Goal: Task Accomplishment & Management: Manage account settings

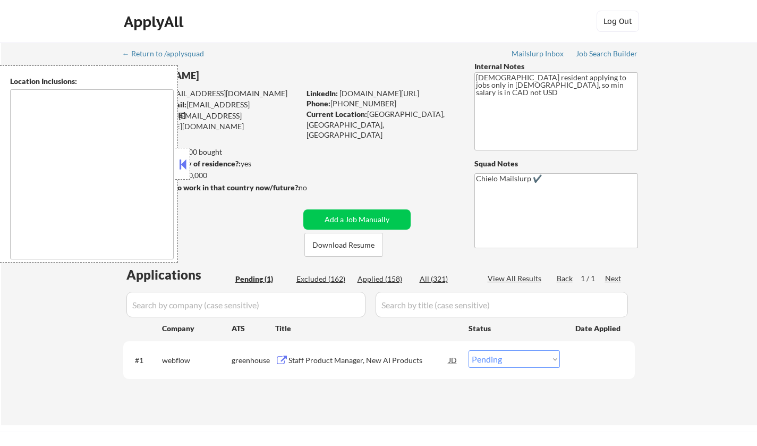
click at [184, 168] on button at bounding box center [183, 164] width 12 height 16
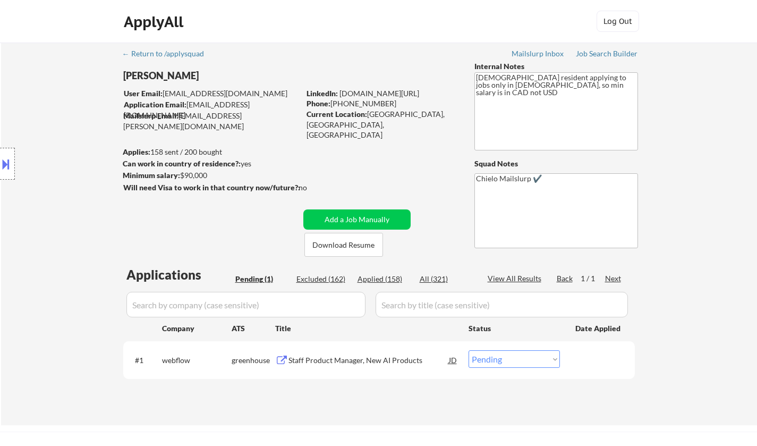
click at [359, 357] on div "Staff Product Manager, New AI Products" at bounding box center [369, 360] width 160 height 11
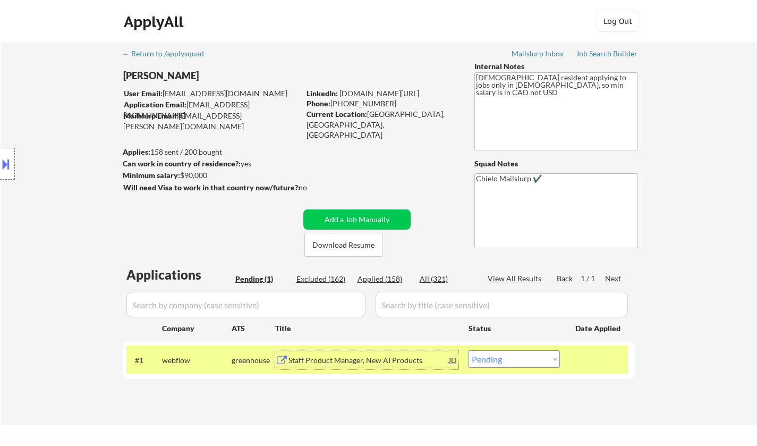
click at [530, 359] on select "Choose an option... Pending Applied Excluded (Questions) Excluded (Expired) Exc…" at bounding box center [514, 359] width 91 height 18
select select ""excluded__bad_match_""
click at [469, 350] on select "Choose an option... Pending Applied Excluded (Questions) Excluded (Expired) Exc…" at bounding box center [514, 359] width 91 height 18
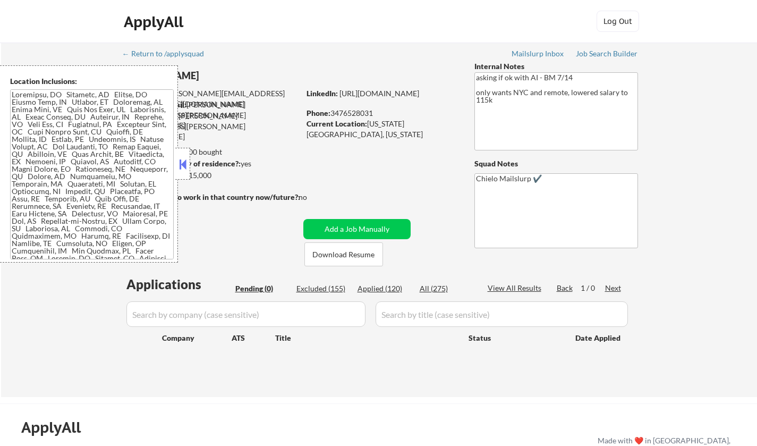
click at [182, 162] on button at bounding box center [183, 164] width 12 height 16
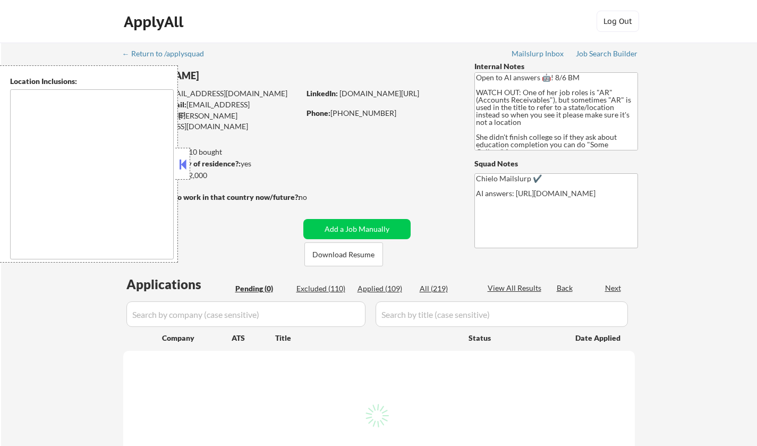
type textarea "[GEOGRAPHIC_DATA], [GEOGRAPHIC_DATA] [GEOGRAPHIC_DATA], [GEOGRAPHIC_DATA] [GEOG…"
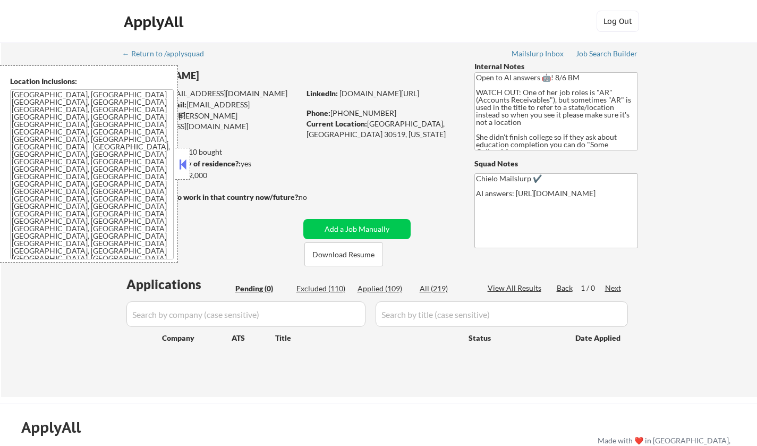
click at [184, 159] on button at bounding box center [183, 164] width 12 height 16
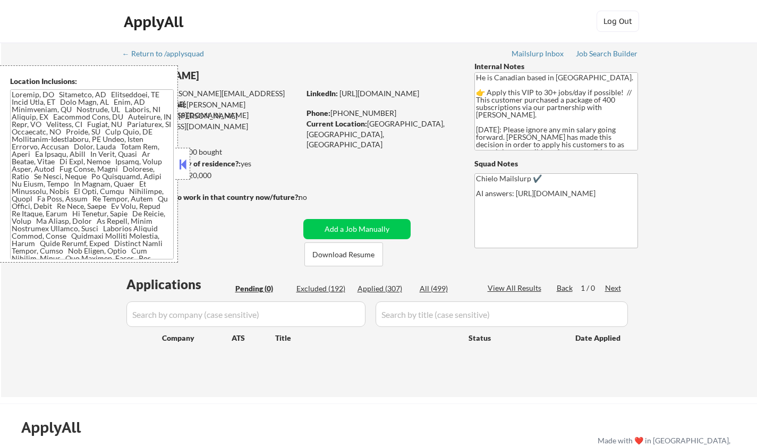
drag, startPoint x: 190, startPoint y: 165, endPoint x: 192, endPoint y: 173, distance: 7.7
click at [190, 165] on body "← Return to /applysquad Mailslurp Inbox Job Search Builder Omar Adaoui User Ema…" at bounding box center [378, 223] width 757 height 446
click at [65, 288] on div "← Return to /applysquad Mailslurp Inbox Job Search Builder Omar Adaoui User Ema…" at bounding box center [379, 220] width 756 height 354
click at [182, 161] on button at bounding box center [183, 164] width 12 height 16
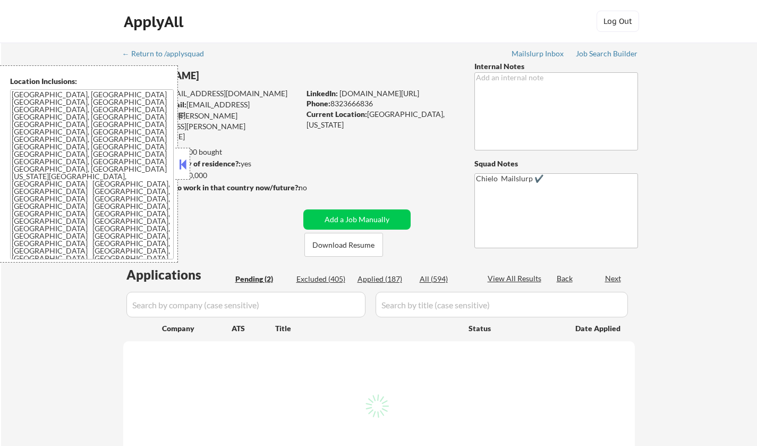
select select ""pending""
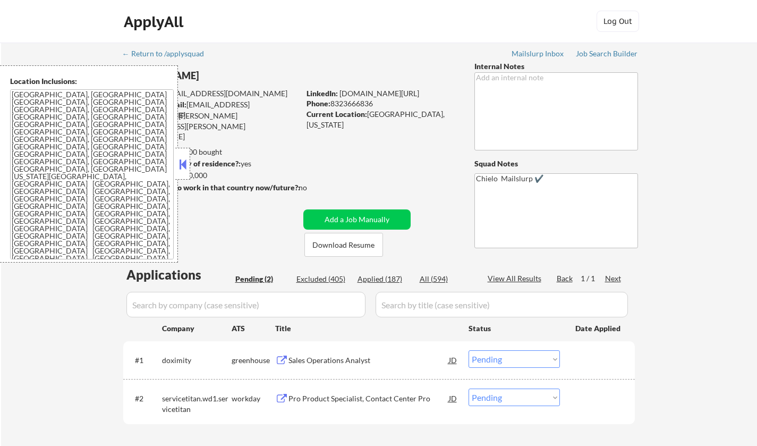
click at [188, 164] on button at bounding box center [183, 164] width 12 height 16
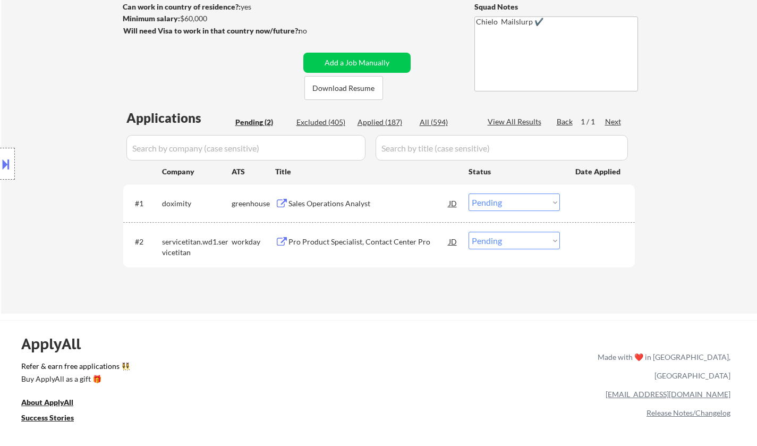
scroll to position [159, 0]
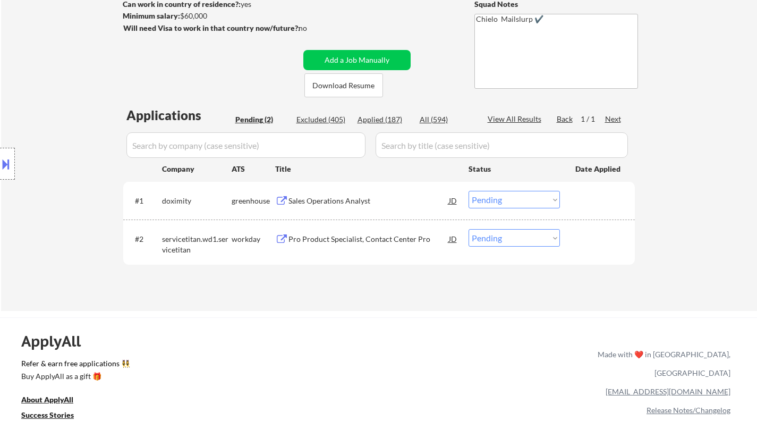
click at [337, 200] on div "Sales Operations Analyst" at bounding box center [369, 201] width 160 height 11
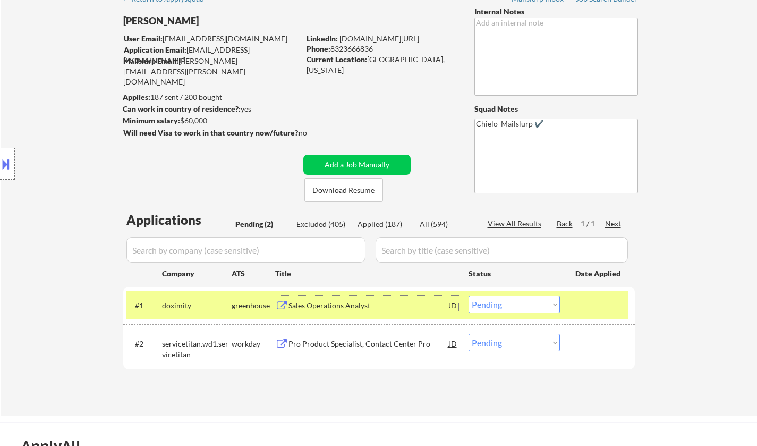
scroll to position [53, 0]
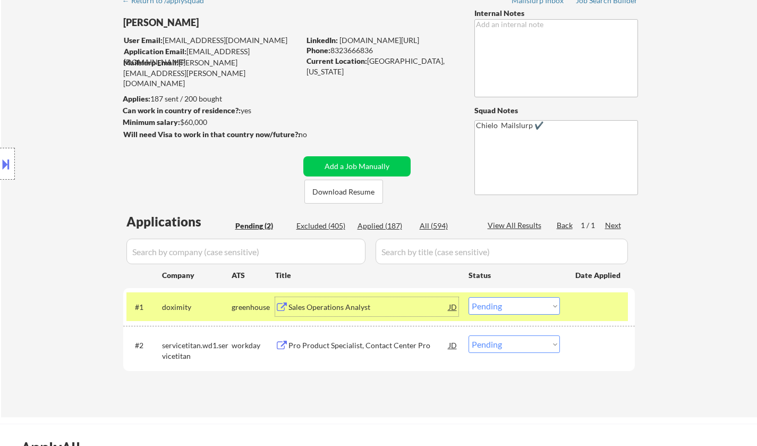
click at [0, 163] on button at bounding box center [6, 164] width 12 height 18
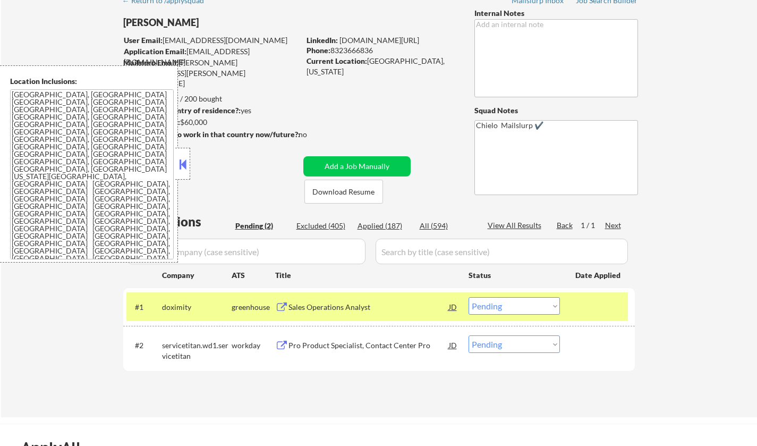
scroll to position [49, 0]
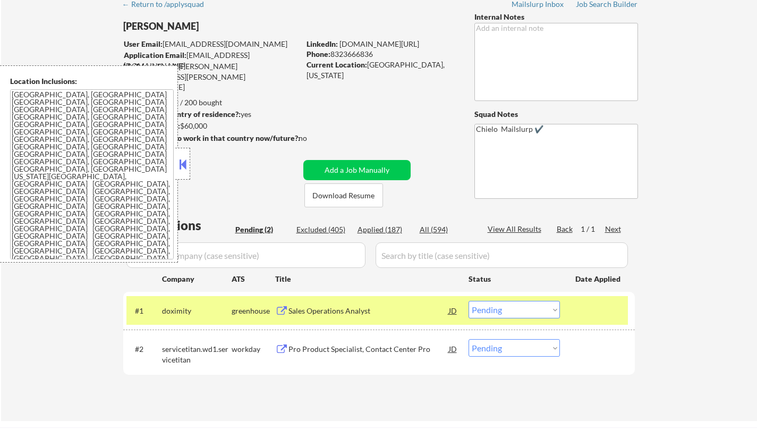
click at [182, 163] on button at bounding box center [183, 164] width 12 height 16
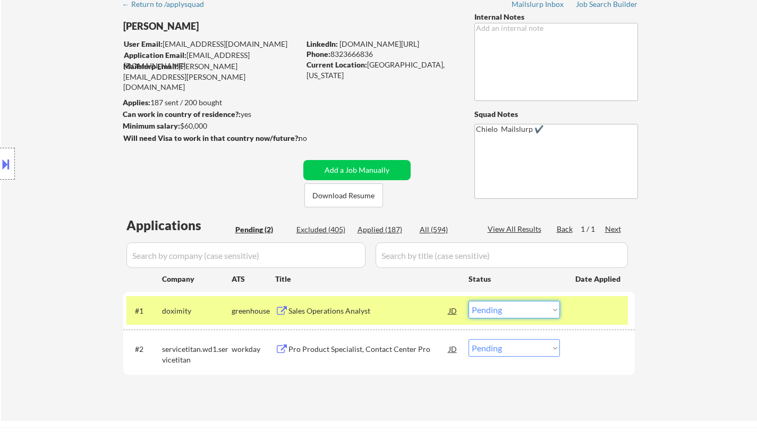
drag, startPoint x: 540, startPoint y: 306, endPoint x: 559, endPoint y: 330, distance: 30.4
click at [540, 306] on select "Choose an option... Pending Applied Excluded (Questions) Excluded (Expired) Exc…" at bounding box center [514, 310] width 91 height 18
click at [469, 301] on select "Choose an option... Pending Applied Excluded (Questions) Excluded (Expired) Exc…" at bounding box center [514, 310] width 91 height 18
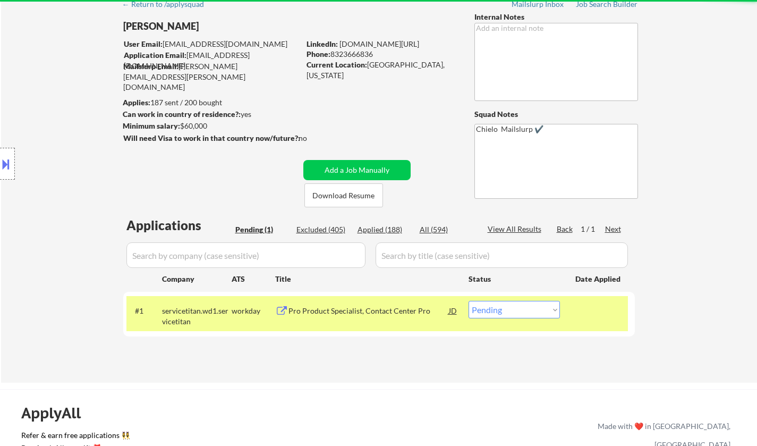
click at [346, 307] on div "Pro Product Specialist, Contact Center Pro" at bounding box center [369, 311] width 160 height 11
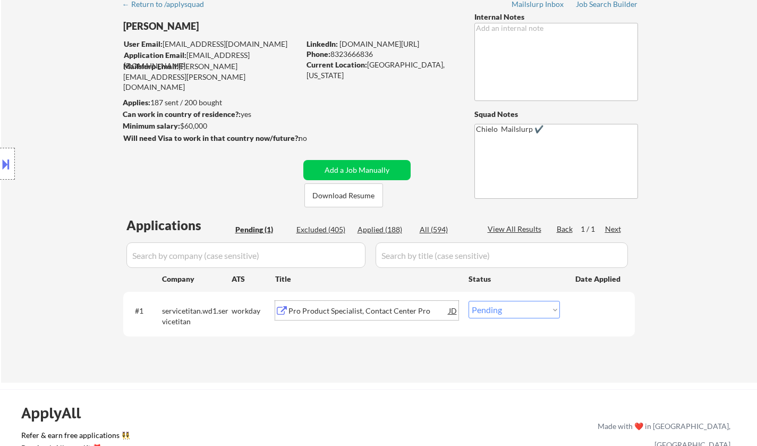
click at [525, 319] on div "#1 servicetitan.wd1.servicetitan workday Pro Product Specialist, Contact Center…" at bounding box center [377, 313] width 502 height 35
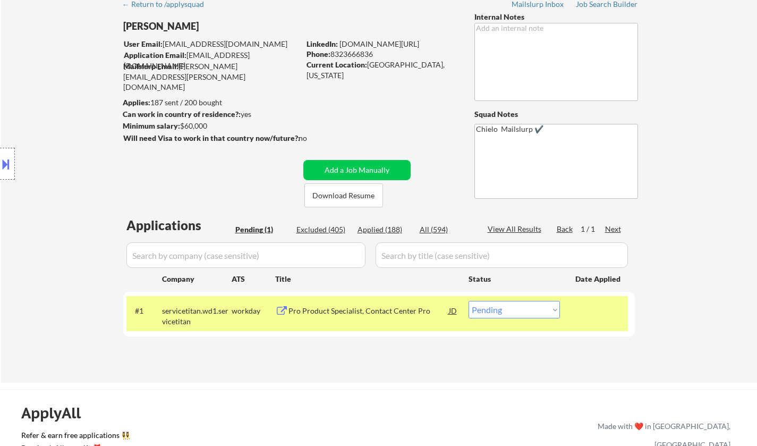
click at [523, 314] on select "Choose an option... Pending Applied Excluded (Questions) Excluded (Expired) Exc…" at bounding box center [514, 310] width 91 height 18
select select ""excluded__expired_""
click at [469, 301] on select "Choose an option... Pending Applied Excluded (Questions) Excluded (Expired) Exc…" at bounding box center [514, 310] width 91 height 18
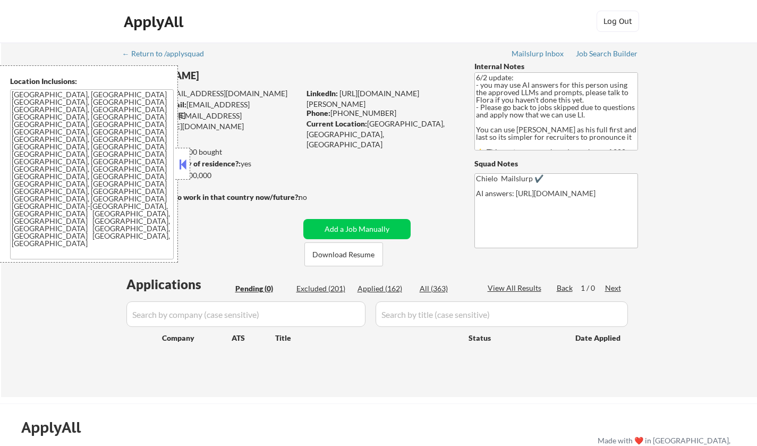
click at [179, 168] on button at bounding box center [183, 164] width 12 height 16
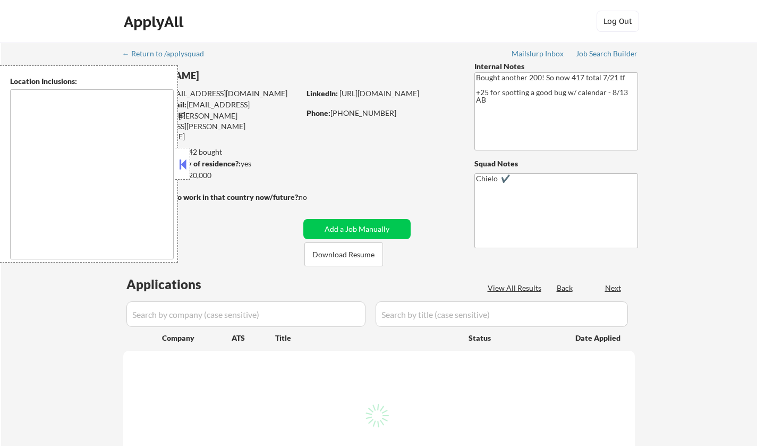
click at [181, 162] on button at bounding box center [183, 164] width 12 height 16
select select ""pending""
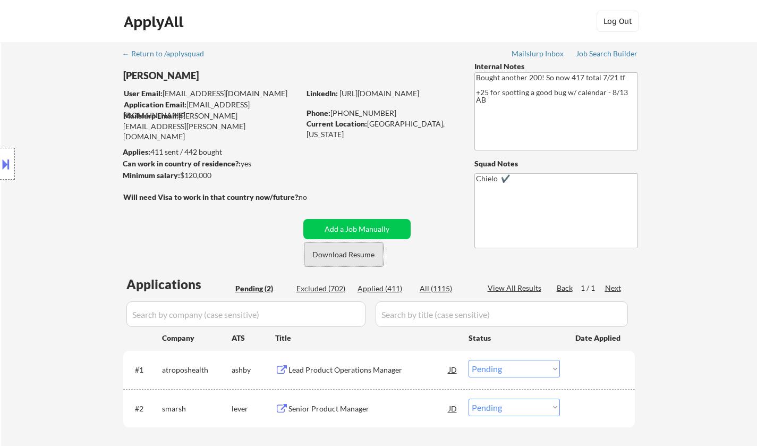
click at [341, 254] on button "Download Resume" at bounding box center [344, 254] width 79 height 24
click at [356, 368] on div "Lead Product Operations Manager" at bounding box center [369, 370] width 160 height 11
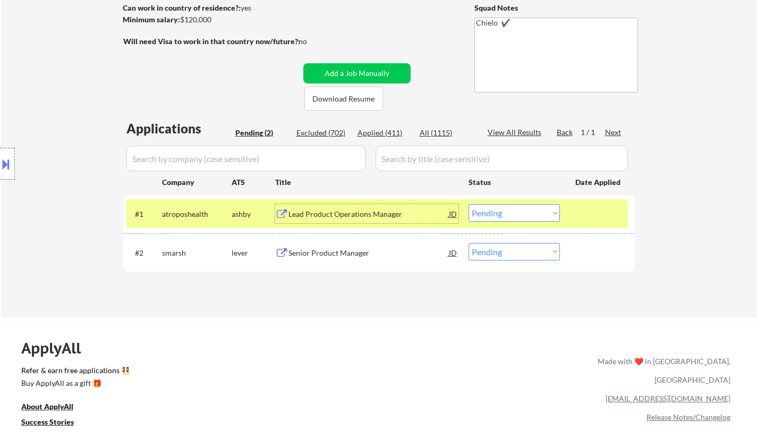
scroll to position [159, 0]
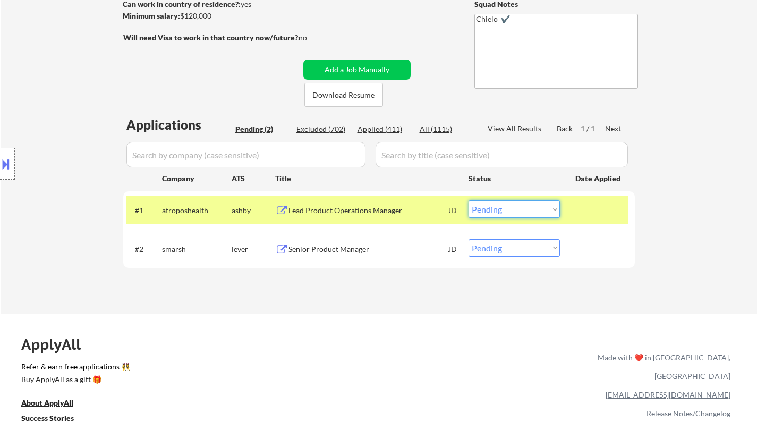
drag, startPoint x: 537, startPoint y: 208, endPoint x: 577, endPoint y: 265, distance: 69.0
click at [537, 208] on select "Choose an option... Pending Applied Excluded (Questions) Excluded (Expired) Exc…" at bounding box center [514, 209] width 91 height 18
click at [469, 200] on select "Choose an option... Pending Applied Excluded (Questions) Excluded (Expired) Exc…" at bounding box center [514, 209] width 91 height 18
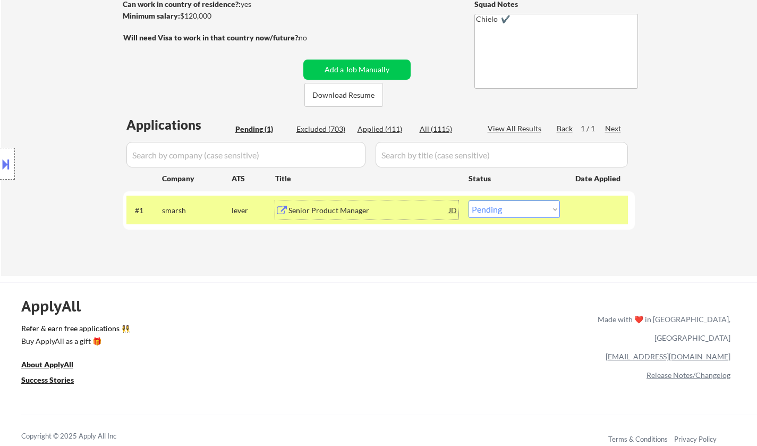
click at [317, 213] on div "Senior Product Manager" at bounding box center [369, 210] width 160 height 11
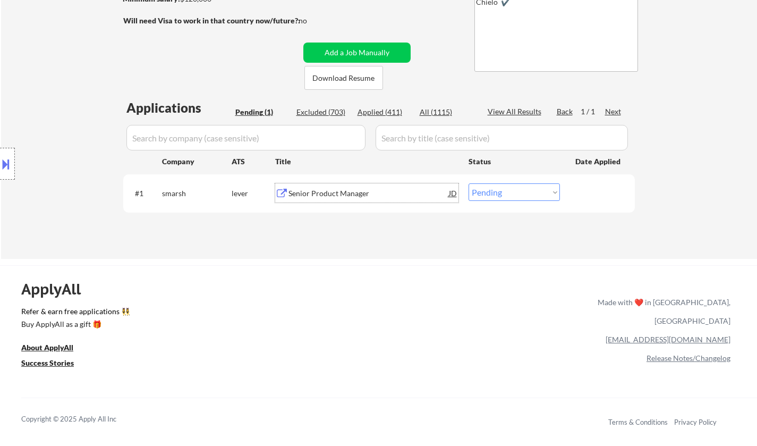
scroll to position [319, 0]
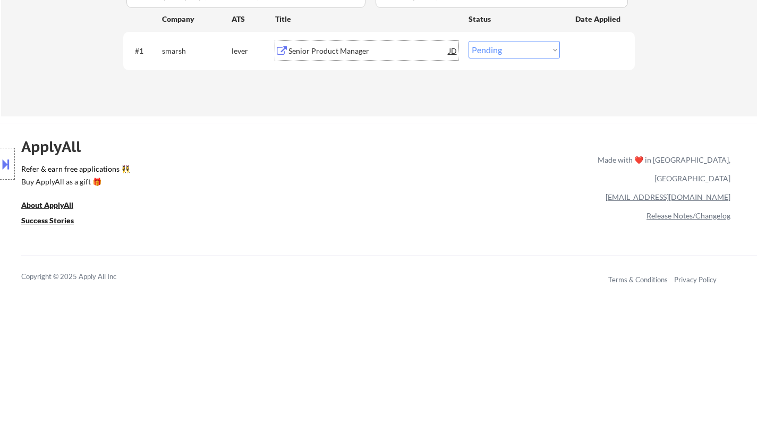
click at [508, 47] on select "Choose an option... Pending Applied Excluded (Questions) Excluded (Expired) Exc…" at bounding box center [514, 50] width 91 height 18
select select ""applied""
click at [469, 41] on select "Choose an option... Pending Applied Excluded (Questions) Excluded (Expired) Exc…" at bounding box center [514, 50] width 91 height 18
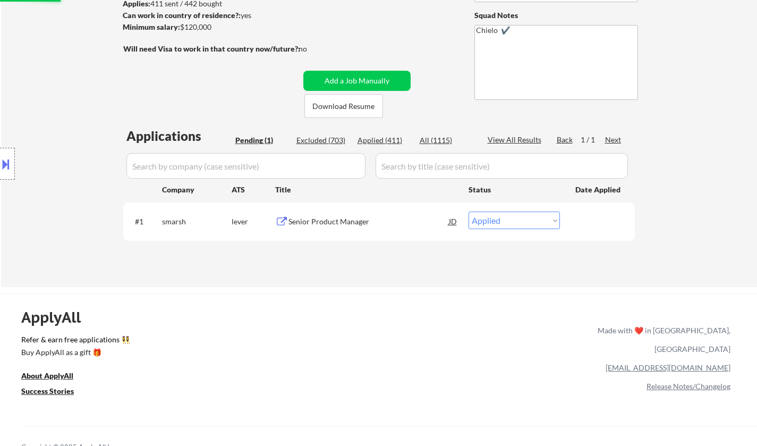
scroll to position [53, 0]
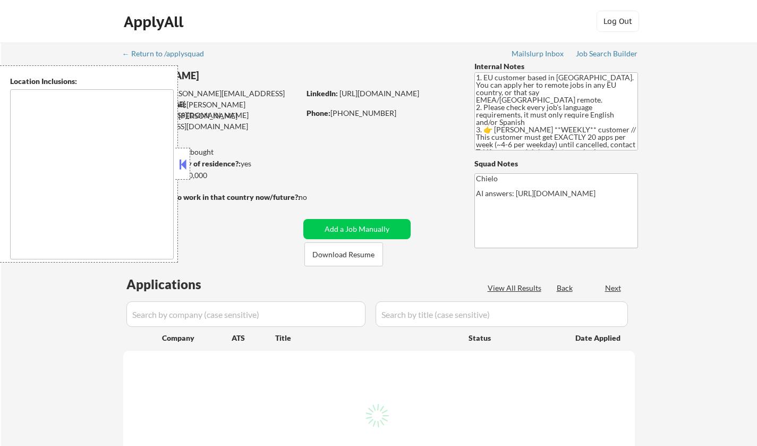
select select ""pending""
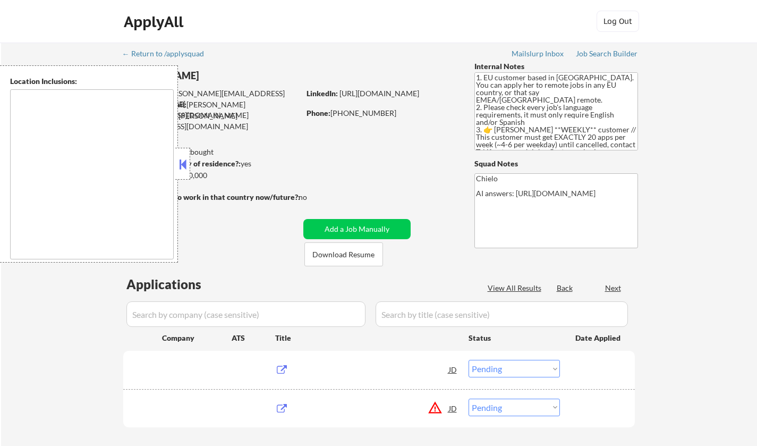
type textarea "remote"
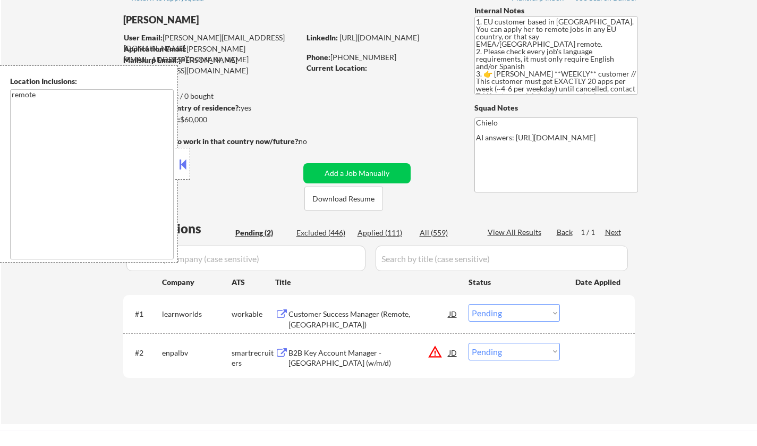
scroll to position [106, 0]
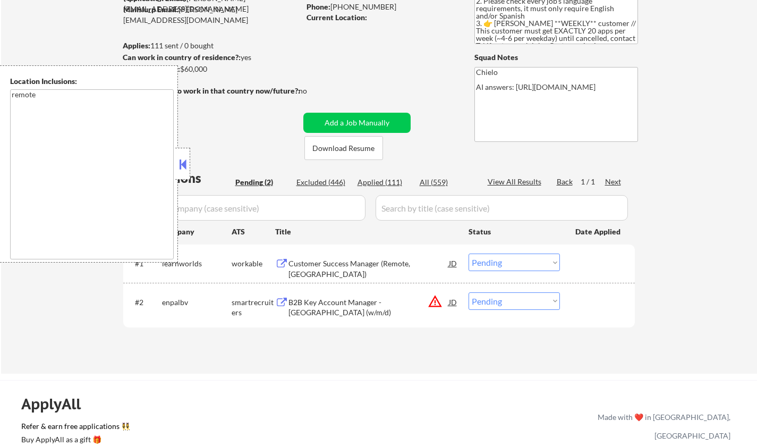
click at [182, 163] on button at bounding box center [183, 164] width 12 height 16
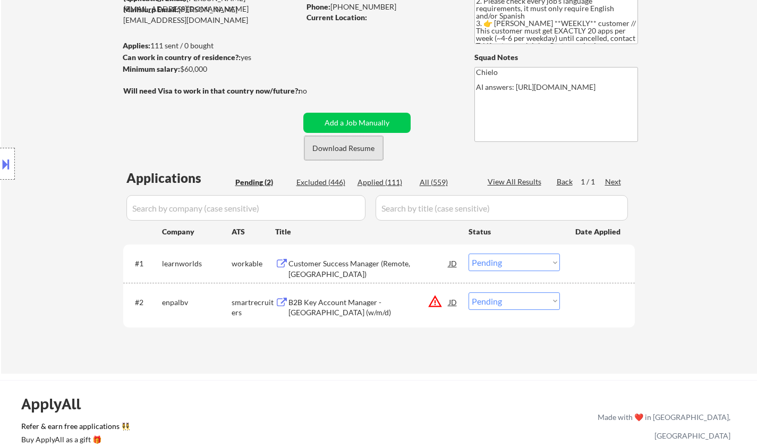
click at [352, 150] on button "Download Resume" at bounding box center [344, 148] width 79 height 24
click at [359, 261] on div "Customer Success Manager (Remote, Europe)" at bounding box center [369, 268] width 160 height 21
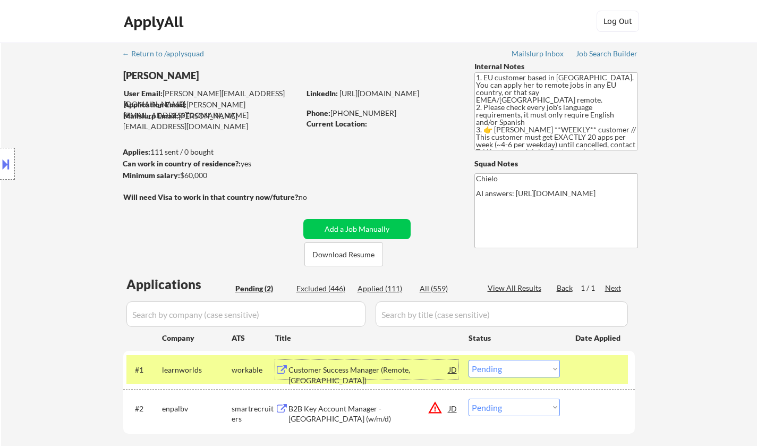
scroll to position [159, 0]
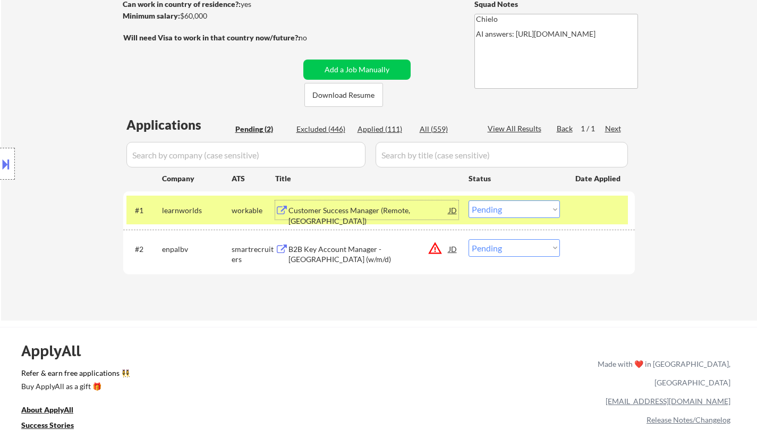
click at [536, 210] on select "Choose an option... Pending Applied Excluded (Questions) Excluded (Expired) Exc…" at bounding box center [514, 209] width 91 height 18
click at [469, 200] on select "Choose an option... Pending Applied Excluded (Questions) Excluded (Expired) Exc…" at bounding box center [514, 209] width 91 height 18
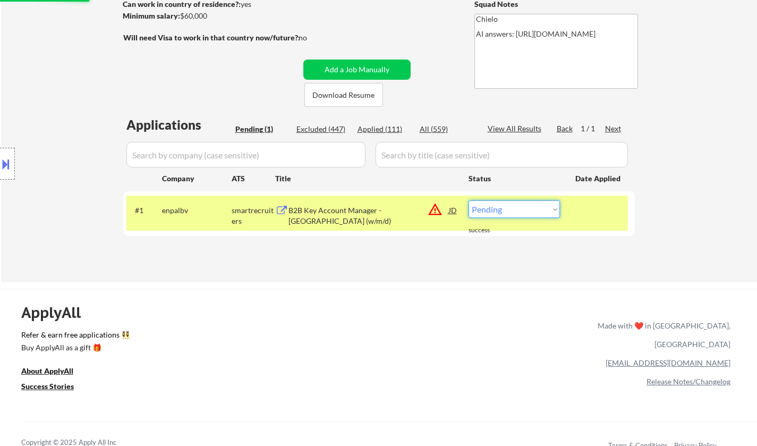
click at [508, 209] on select "Choose an option... Pending Applied Excluded (Questions) Excluded (Expired) Exc…" at bounding box center [514, 209] width 91 height 18
click at [318, 207] on div "B2B Key Account Manager - Österreich (w/m/d)" at bounding box center [369, 215] width 160 height 21
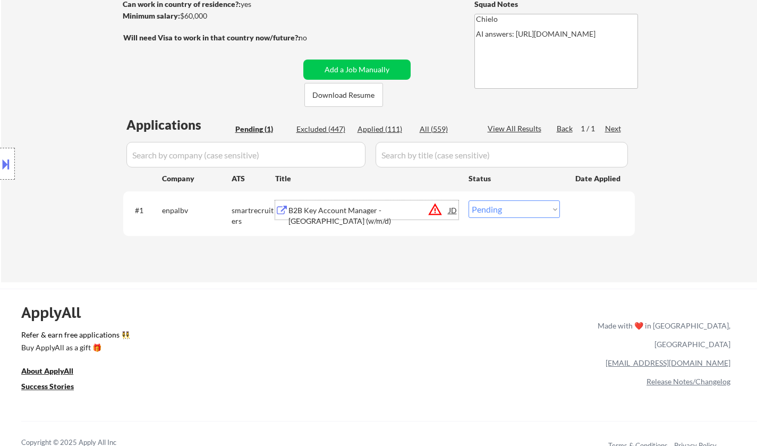
click at [528, 208] on select "Choose an option... Pending Applied Excluded (Questions) Excluded (Expired) Exc…" at bounding box center [514, 209] width 91 height 18
click at [503, 212] on select "Choose an option... Pending Applied Excluded (Questions) Excluded (Expired) Exc…" at bounding box center [514, 209] width 91 height 18
select select ""excluded__location_""
click at [469, 200] on select "Choose an option... Pending Applied Excluded (Questions) Excluded (Expired) Exc…" at bounding box center [514, 209] width 91 height 18
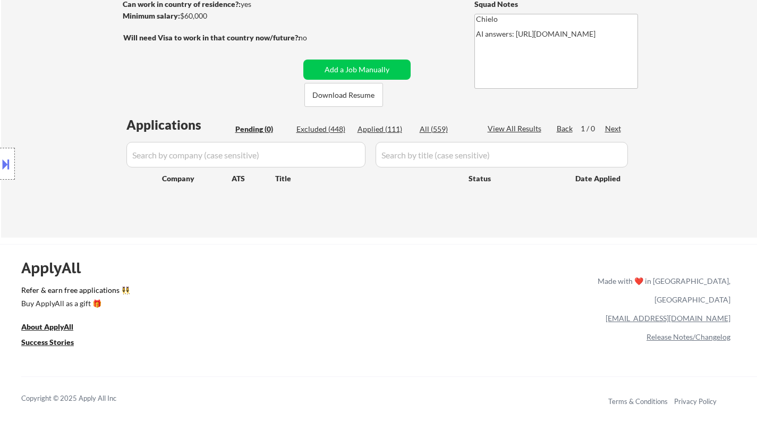
scroll to position [0, 0]
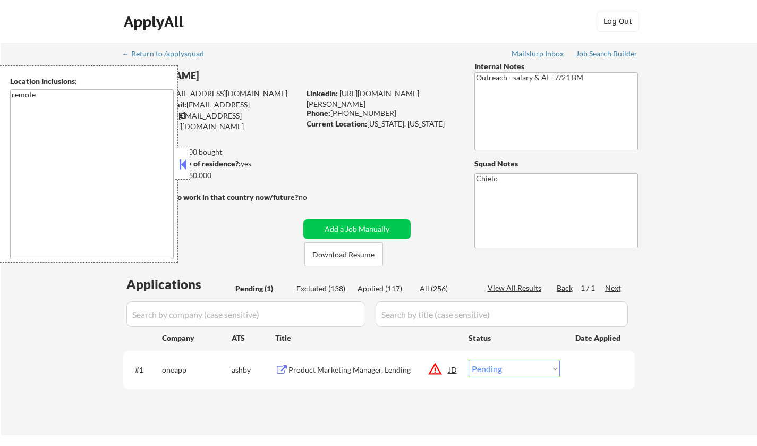
click at [177, 166] on button at bounding box center [183, 164] width 12 height 16
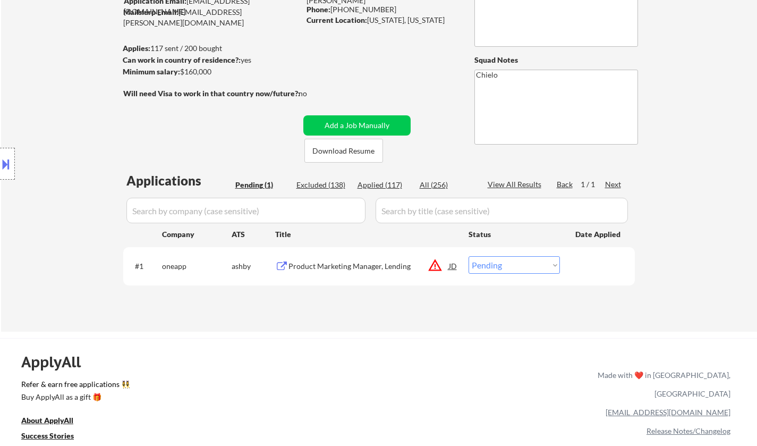
scroll to position [106, 0]
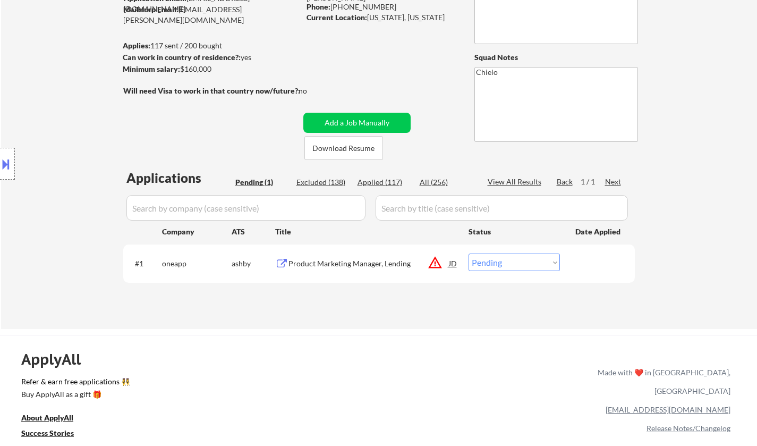
click at [314, 263] on div "Product Marketing Manager, Lending" at bounding box center [369, 263] width 160 height 11
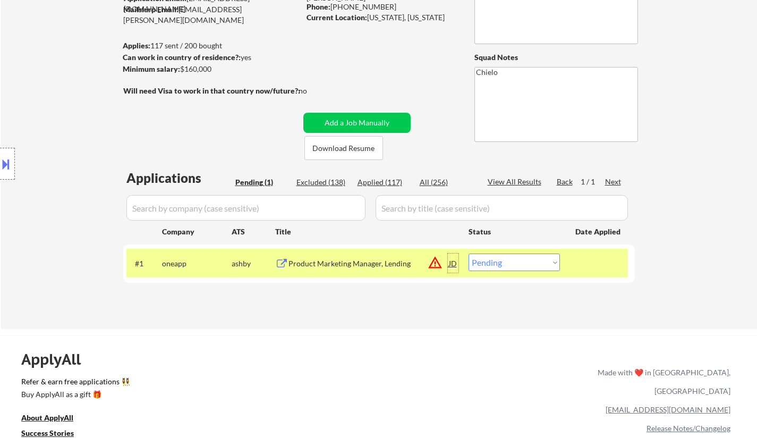
click at [450, 263] on div "JD" at bounding box center [453, 262] width 11 height 19
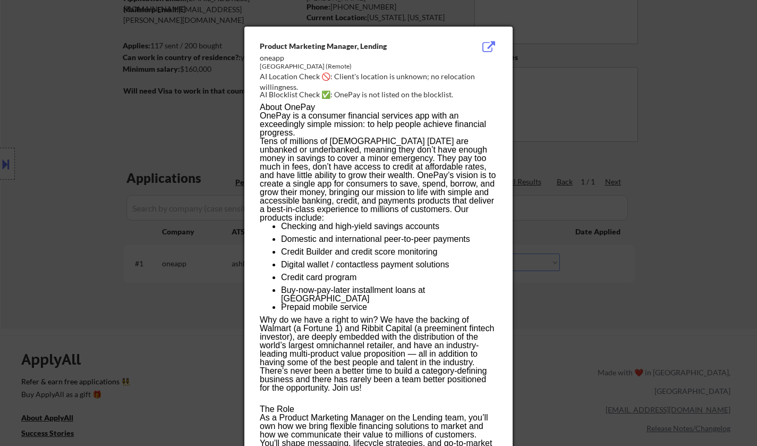
click at [644, 263] on div at bounding box center [378, 223] width 757 height 446
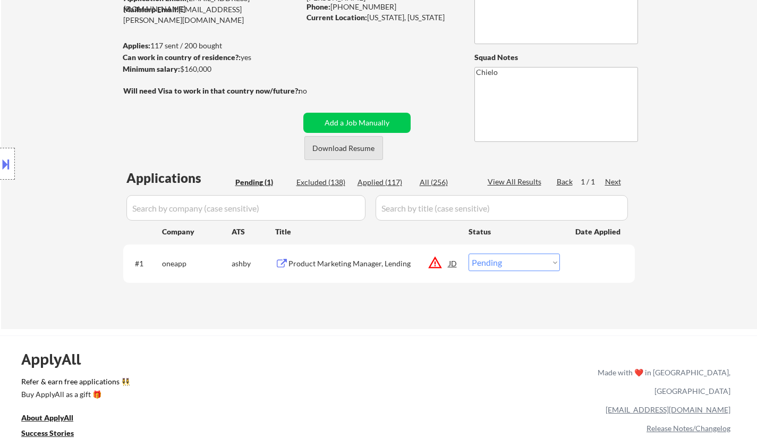
click at [362, 147] on button "Download Resume" at bounding box center [344, 148] width 79 height 24
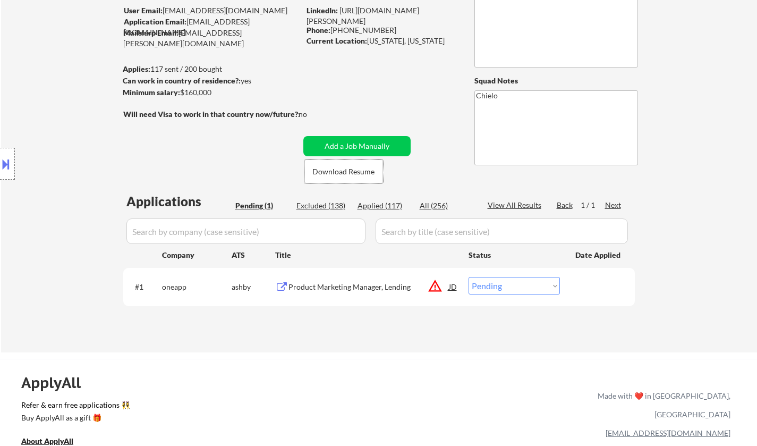
scroll to position [159, 0]
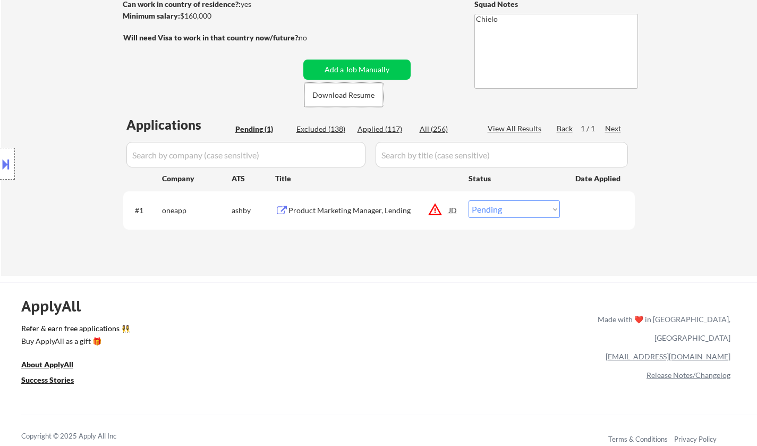
click at [508, 208] on select "Choose an option... Pending Applied Excluded (Questions) Excluded (Expired) Exc…" at bounding box center [514, 209] width 91 height 18
select select ""applied""
click at [469, 200] on select "Choose an option... Pending Applied Excluded (Questions) Excluded (Expired) Exc…" at bounding box center [514, 209] width 91 height 18
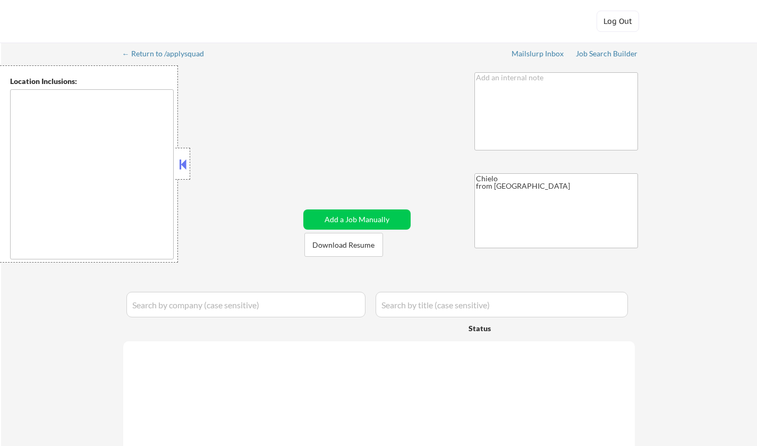
type textarea "[GEOGRAPHIC_DATA], [GEOGRAPHIC_DATA] [GEOGRAPHIC_DATA], [GEOGRAPHIC_DATA] [GEOG…"
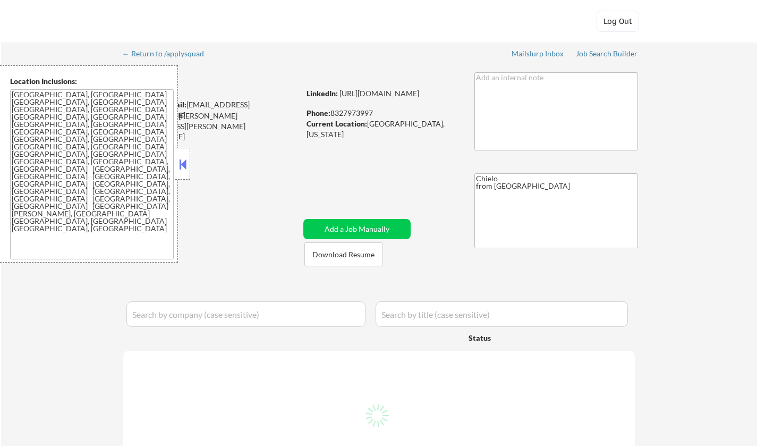
select select ""pending""
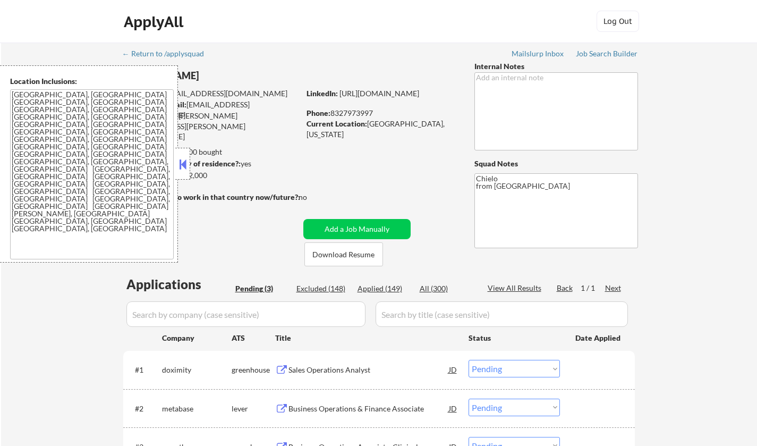
click at [174, 162] on div "Location Inclusions: Austin, TX West Lake Hills, TX Rollingwood, TX Sunset Vall…" at bounding box center [89, 163] width 178 height 197
click at [182, 162] on button at bounding box center [183, 164] width 12 height 16
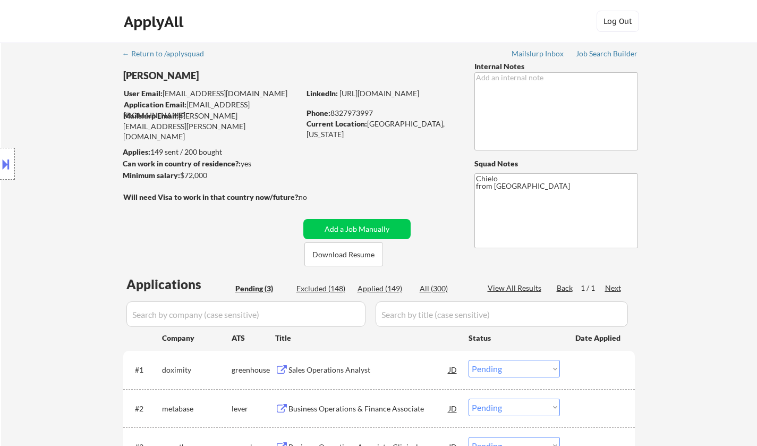
scroll to position [159, 0]
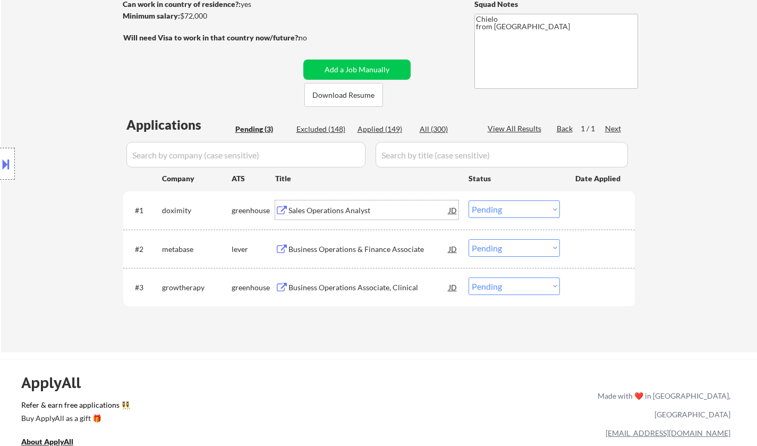
click at [324, 214] on div "Sales Operations Analyst" at bounding box center [369, 210] width 160 height 11
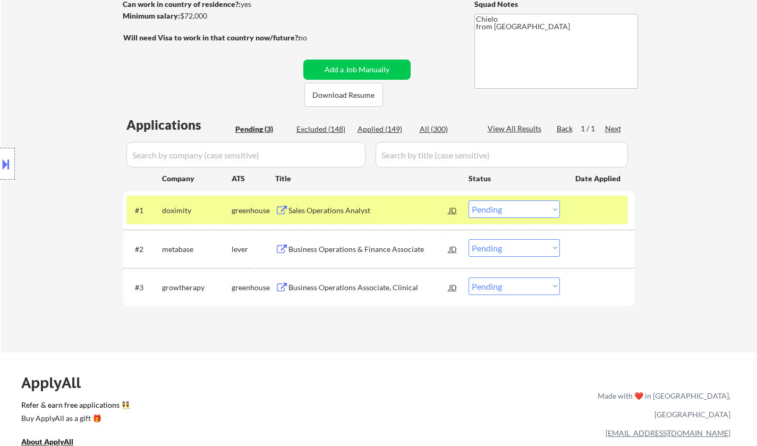
click at [0, 167] on button at bounding box center [6, 164] width 12 height 18
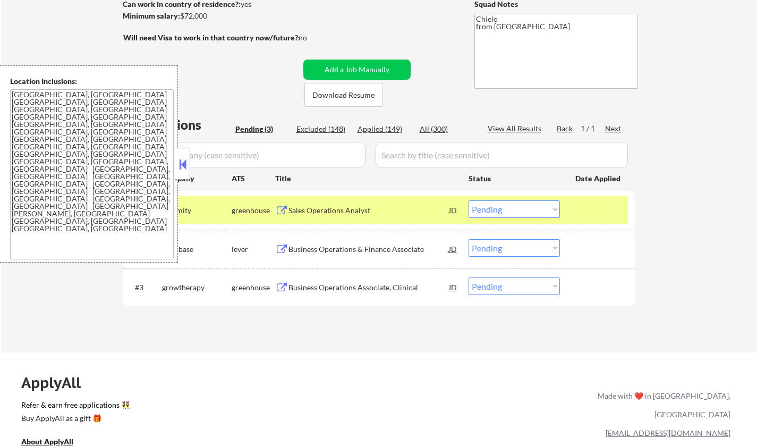
click at [180, 161] on button at bounding box center [183, 164] width 12 height 16
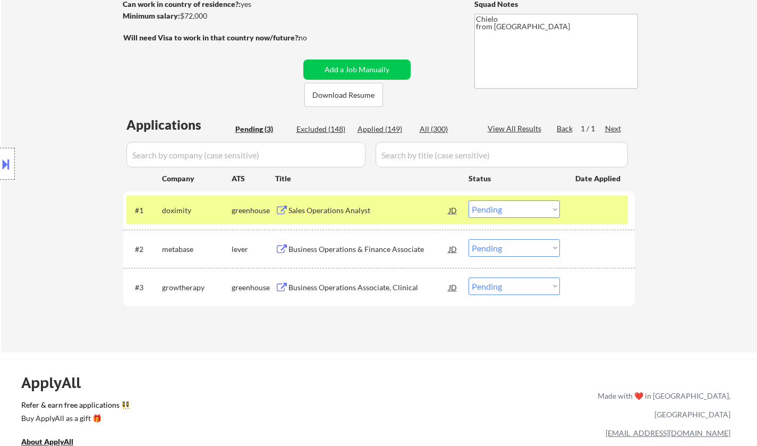
click at [518, 207] on select "Choose an option... Pending Applied Excluded (Questions) Excluded (Expired) Exc…" at bounding box center [514, 209] width 91 height 18
click at [469, 200] on select "Choose an option... Pending Applied Excluded (Questions) Excluded (Expired) Exc…" at bounding box center [514, 209] width 91 height 18
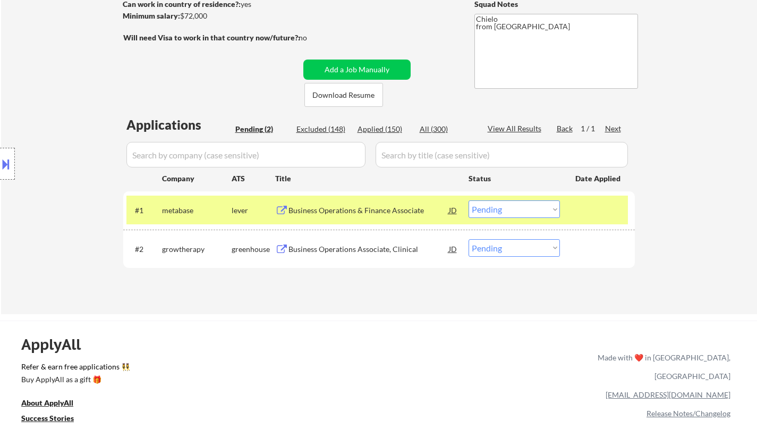
click at [361, 206] on div "Business Operations & Finance Associate" at bounding box center [369, 210] width 160 height 11
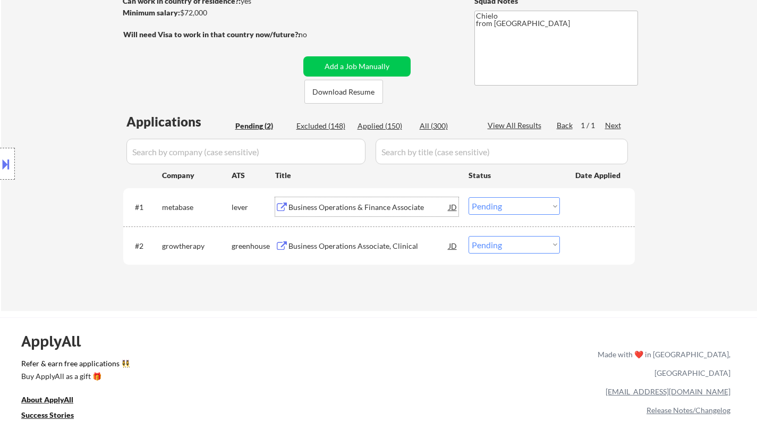
scroll to position [213, 0]
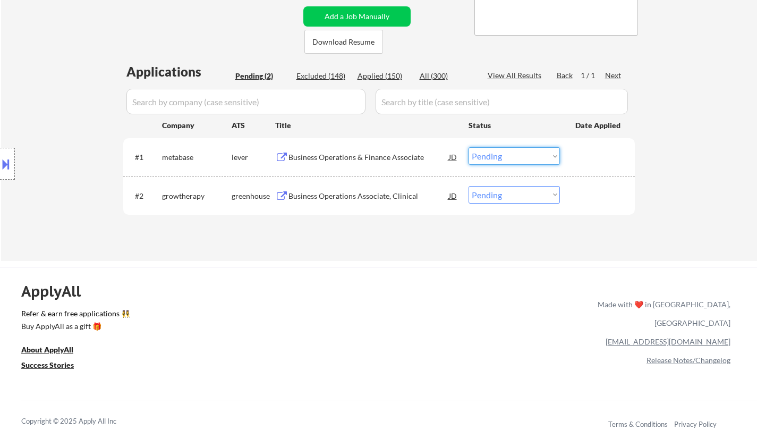
click at [538, 156] on select "Choose an option... Pending Applied Excluded (Questions) Excluded (Expired) Exc…" at bounding box center [514, 156] width 91 height 18
click at [469, 147] on select "Choose an option... Pending Applied Excluded (Questions) Excluded (Expired) Exc…" at bounding box center [514, 156] width 91 height 18
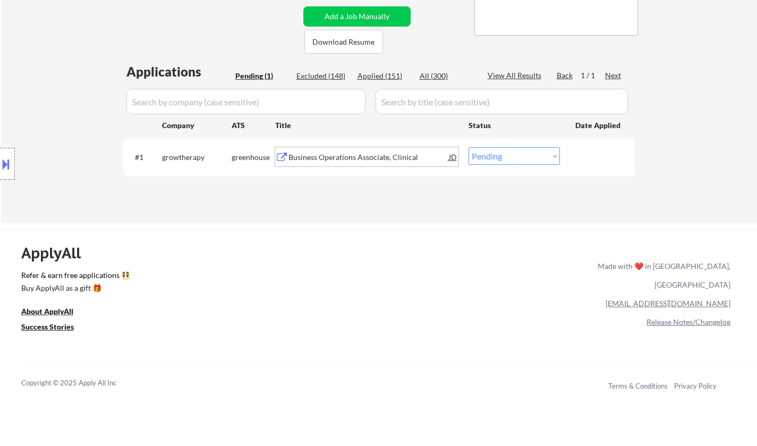
click at [355, 157] on div "Business Operations Associate, Clinical" at bounding box center [369, 157] width 160 height 11
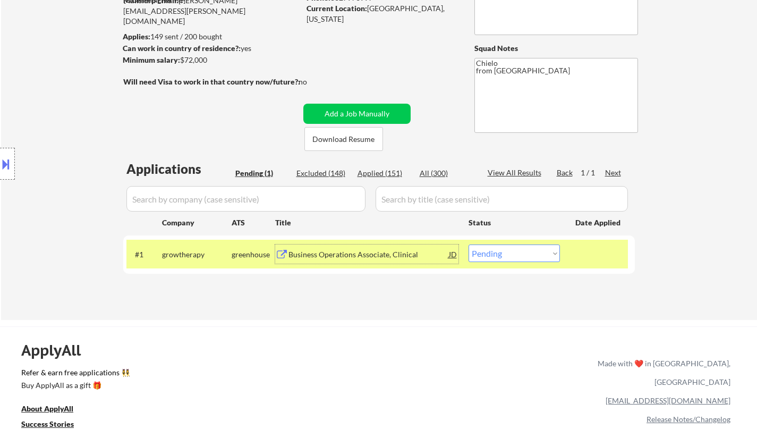
scroll to position [159, 0]
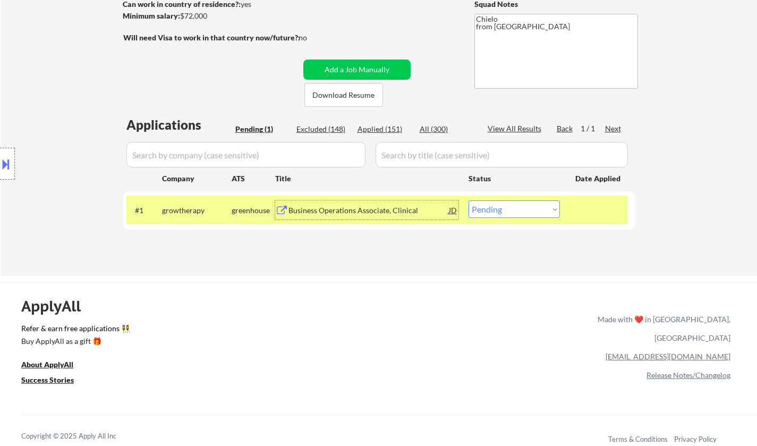
click at [527, 210] on select "Choose an option... Pending Applied Excluded (Questions) Excluded (Expired) Exc…" at bounding box center [514, 209] width 91 height 18
select select ""excluded""
click at [469, 200] on select "Choose an option... Pending Applied Excluded (Questions) Excluded (Expired) Exc…" at bounding box center [514, 209] width 91 height 18
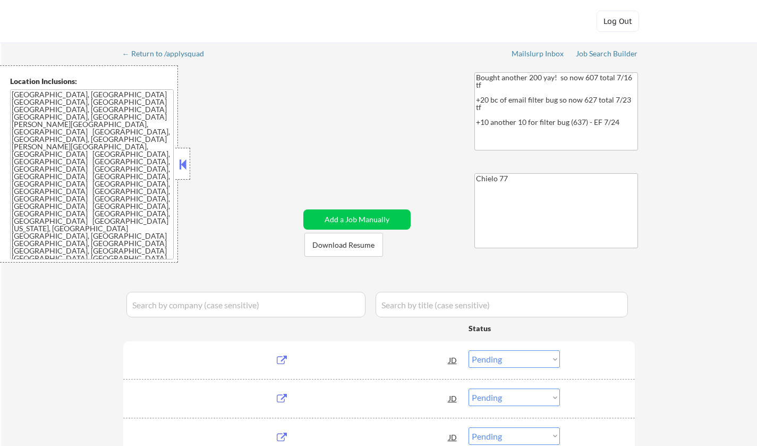
select select ""pending""
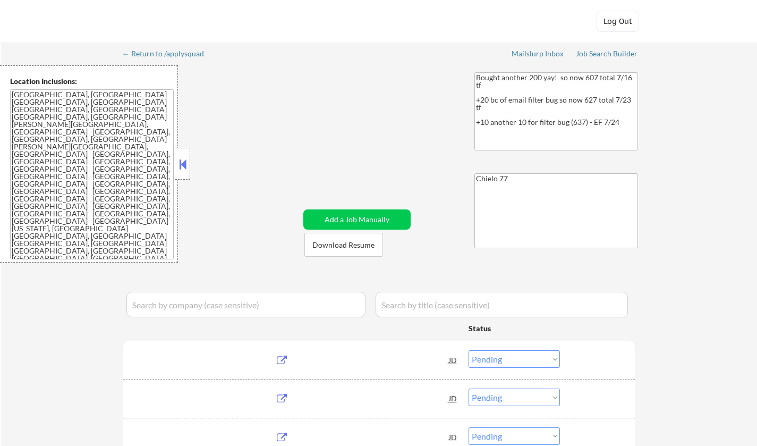
select select ""pending""
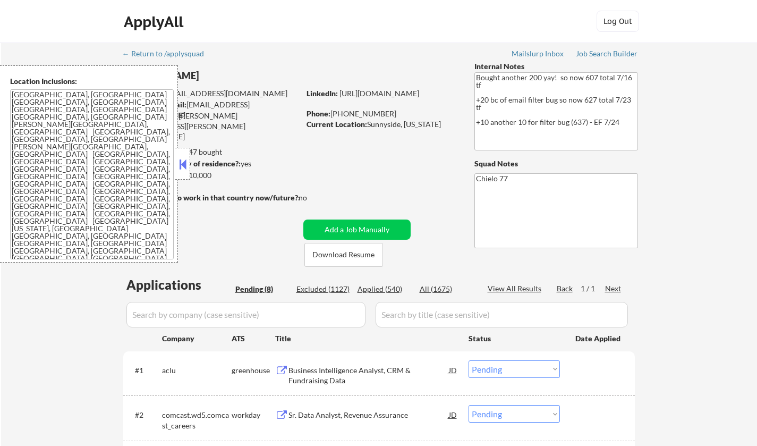
click at [182, 164] on button at bounding box center [183, 164] width 12 height 16
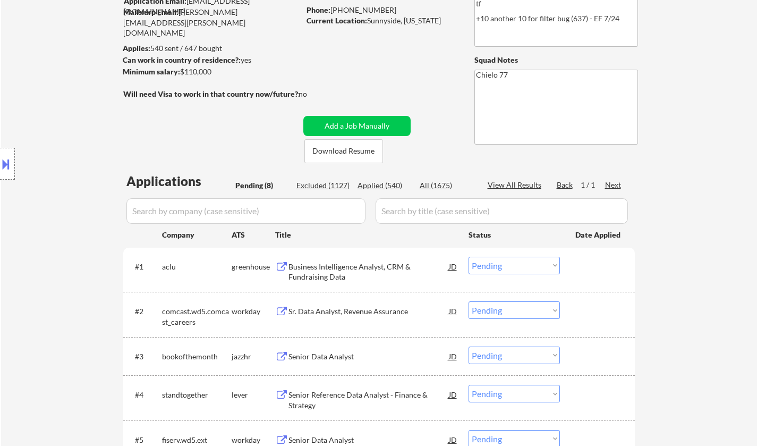
scroll to position [53, 0]
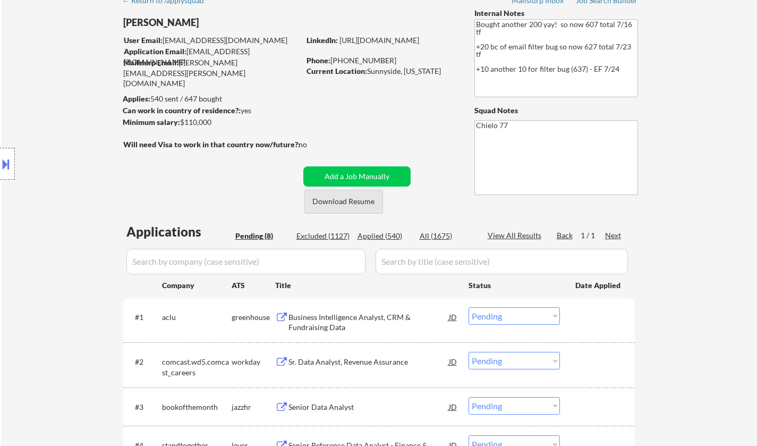
click at [354, 197] on button "Download Resume" at bounding box center [344, 202] width 79 height 24
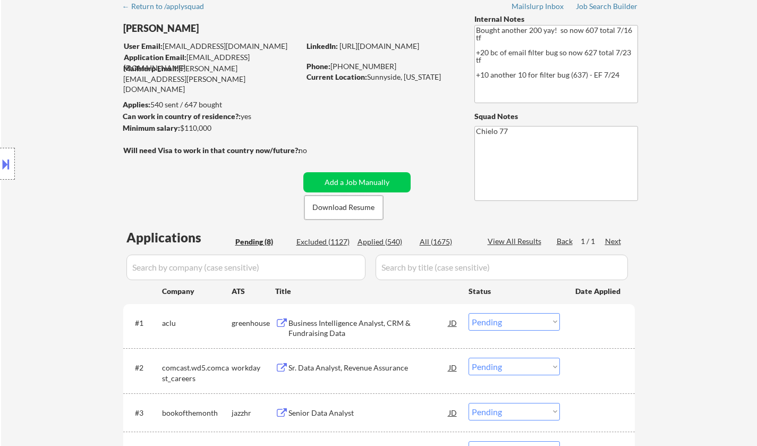
scroll to position [159, 0]
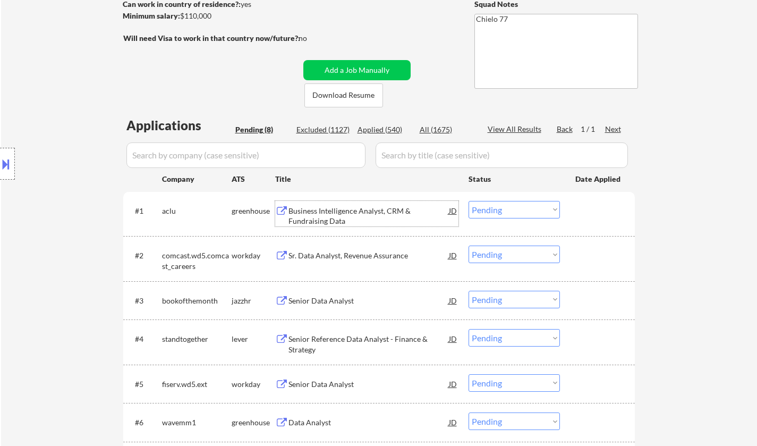
click at [338, 211] on div "Business Intelligence Analyst, CRM & Fundraising Data" at bounding box center [369, 216] width 160 height 21
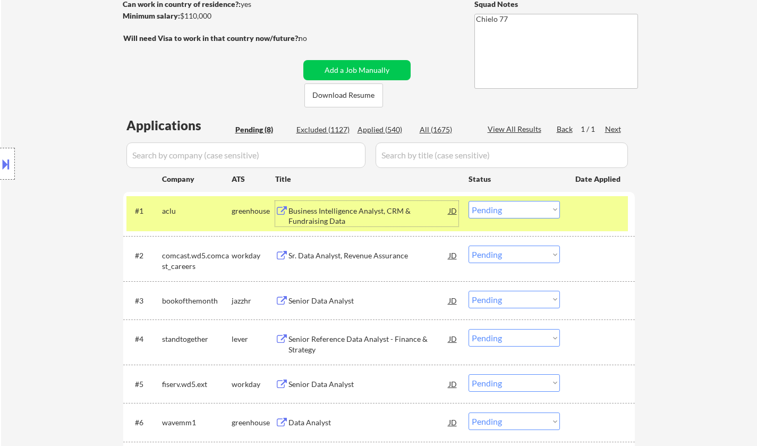
drag, startPoint x: 531, startPoint y: 206, endPoint x: 540, endPoint y: 215, distance: 12.0
click at [531, 206] on select "Choose an option... Pending Applied Excluded (Questions) Excluded (Expired) Exc…" at bounding box center [514, 210] width 91 height 18
click at [469, 201] on select "Choose an option... Pending Applied Excluded (Questions) Excluded (Expired) Exc…" at bounding box center [514, 210] width 91 height 18
select select ""pending""
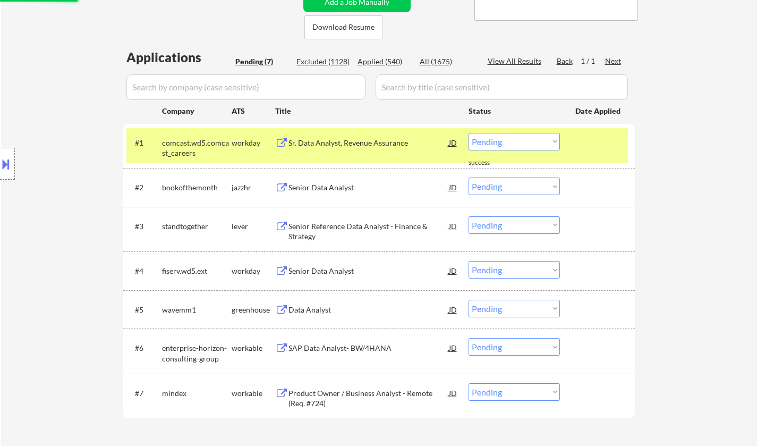
scroll to position [266, 0]
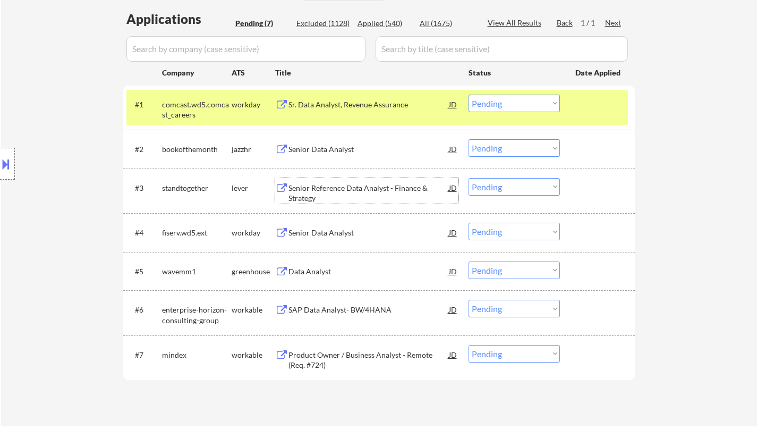
click at [351, 187] on div "Senior Reference Data Analyst - Finance & Strategy" at bounding box center [369, 193] width 160 height 21
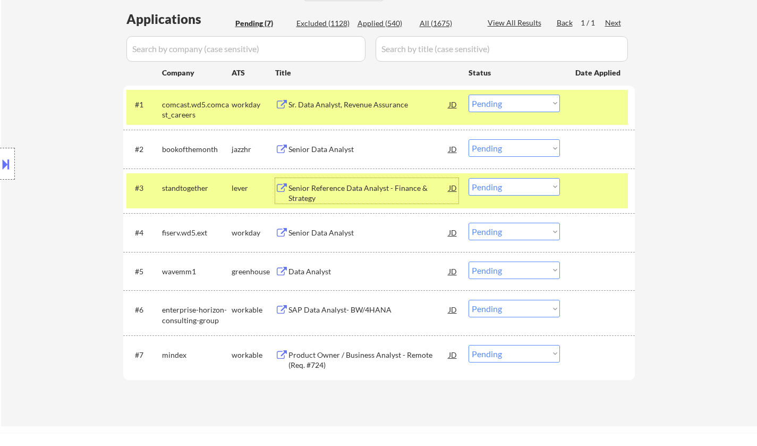
drag, startPoint x: 3, startPoint y: 179, endPoint x: 3, endPoint y: 171, distance: 7.5
click at [3, 174] on div at bounding box center [7, 164] width 15 height 32
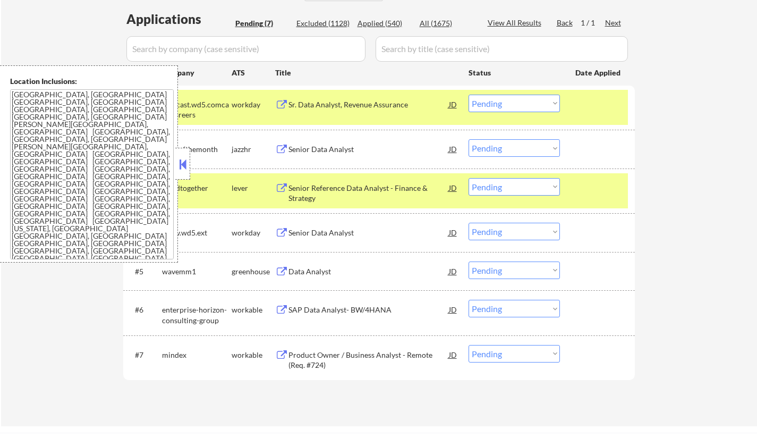
click at [2, 161] on div "Location Inclusions: Sunnyside, NY Long Island City, NY Astoria, NY Woodside, N…" at bounding box center [89, 163] width 178 height 197
click at [182, 162] on button at bounding box center [183, 164] width 12 height 16
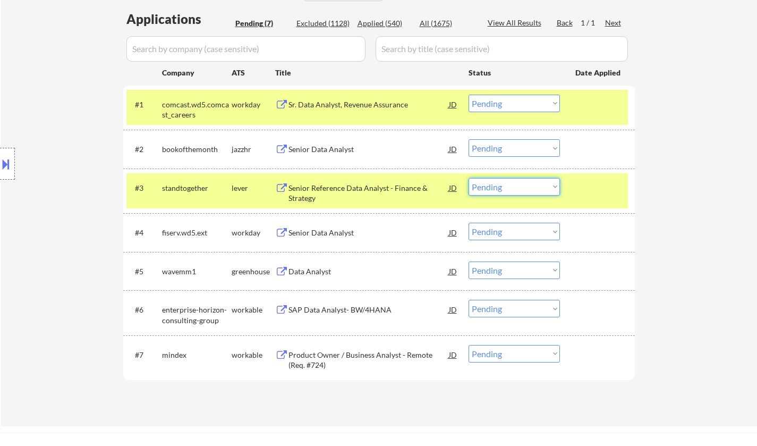
drag, startPoint x: 536, startPoint y: 183, endPoint x: 531, endPoint y: 194, distance: 12.1
click at [536, 183] on select "Choose an option... Pending Applied Excluded (Questions) Excluded (Expired) Exc…" at bounding box center [514, 187] width 91 height 18
click at [469, 178] on select "Choose an option... Pending Applied Excluded (Questions) Excluded (Expired) Exc…" at bounding box center [514, 187] width 91 height 18
select select ""pending""
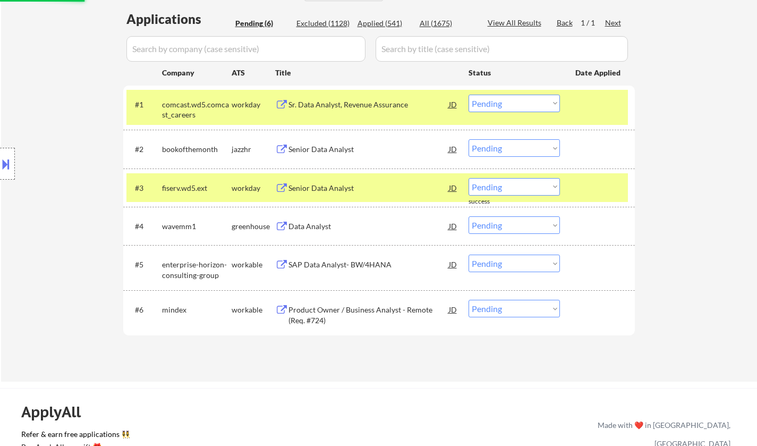
click at [305, 230] on div "Data Analyst" at bounding box center [369, 226] width 160 height 11
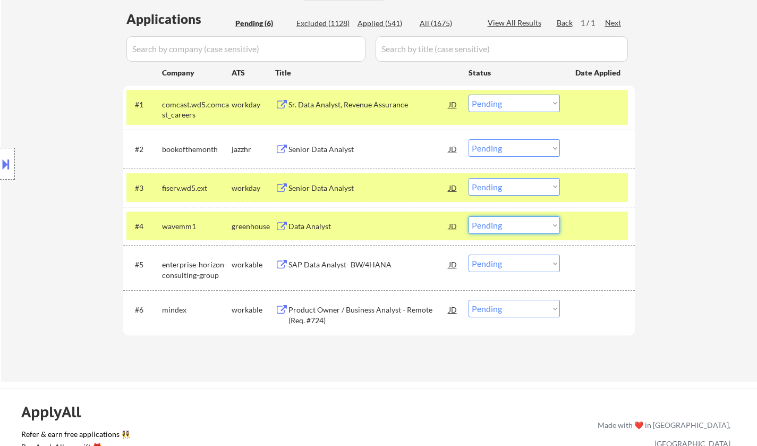
drag, startPoint x: 530, startPoint y: 222, endPoint x: 563, endPoint y: 259, distance: 49.7
click at [530, 222] on select "Choose an option... Pending Applied Excluded (Questions) Excluded (Expired) Exc…" at bounding box center [514, 225] width 91 height 18
click at [469, 216] on select "Choose an option... Pending Applied Excluded (Questions) Excluded (Expired) Exc…" at bounding box center [514, 225] width 91 height 18
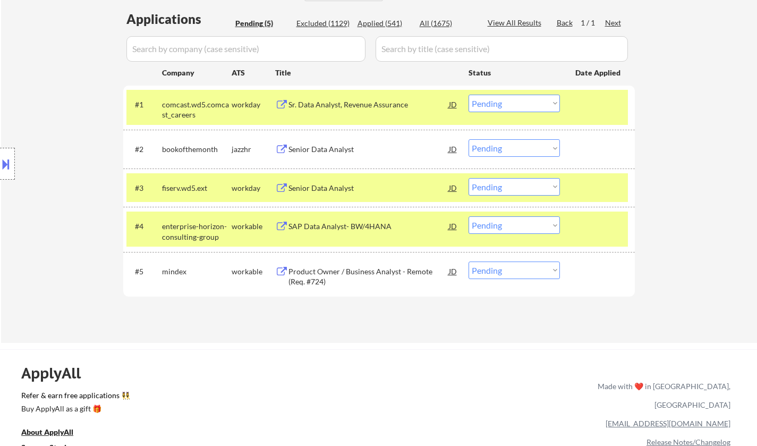
click at [325, 229] on div "SAP Data Analyst- BW/4HANA" at bounding box center [369, 226] width 160 height 11
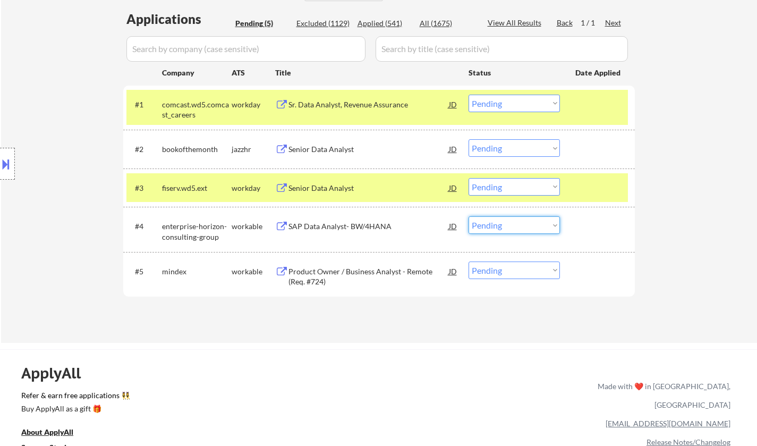
drag, startPoint x: 533, startPoint y: 222, endPoint x: 568, endPoint y: 269, distance: 58.6
click at [533, 222] on select "Choose an option... Pending Applied Excluded (Questions) Excluded (Expired) Exc…" at bounding box center [514, 225] width 91 height 18
click at [524, 226] on select "Choose an option... Pending Applied Excluded (Questions) Excluded (Expired) Exc…" at bounding box center [514, 225] width 91 height 18
click at [504, 229] on select "Choose an option... Pending Applied Excluded (Questions) Excluded (Expired) Exc…" at bounding box center [514, 225] width 91 height 18
click at [469, 216] on select "Choose an option... Pending Applied Excluded (Questions) Excluded (Expired) Exc…" at bounding box center [514, 225] width 91 height 18
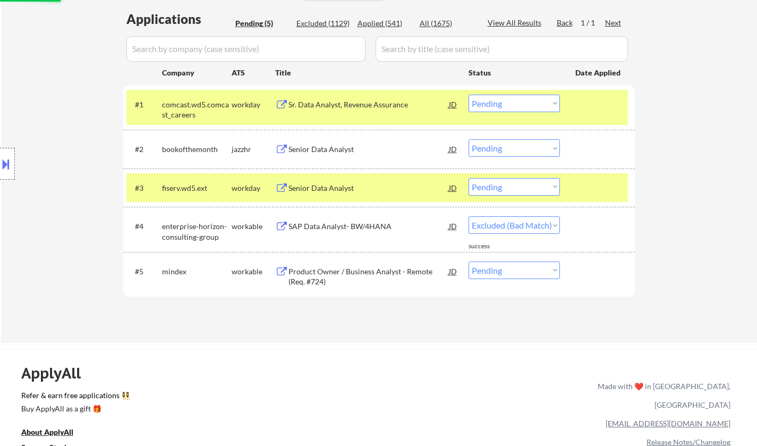
select select ""pending""
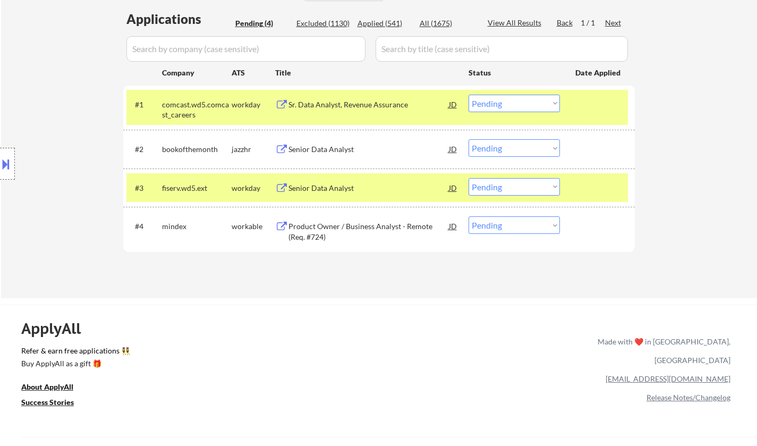
click at [317, 187] on div "Senior Data Analyst" at bounding box center [369, 188] width 160 height 11
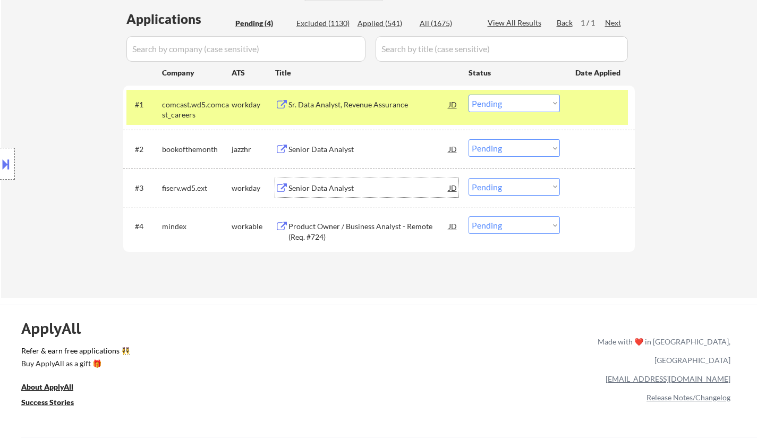
click at [511, 185] on select "Choose an option... Pending Applied Excluded (Questions) Excluded (Expired) Exc…" at bounding box center [514, 187] width 91 height 18
click at [469, 178] on select "Choose an option... Pending Applied Excluded (Questions) Excluded (Expired) Exc…" at bounding box center [514, 187] width 91 height 18
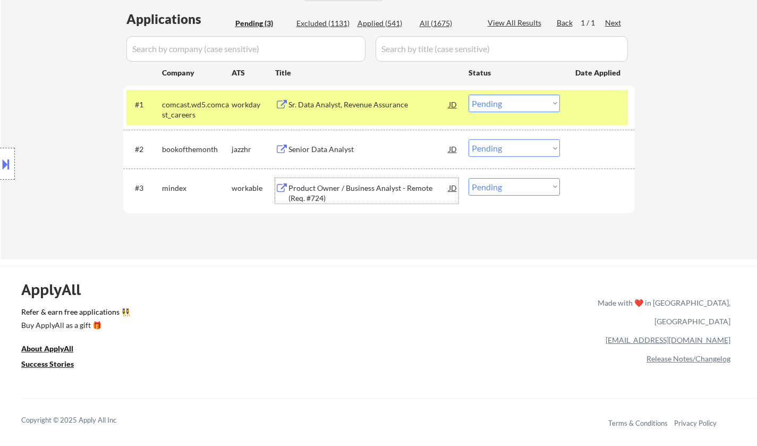
click at [332, 191] on div "Product Owner / Business Analyst - Remote (Req. #724)" at bounding box center [369, 193] width 160 height 21
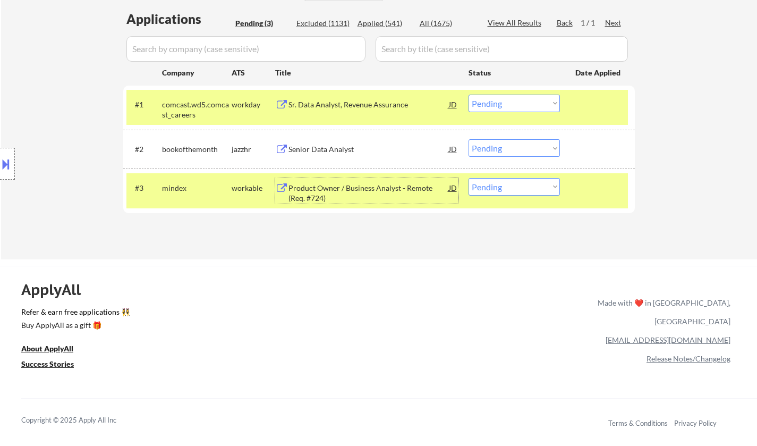
drag, startPoint x: 525, startPoint y: 184, endPoint x: 530, endPoint y: 194, distance: 11.7
click at [525, 184] on select "Choose an option... Pending Applied Excluded (Questions) Excluded (Expired) Exc…" at bounding box center [514, 187] width 91 height 18
select select ""excluded__bad_match_""
click at [469, 178] on select "Choose an option... Pending Applied Excluded (Questions) Excluded (Expired) Exc…" at bounding box center [514, 187] width 91 height 18
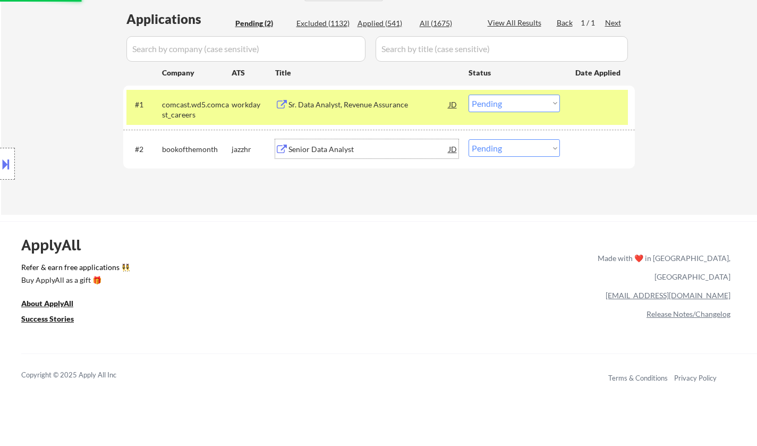
click at [328, 150] on div "Senior Data Analyst" at bounding box center [369, 149] width 160 height 11
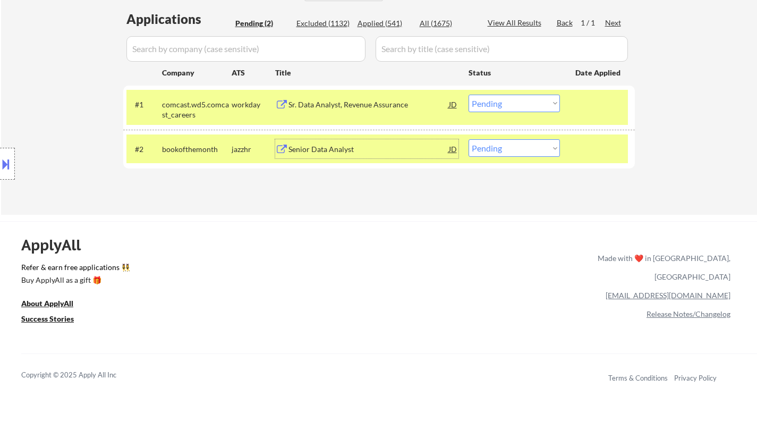
click at [526, 146] on select "Choose an option... Pending Applied Excluded (Questions) Excluded (Expired) Exc…" at bounding box center [514, 148] width 91 height 18
select select ""applied""
click at [469, 139] on select "Choose an option... Pending Applied Excluded (Questions) Excluded (Expired) Exc…" at bounding box center [514, 148] width 91 height 18
drag, startPoint x: 522, startPoint y: 150, endPoint x: 527, endPoint y: 156, distance: 6.8
click at [522, 150] on select "Choose an option... Pending Applied Excluded (Questions) Excluded (Expired) Exc…" at bounding box center [514, 148] width 91 height 18
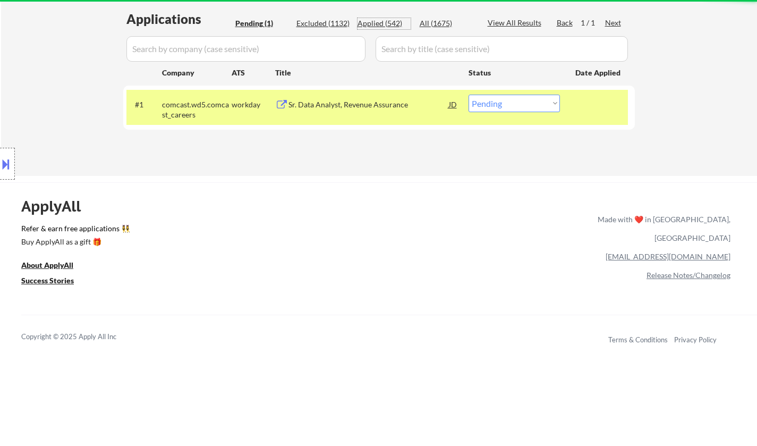
click at [377, 23] on div "Applied (542)" at bounding box center [384, 23] width 53 height 11
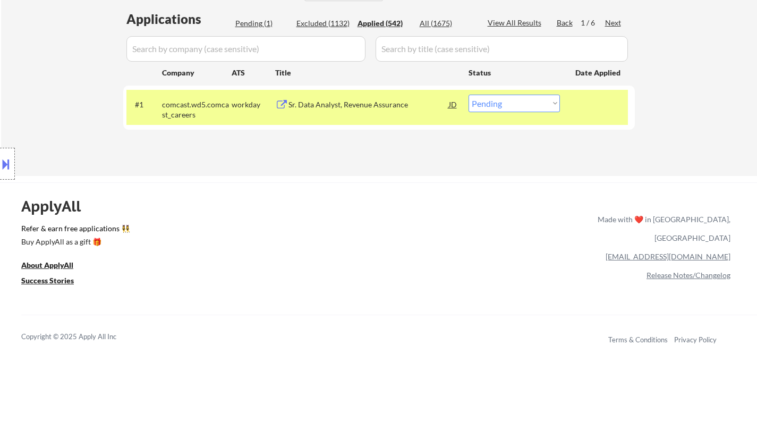
select select ""applied""
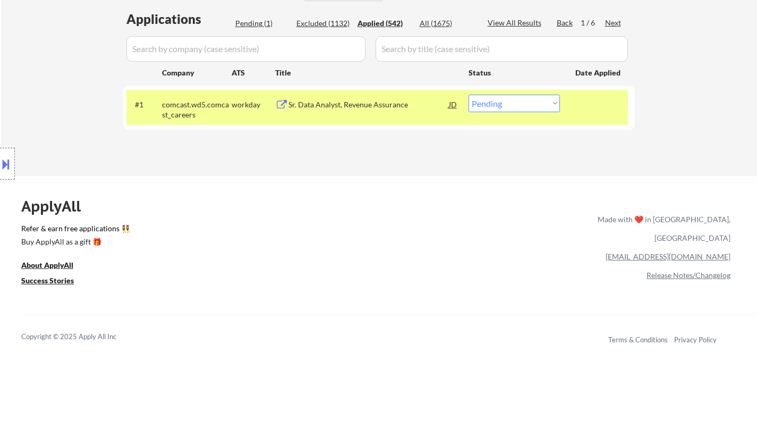
select select ""applied""
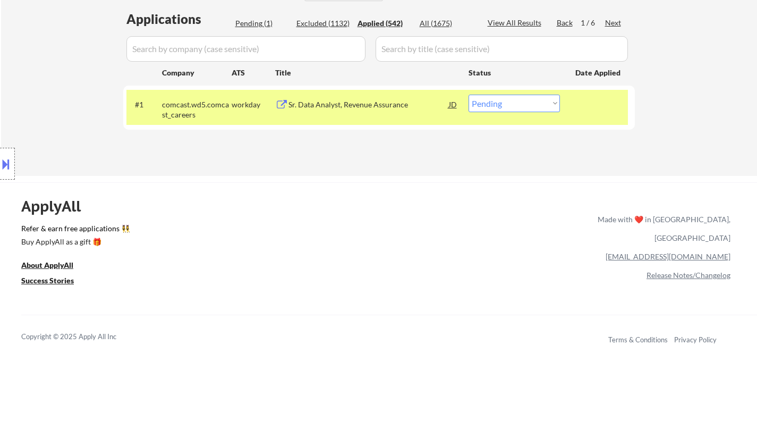
select select ""applied""
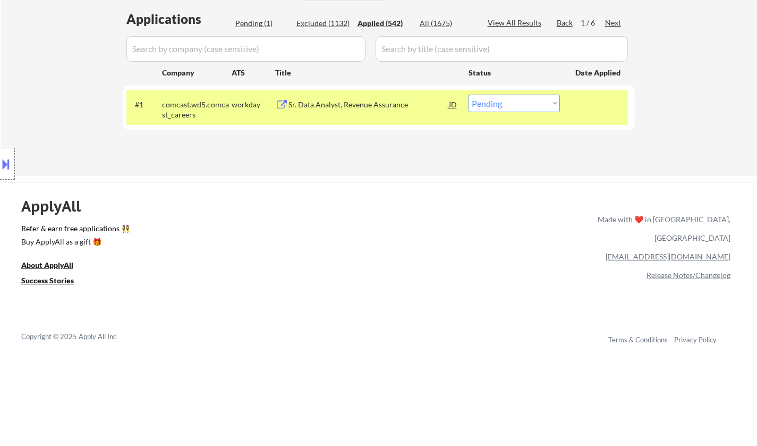
select select ""applied""
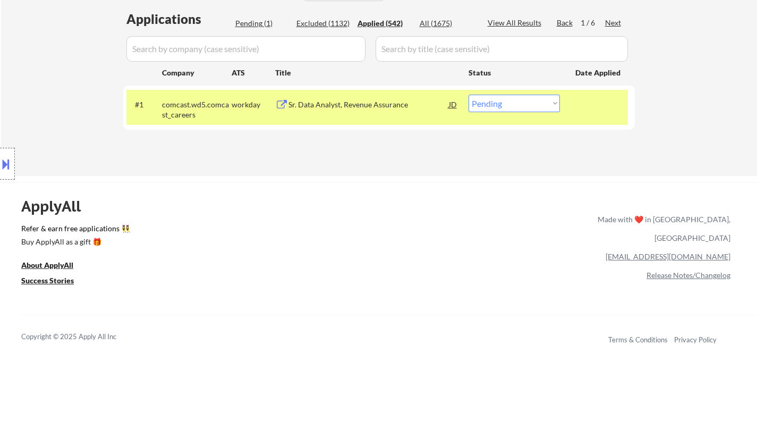
select select ""applied""
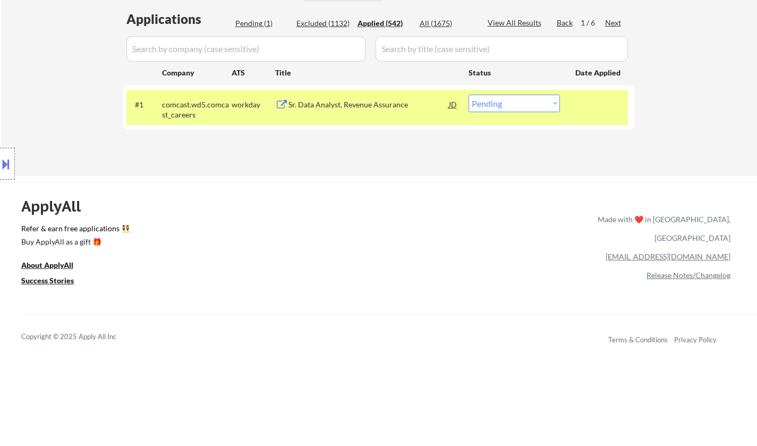
select select ""applied""
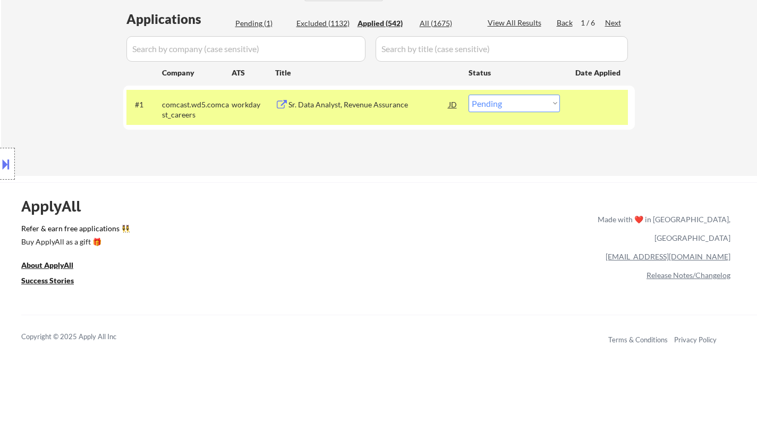
select select ""applied""
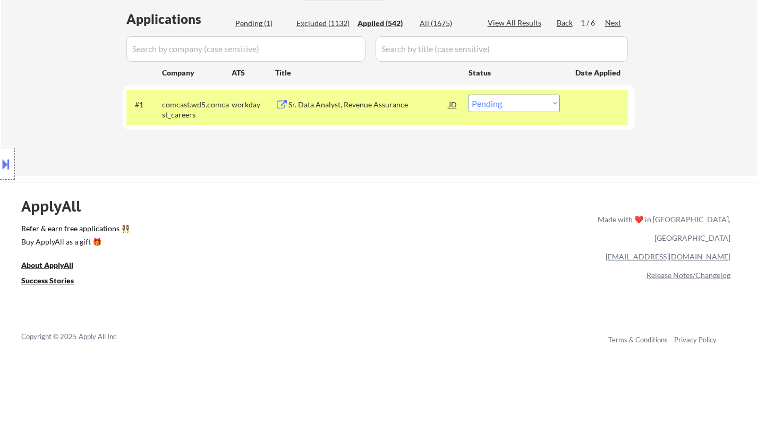
select select ""applied""
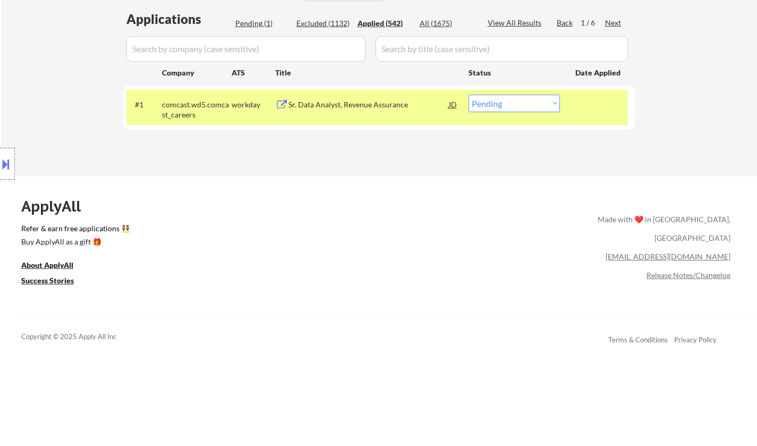
select select ""applied""
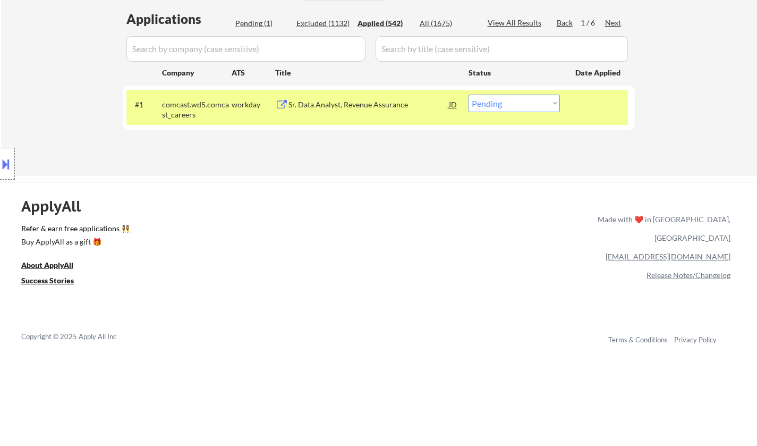
select select ""applied""
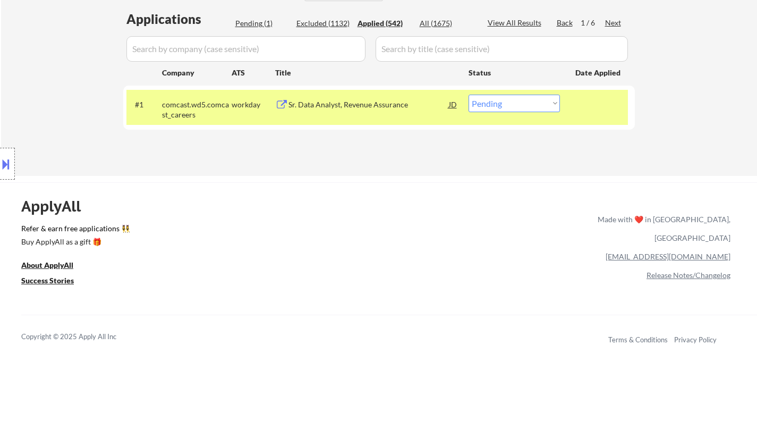
select select ""applied""
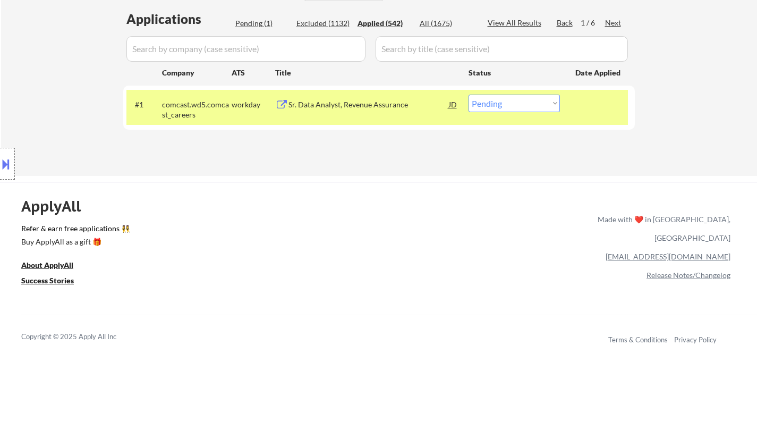
select select ""applied""
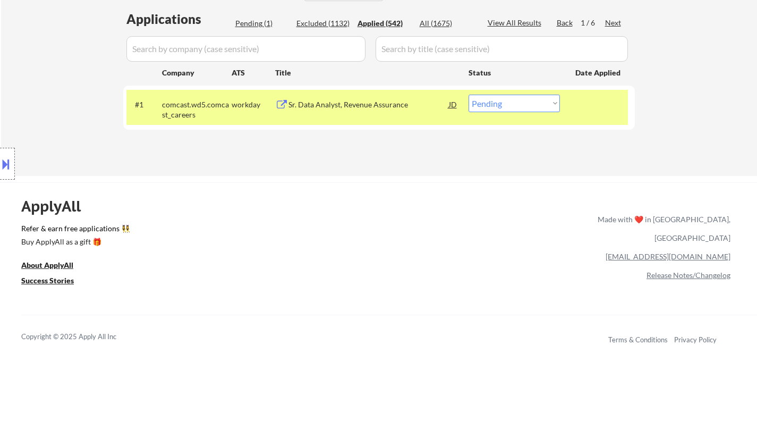
select select ""applied""
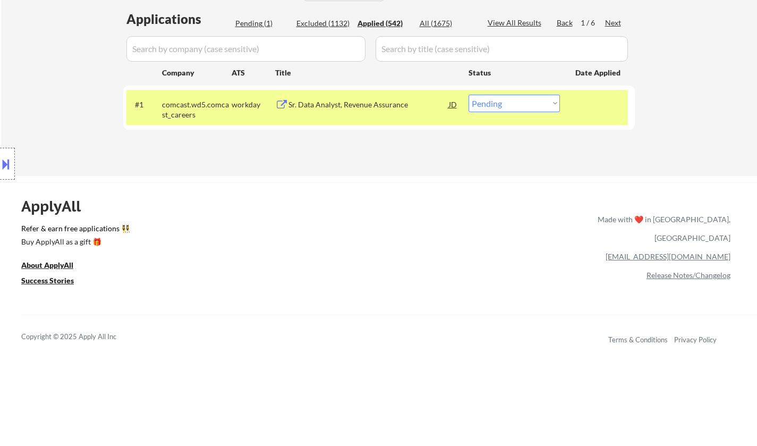
select select ""applied""
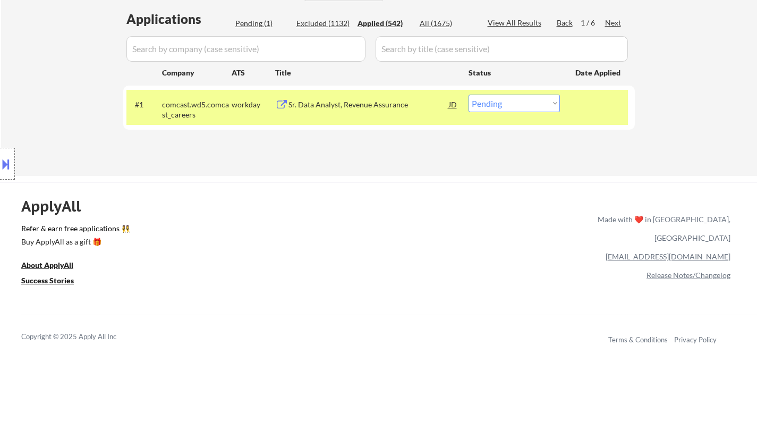
select select ""applied""
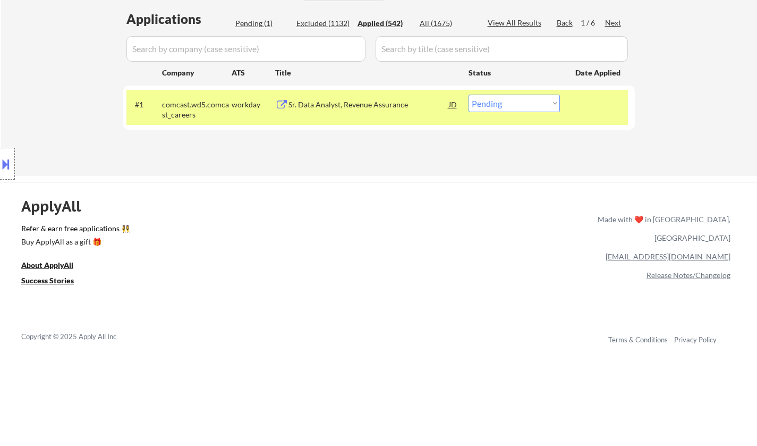
select select ""applied""
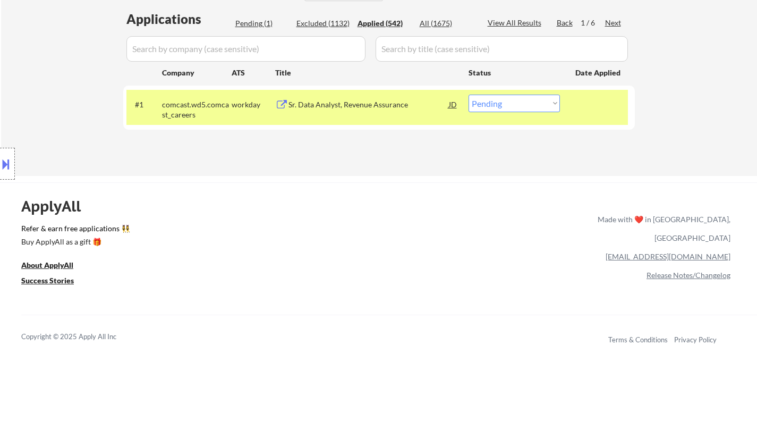
select select ""applied""
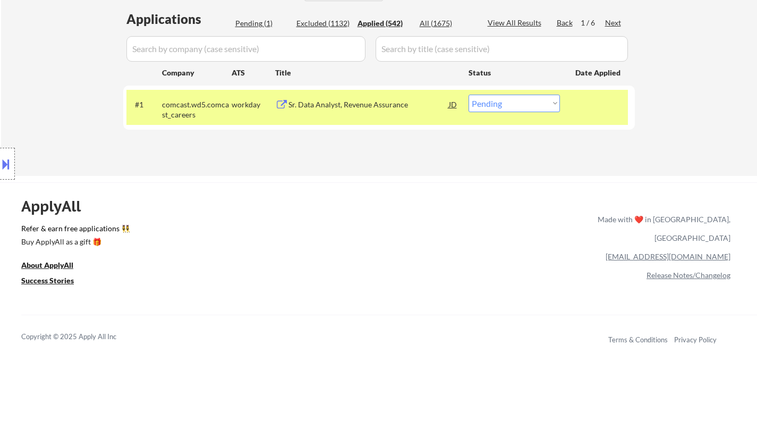
select select ""applied""
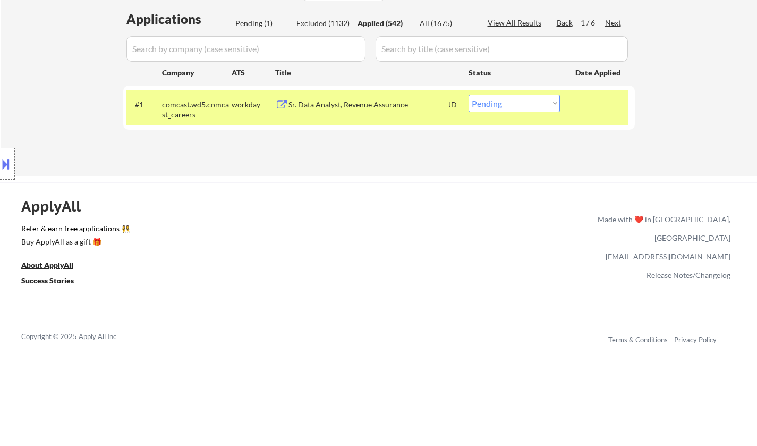
select select ""applied""
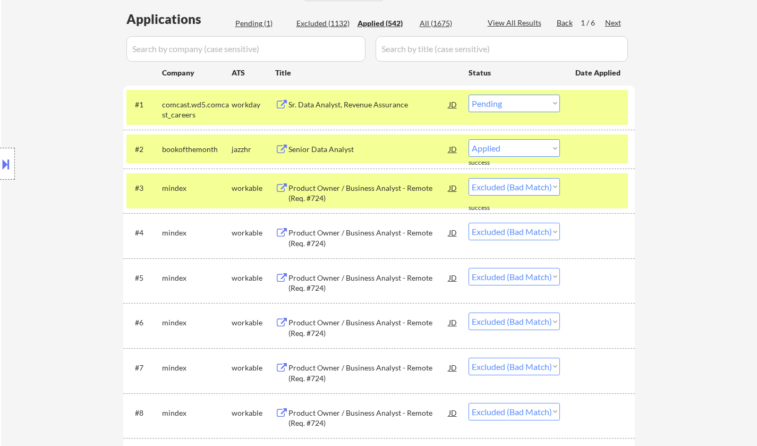
select select ""applied""
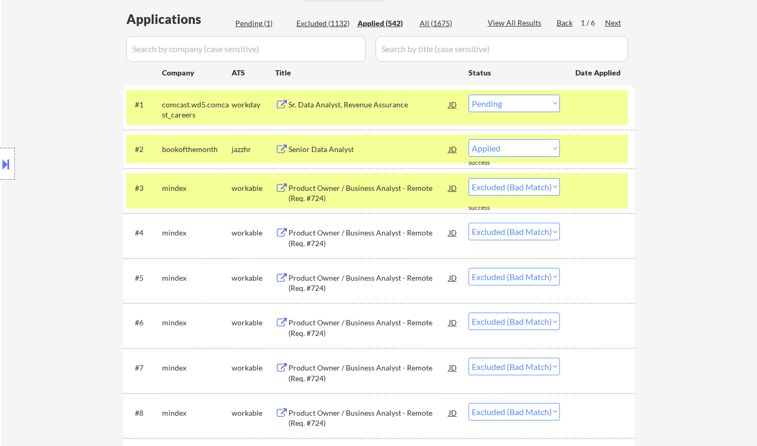
select select ""applied""
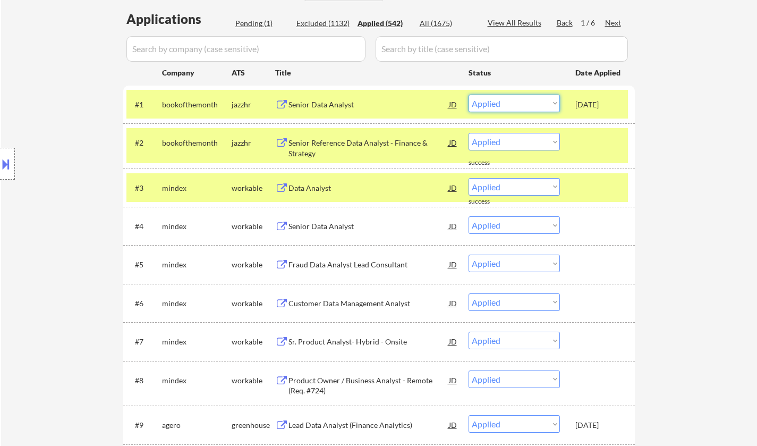
click at [528, 99] on select "Choose an option... Pending Applied Excluded (Questions) Excluded (Expired) Exc…" at bounding box center [514, 104] width 91 height 18
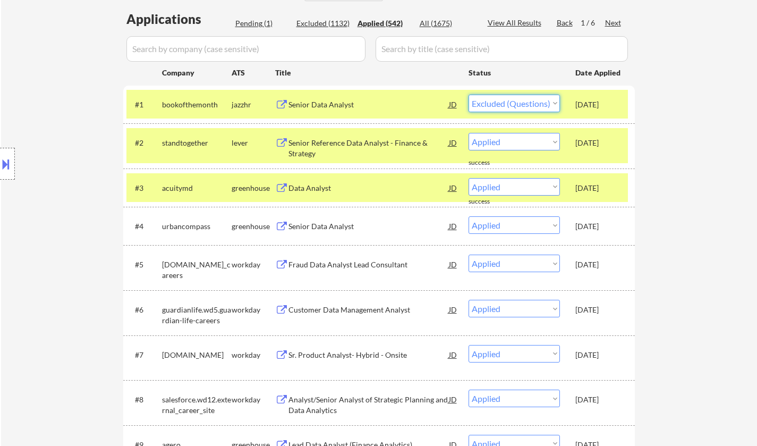
click at [469, 95] on select "Choose an option... Pending Applied Excluded (Questions) Excluded (Expired) Exc…" at bounding box center [514, 104] width 91 height 18
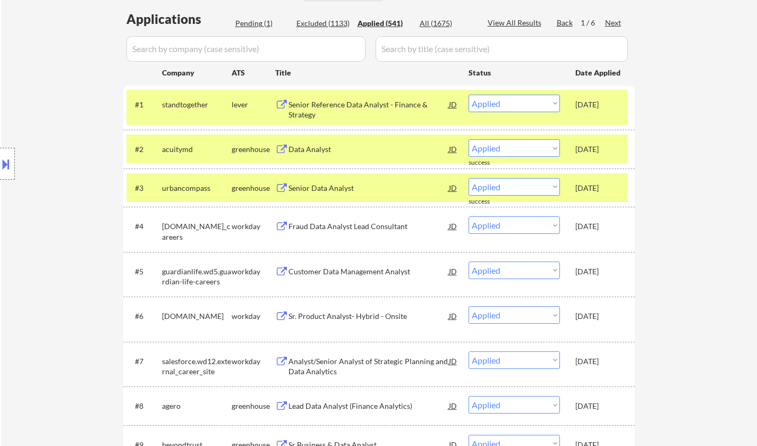
click at [252, 21] on div "Pending (1)" at bounding box center [261, 23] width 53 height 11
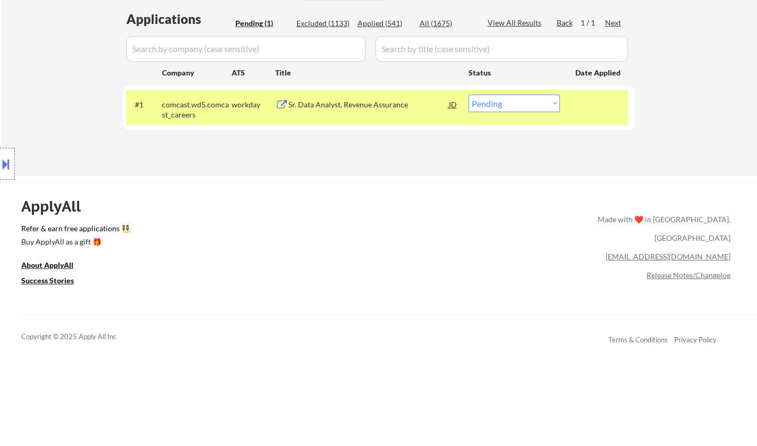
click at [332, 103] on div "Sr. Data Analyst, Revenue Assurance" at bounding box center [369, 104] width 160 height 11
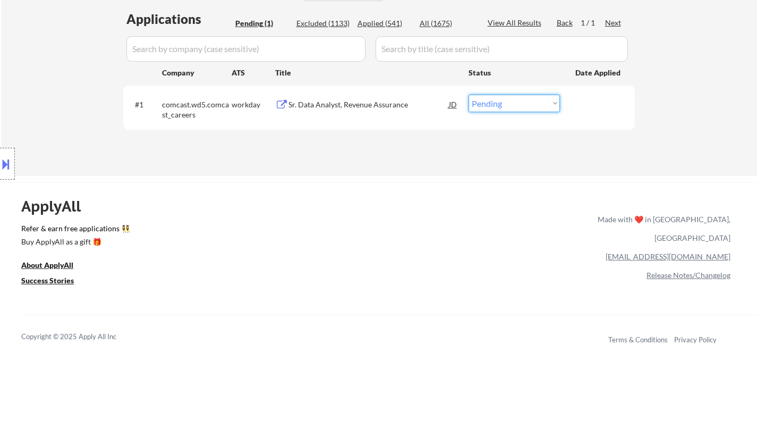
click at [498, 108] on select "Choose an option... Pending Applied Excluded (Questions) Excluded (Expired) Exc…" at bounding box center [514, 104] width 91 height 18
select select ""applied""
click at [469, 95] on select "Choose an option... Pending Applied Excluded (Questions) Excluded (Expired) Exc…" at bounding box center [514, 104] width 91 height 18
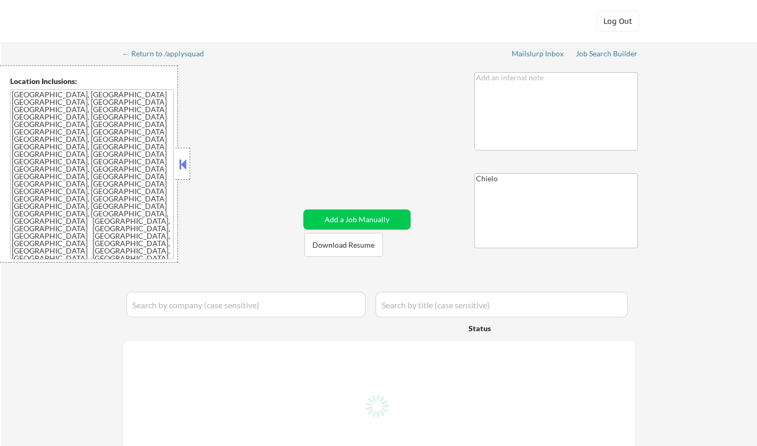
select select ""pending""
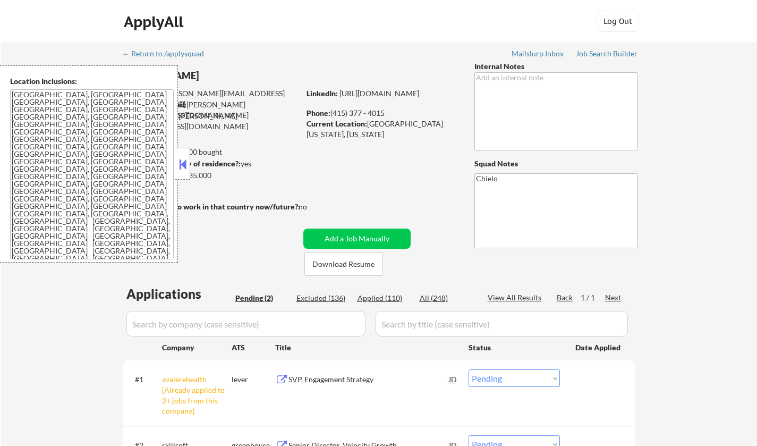
click at [182, 166] on button at bounding box center [183, 164] width 12 height 16
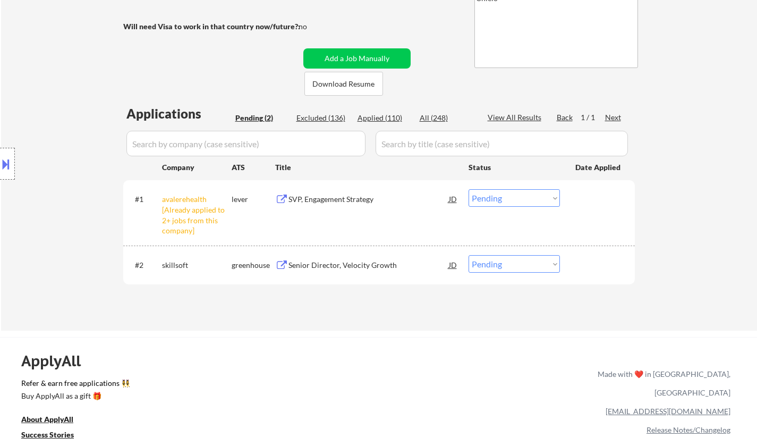
scroll to position [266, 0]
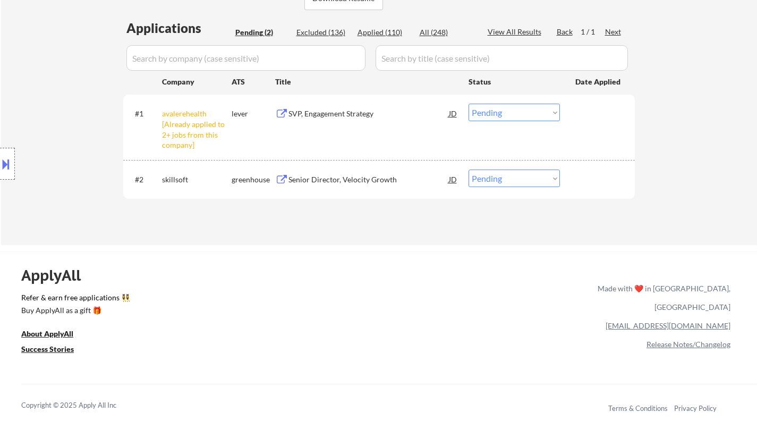
click at [513, 104] on select "Choose an option... Pending Applied Excluded (Questions) Excluded (Expired) Exc…" at bounding box center [514, 113] width 91 height 18
click at [469, 104] on select "Choose an option... Pending Applied Excluded (Questions) Excluded (Expired) Exc…" at bounding box center [514, 113] width 91 height 18
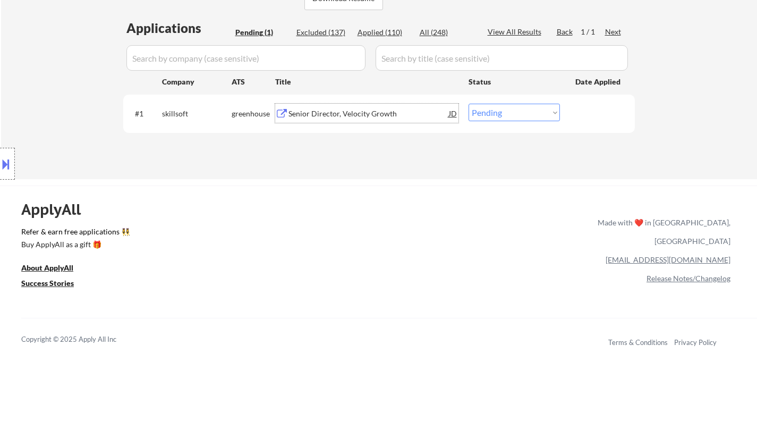
click at [325, 113] on div "Senior Director, Velocity Growth" at bounding box center [369, 113] width 160 height 11
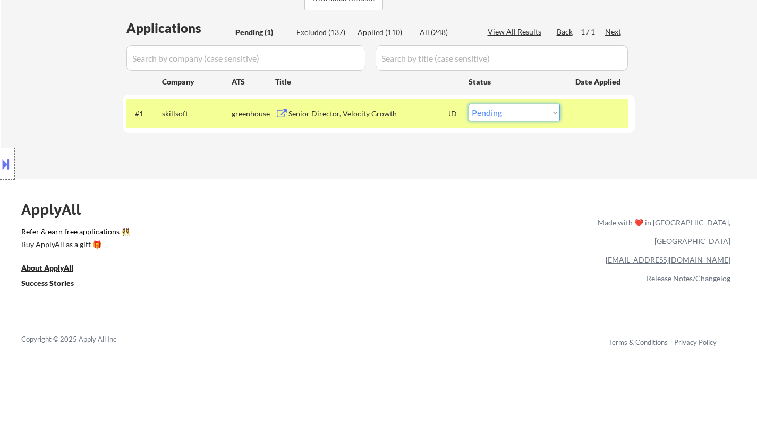
click at [521, 111] on select "Choose an option... Pending Applied Excluded (Questions) Excluded (Expired) Exc…" at bounding box center [514, 113] width 91 height 18
select select ""applied""
click at [469, 104] on select "Choose an option... Pending Applied Excluded (Questions) Excluded (Expired) Exc…" at bounding box center [514, 113] width 91 height 18
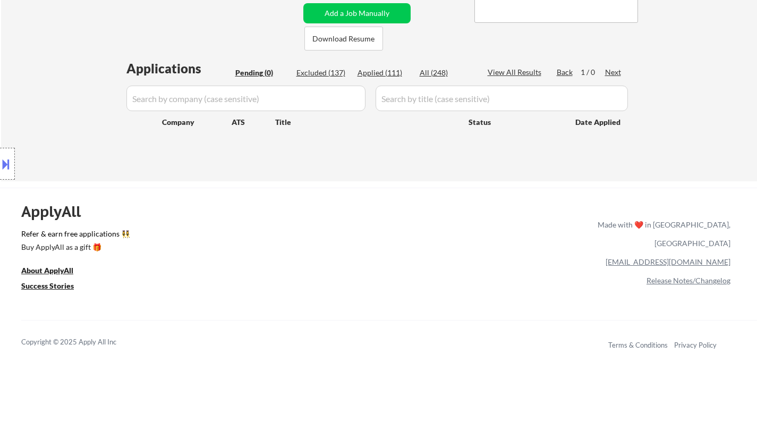
scroll to position [213, 0]
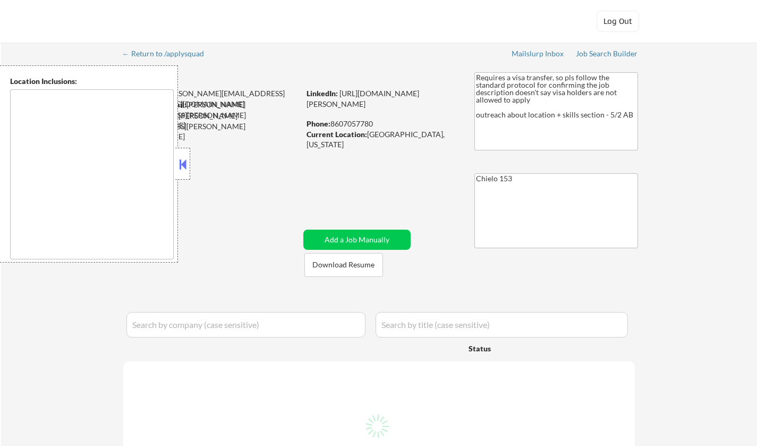
select select ""pending""
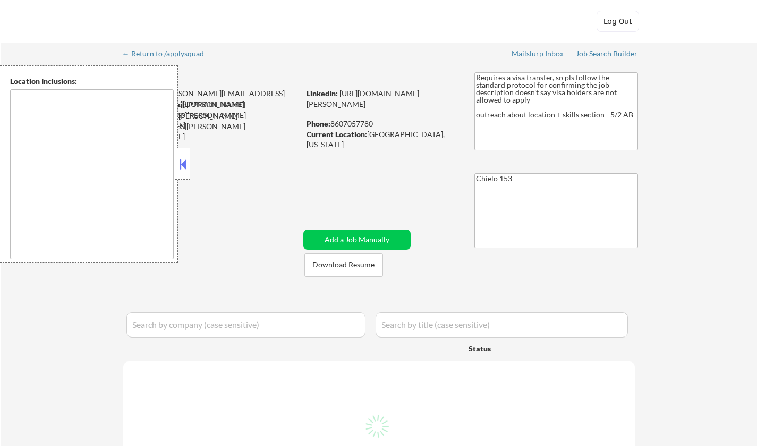
select select ""pending""
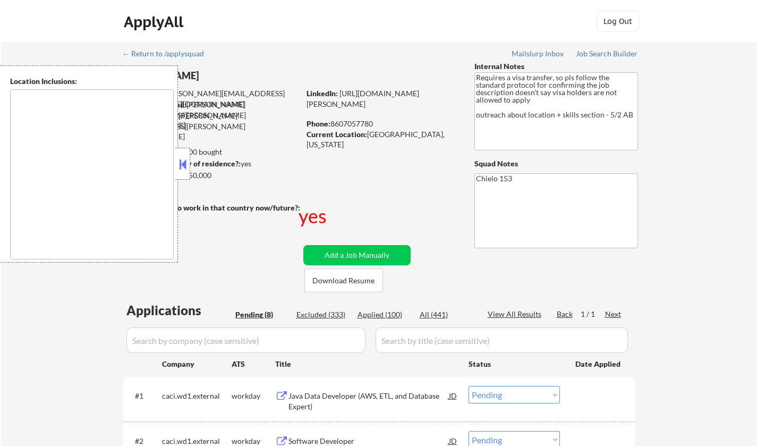
drag, startPoint x: 185, startPoint y: 164, endPoint x: 274, endPoint y: 244, distance: 120.0
click at [184, 164] on button at bounding box center [183, 164] width 12 height 16
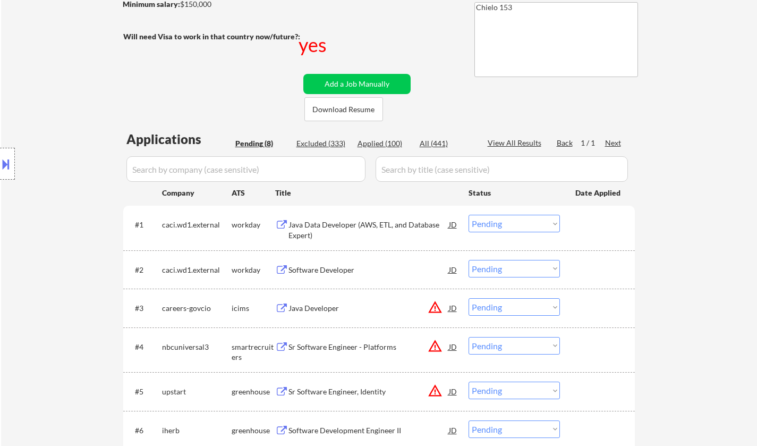
scroll to position [53, 0]
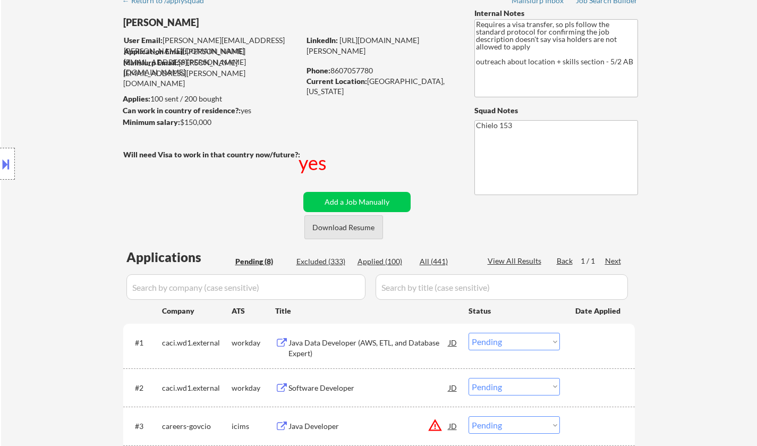
click at [339, 224] on button "Download Resume" at bounding box center [344, 227] width 79 height 24
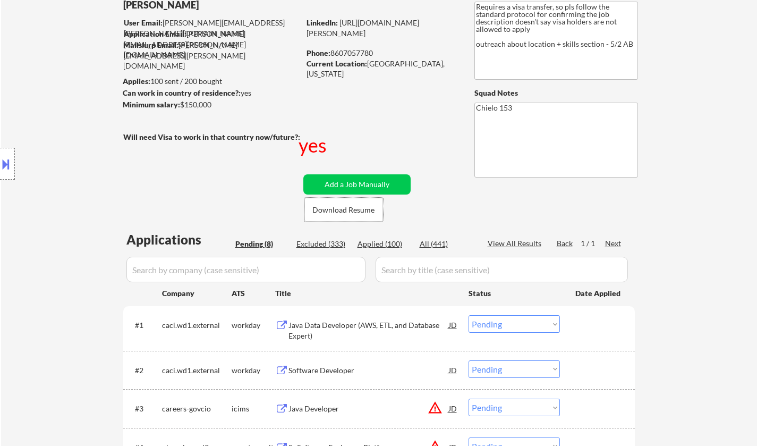
scroll to position [159, 0]
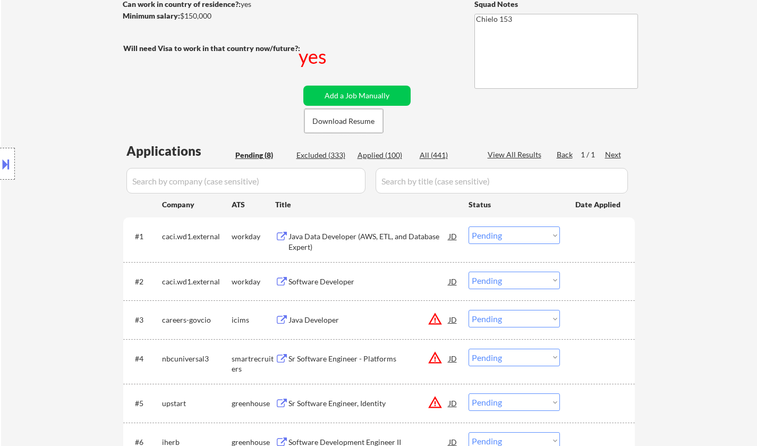
click at [343, 236] on div "Java Data Developer (AWS, ETL, and Database Expert)" at bounding box center [369, 241] width 160 height 21
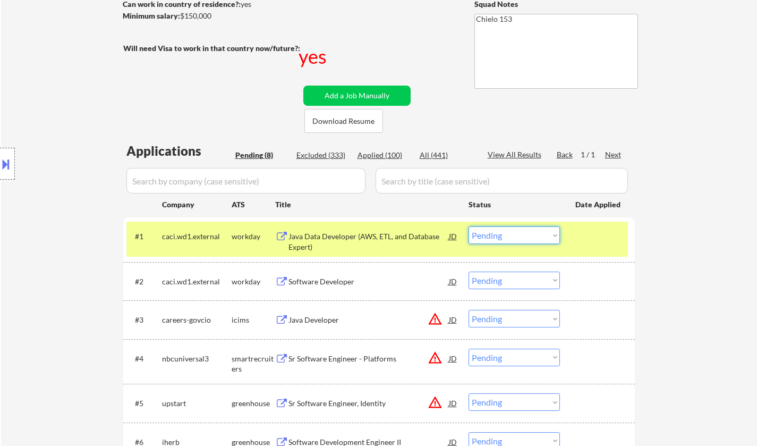
drag, startPoint x: 514, startPoint y: 230, endPoint x: 531, endPoint y: 240, distance: 19.6
click at [515, 230] on select "Choose an option... Pending Applied Excluded (Questions) Excluded (Expired) Exc…" at bounding box center [514, 235] width 91 height 18
click at [469, 226] on select "Choose an option... Pending Applied Excluded (Questions) Excluded (Expired) Exc…" at bounding box center [514, 235] width 91 height 18
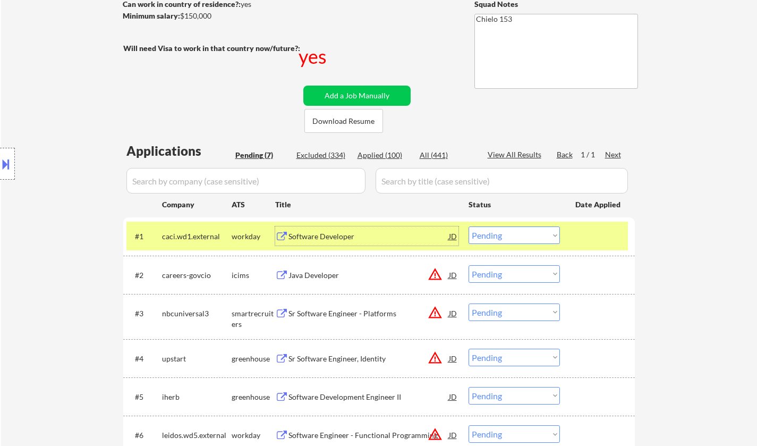
click at [312, 239] on div "Software Developer" at bounding box center [369, 236] width 160 height 11
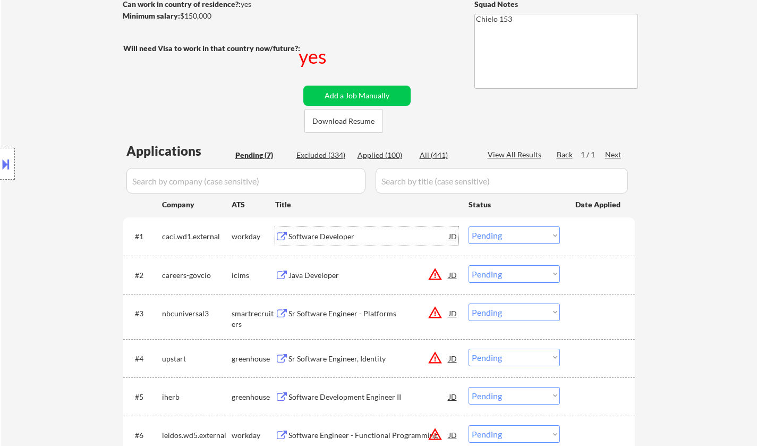
drag, startPoint x: 529, startPoint y: 230, endPoint x: 531, endPoint y: 236, distance: 6.9
click at [529, 230] on select "Choose an option... Pending Applied Excluded (Questions) Excluded (Expired) Exc…" at bounding box center [514, 235] width 91 height 18
click at [469, 226] on select "Choose an option... Pending Applied Excluded (Questions) Excluded (Expired) Exc…" at bounding box center [514, 235] width 91 height 18
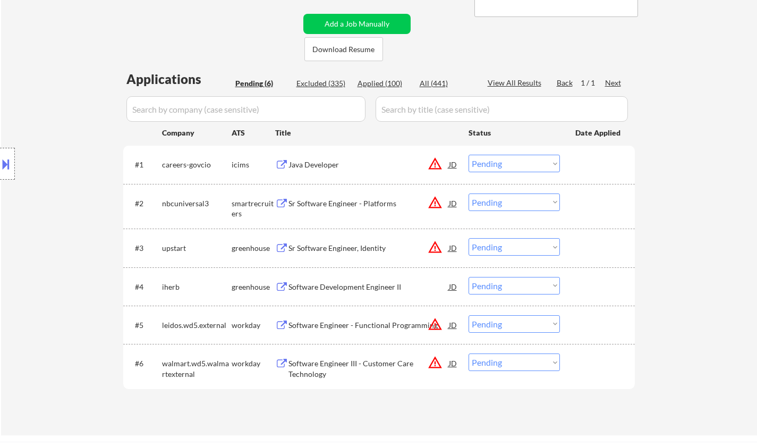
scroll to position [319, 0]
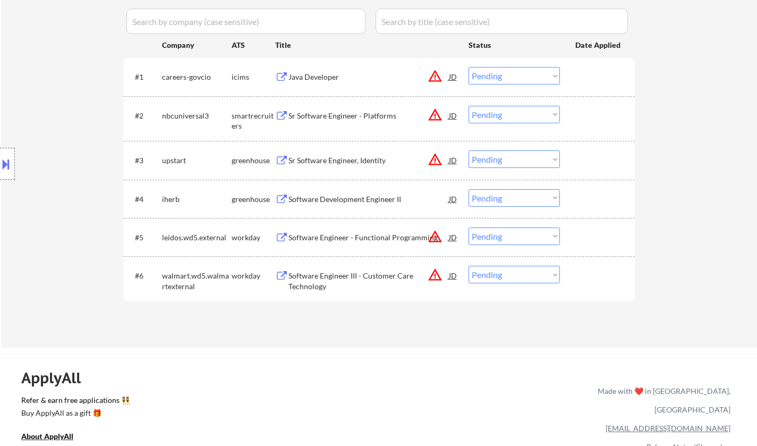
click at [451, 78] on div "JD" at bounding box center [453, 76] width 11 height 19
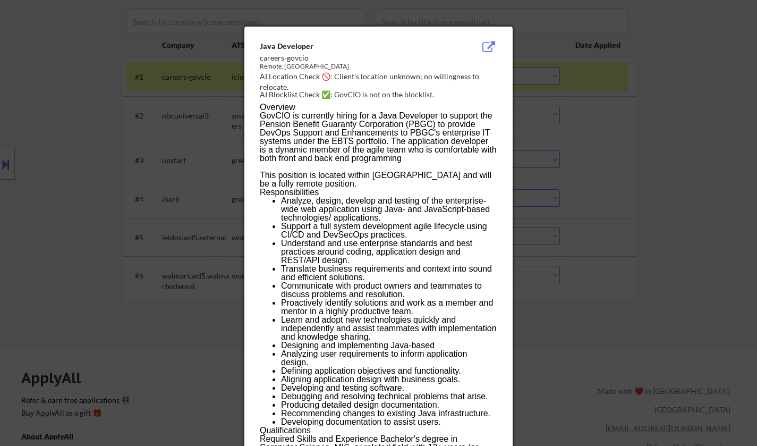
click at [637, 207] on div at bounding box center [378, 223] width 757 height 446
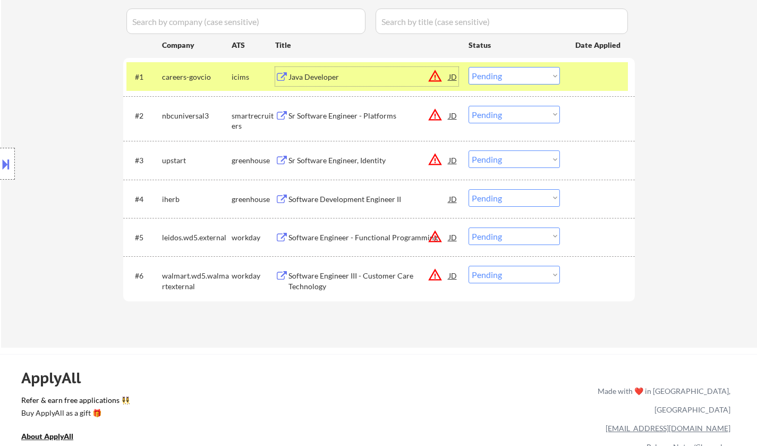
click at [321, 75] on div "Java Developer" at bounding box center [369, 77] width 160 height 11
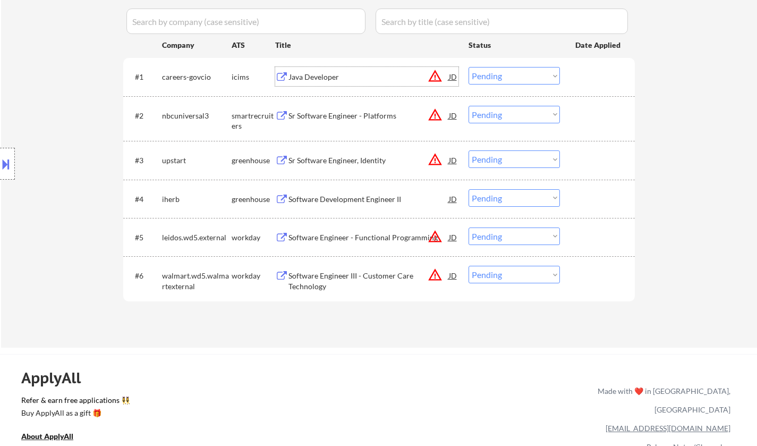
drag, startPoint x: 521, startPoint y: 74, endPoint x: 526, endPoint y: 83, distance: 10.7
click at [521, 74] on select "Choose an option... Pending Applied Excluded (Questions) Excluded (Expired) Exc…" at bounding box center [514, 76] width 91 height 18
click at [469, 67] on select "Choose an option... Pending Applied Excluded (Questions) Excluded (Expired) Exc…" at bounding box center [514, 76] width 91 height 18
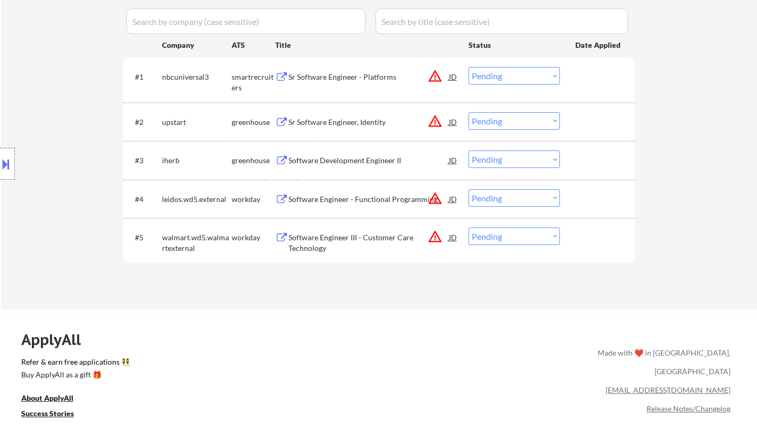
click at [336, 83] on div "Sr Software Engineer - Platforms" at bounding box center [369, 76] width 160 height 19
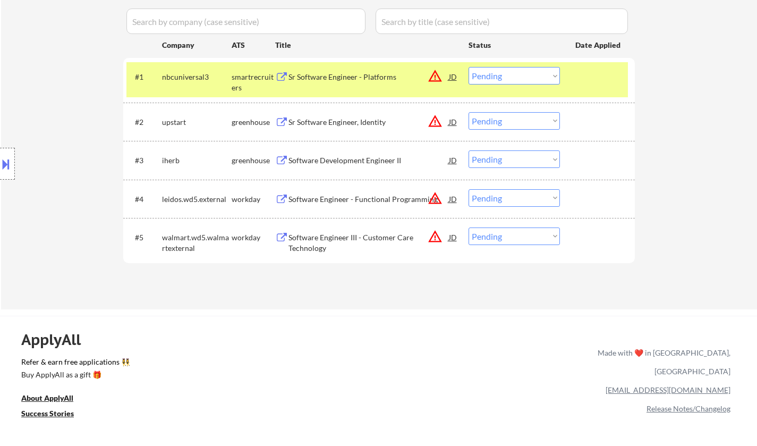
click at [0, 167] on button at bounding box center [6, 164] width 12 height 18
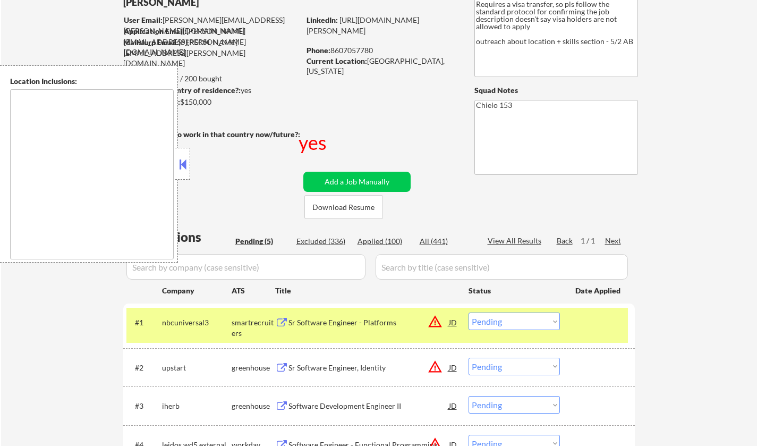
scroll to position [53, 0]
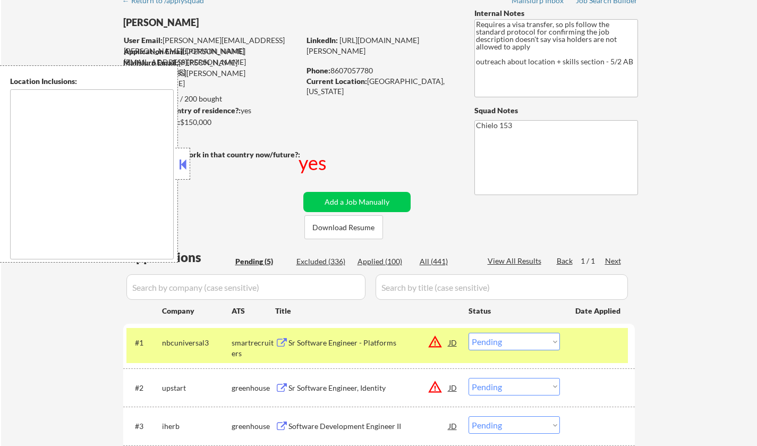
click at [182, 161] on button at bounding box center [183, 164] width 12 height 16
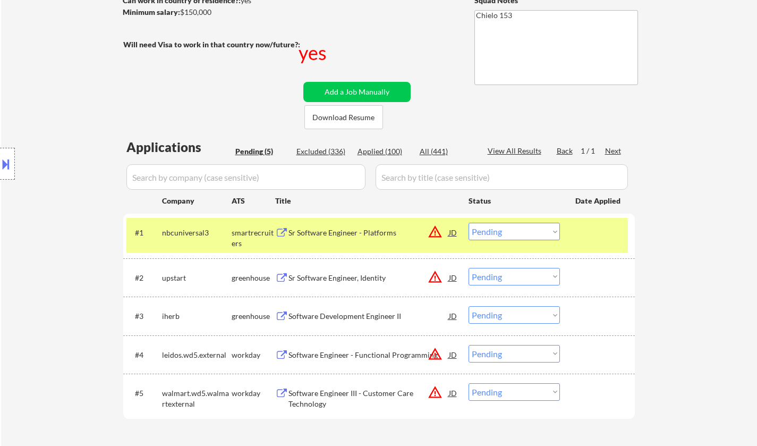
scroll to position [213, 0]
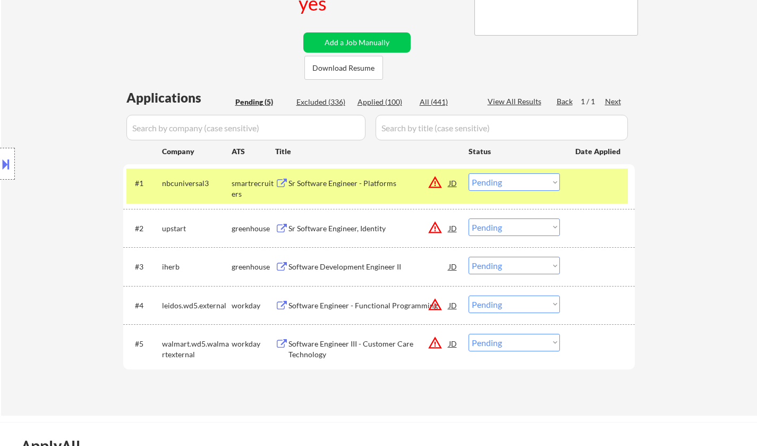
drag, startPoint x: 529, startPoint y: 173, endPoint x: 529, endPoint y: 180, distance: 7.5
click at [528, 173] on div "#1 nbcuniversal3 smartrecruiters Sr Software Engineer - Platforms JD warning_am…" at bounding box center [377, 185] width 502 height 35
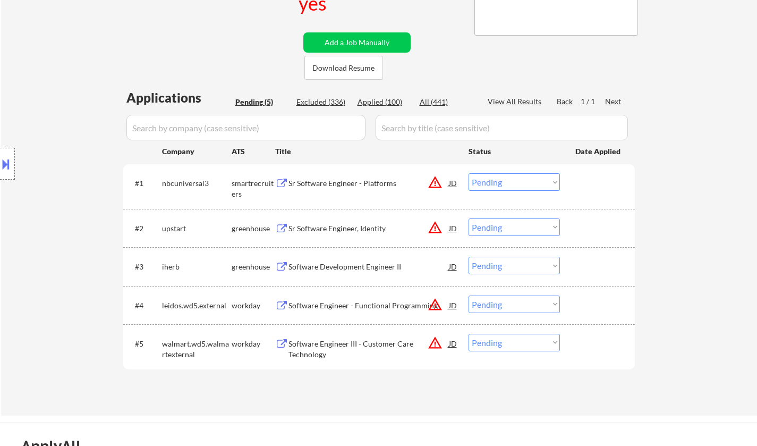
click at [515, 179] on select "Choose an option... Pending Applied Excluded (Questions) Excluded (Expired) Exc…" at bounding box center [514, 182] width 91 height 18
click at [469, 173] on select "Choose an option... Pending Applied Excluded (Questions) Excluded (Expired) Exc…" at bounding box center [514, 182] width 91 height 18
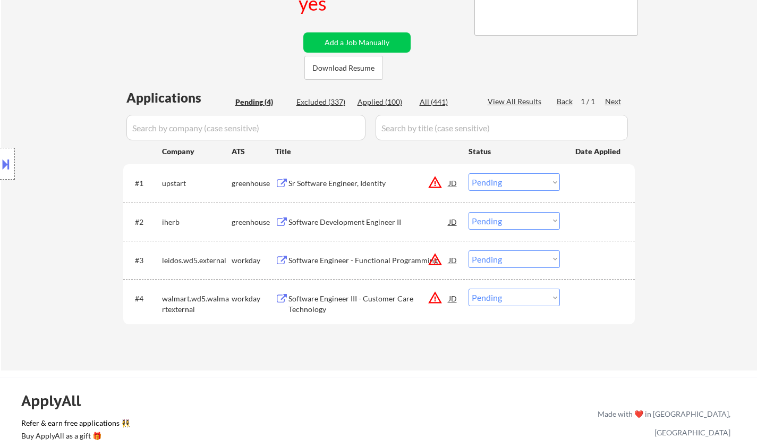
click at [345, 184] on div "Sr Software Engineer, Identity" at bounding box center [369, 183] width 160 height 11
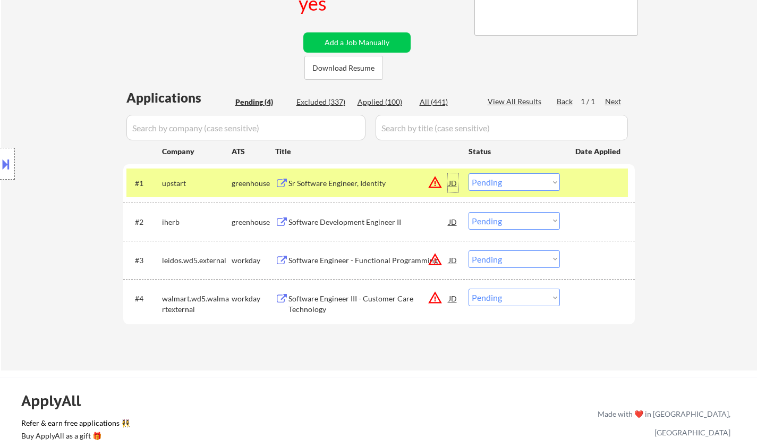
click at [452, 182] on div "JD" at bounding box center [453, 182] width 11 height 19
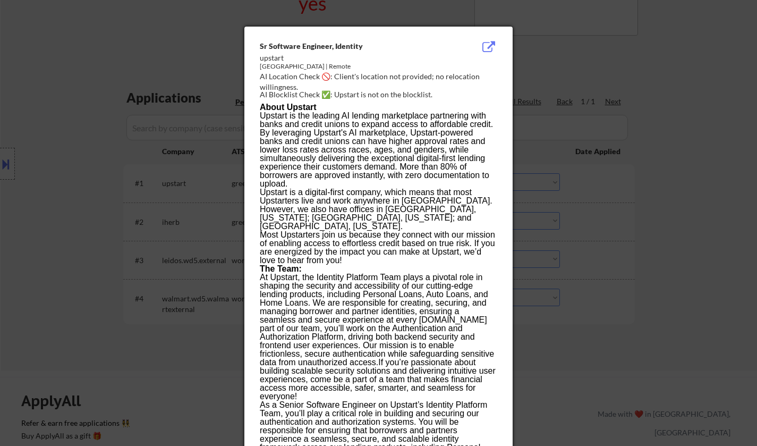
click at [754, 277] on div at bounding box center [378, 223] width 757 height 446
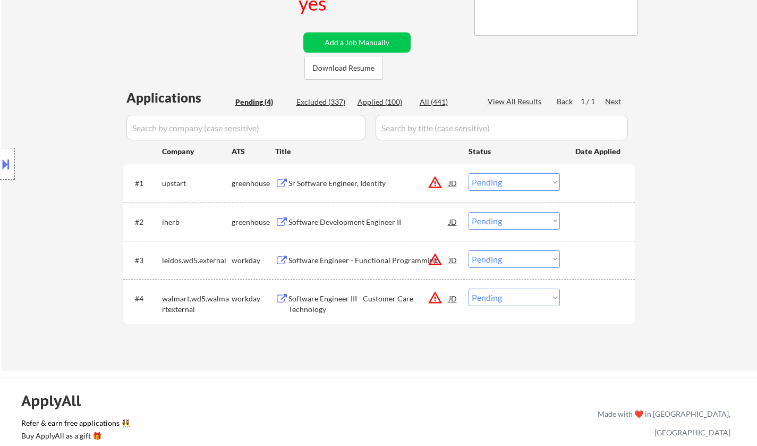
drag, startPoint x: 503, startPoint y: 182, endPoint x: 504, endPoint y: 190, distance: 7.6
click at [503, 182] on select "Choose an option... Pending Applied Excluded (Questions) Excluded (Expired) Exc…" at bounding box center [514, 182] width 91 height 18
click at [469, 173] on select "Choose an option... Pending Applied Excluded (Questions) Excluded (Expired) Exc…" at bounding box center [514, 182] width 91 height 18
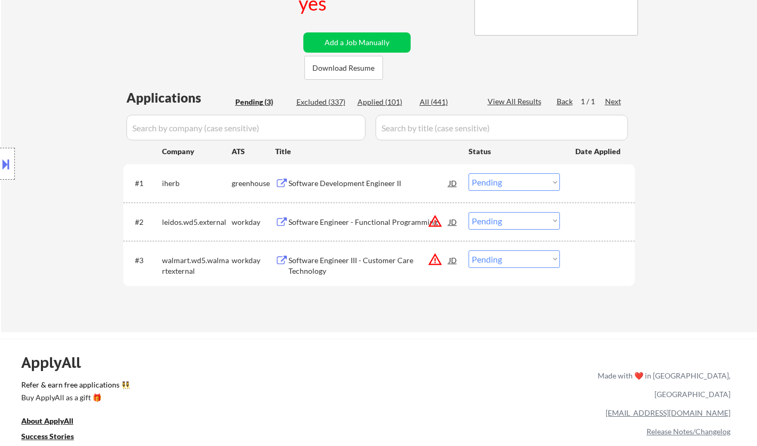
click at [321, 181] on div "Software Development Engineer II" at bounding box center [369, 183] width 160 height 11
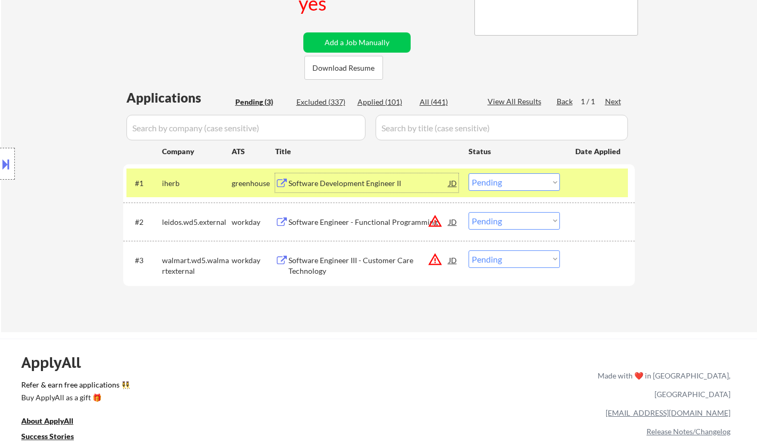
drag, startPoint x: 530, startPoint y: 175, endPoint x: 540, endPoint y: 188, distance: 16.3
click at [530, 177] on select "Choose an option... Pending Applied Excluded (Questions) Excluded (Expired) Exc…" at bounding box center [514, 182] width 91 height 18
click at [469, 173] on select "Choose an option... Pending Applied Excluded (Questions) Excluded (Expired) Exc…" at bounding box center [514, 182] width 91 height 18
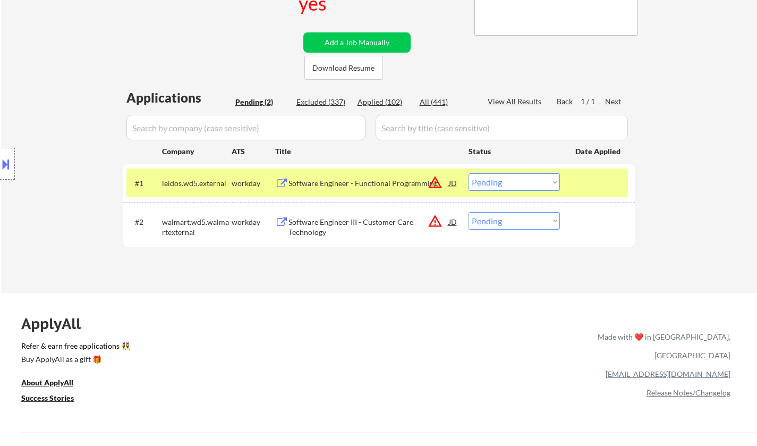
click at [335, 182] on div "Software Engineer - Functional Programming" at bounding box center [369, 183] width 160 height 11
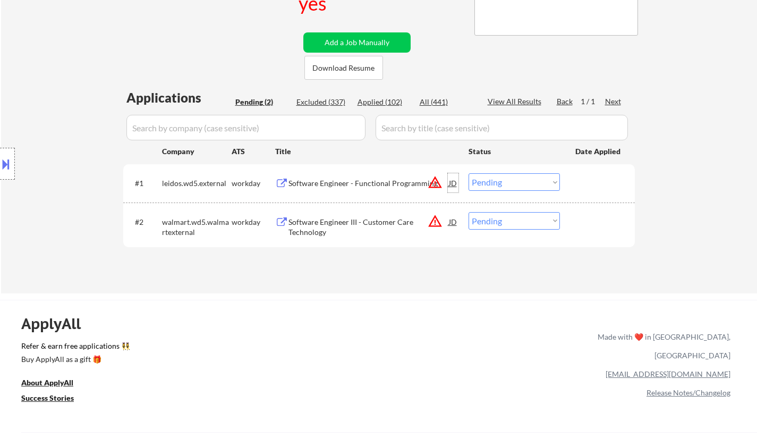
click at [453, 182] on div "JD" at bounding box center [453, 182] width 11 height 19
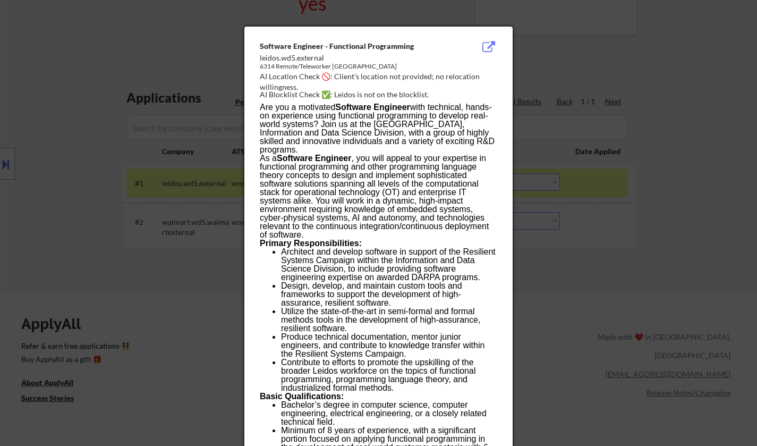
click at [620, 265] on div at bounding box center [378, 223] width 757 height 446
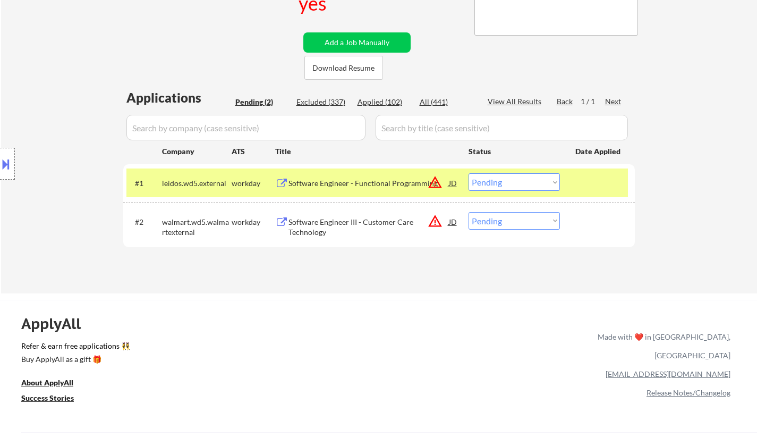
click at [520, 180] on select "Choose an option... Pending Applied Excluded (Questions) Excluded (Expired) Exc…" at bounding box center [514, 182] width 91 height 18
click at [469, 173] on select "Choose an option... Pending Applied Excluded (Questions) Excluded (Expired) Exc…" at bounding box center [514, 182] width 91 height 18
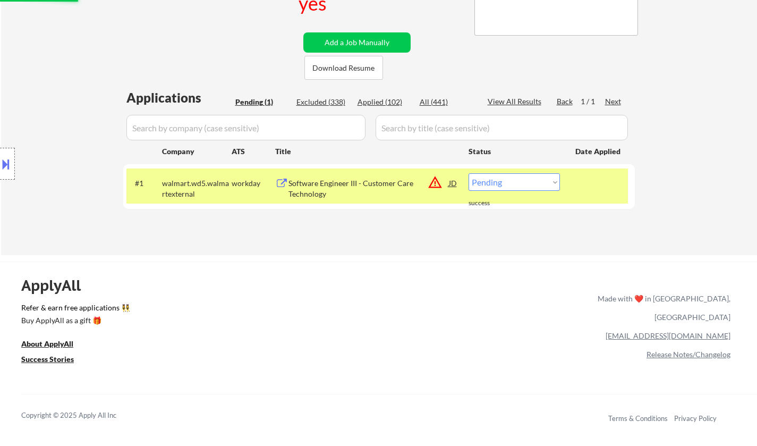
click at [353, 189] on div "Software Engineer III - Customer Care Technology" at bounding box center [369, 188] width 160 height 21
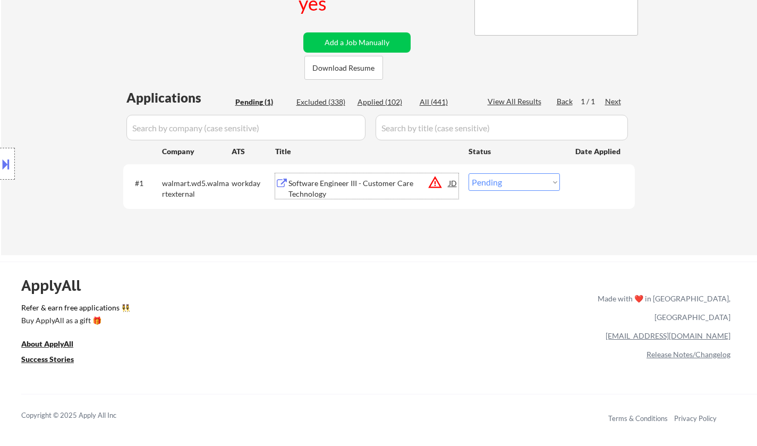
click at [7, 166] on button at bounding box center [6, 164] width 12 height 18
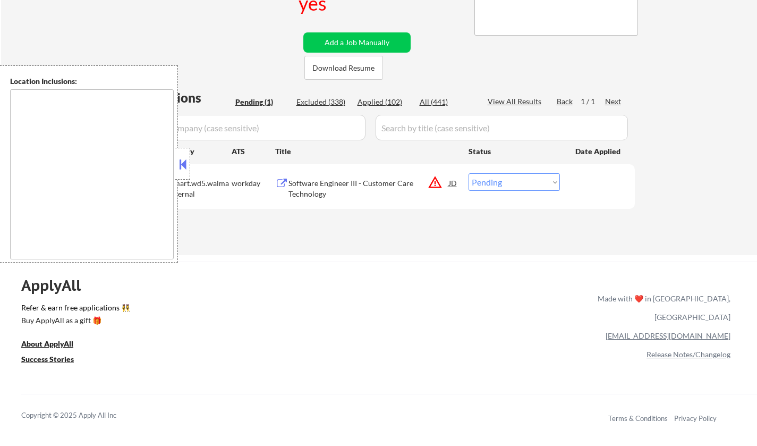
drag, startPoint x: 512, startPoint y: 185, endPoint x: 519, endPoint y: 188, distance: 7.4
click at [512, 185] on select "Choose an option... Pending Applied Excluded (Questions) Excluded (Expired) Exc…" at bounding box center [514, 182] width 91 height 18
select select ""excluded__location_""
click at [469, 173] on select "Choose an option... Pending Applied Excluded (Questions) Excluded (Expired) Exc…" at bounding box center [514, 182] width 91 height 18
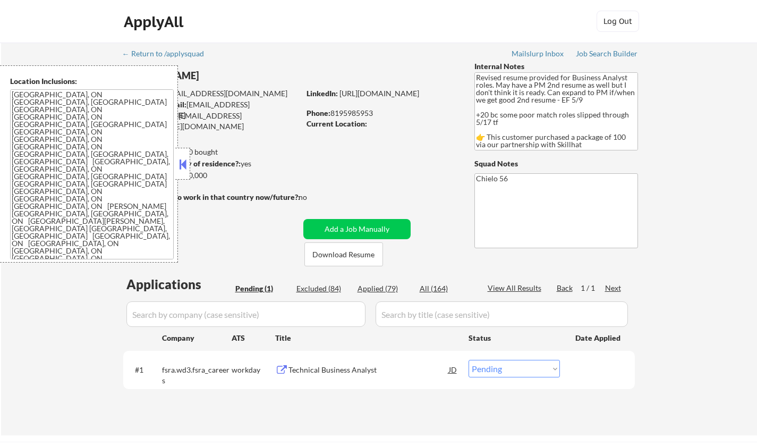
select select ""pending""
click at [188, 165] on button at bounding box center [183, 164] width 12 height 16
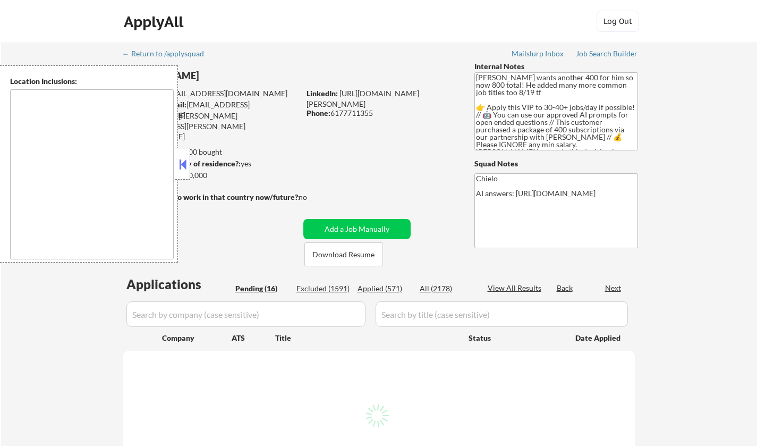
type textarea "[GEOGRAPHIC_DATA], [GEOGRAPHIC_DATA] [GEOGRAPHIC_DATA], [GEOGRAPHIC_DATA] [GEOG…"
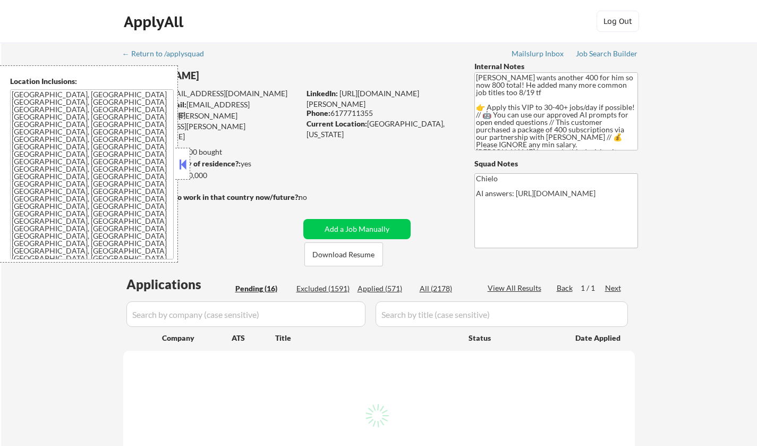
select select ""pending""
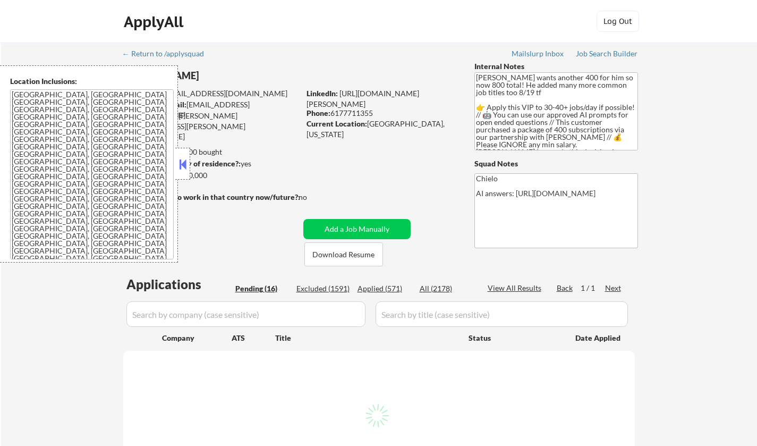
select select ""pending""
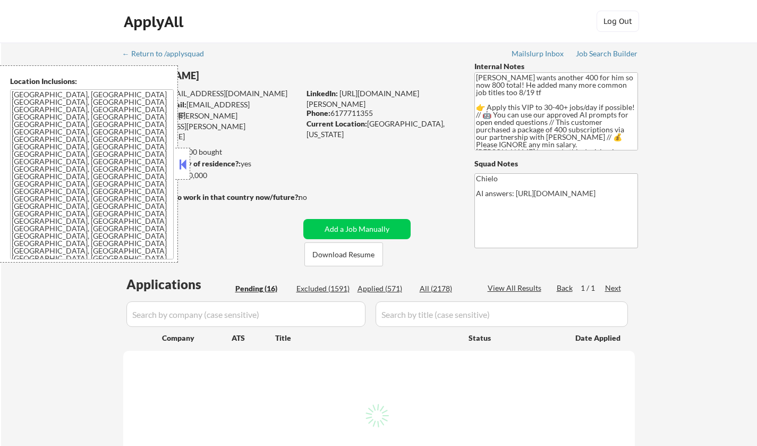
select select ""pending""
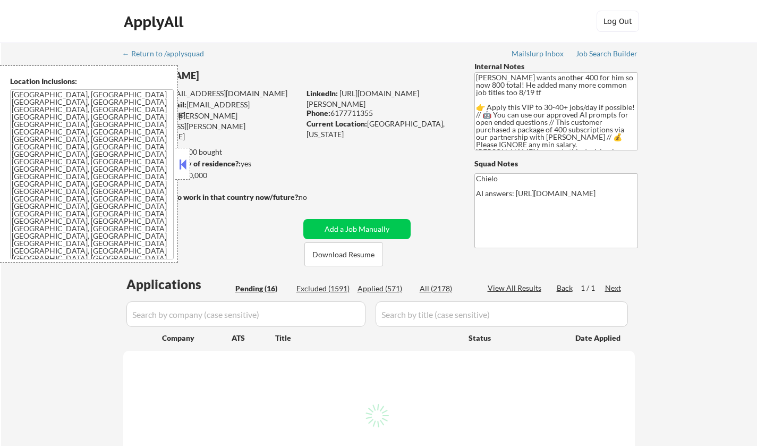
select select ""pending""
click at [177, 160] on button at bounding box center [183, 164] width 12 height 16
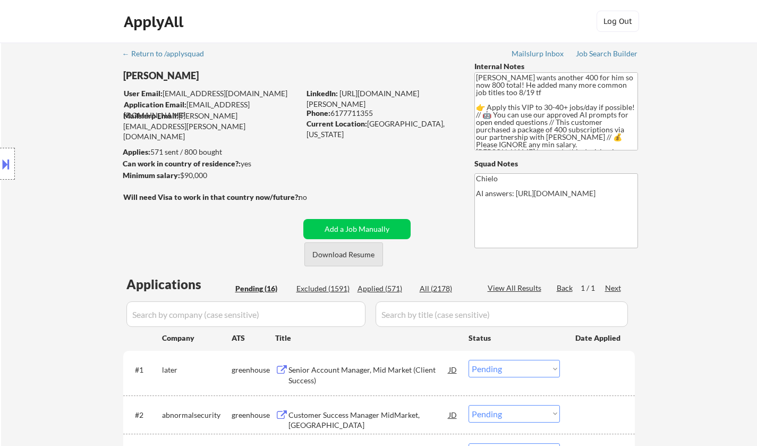
click at [334, 265] on button "Download Resume" at bounding box center [344, 254] width 79 height 24
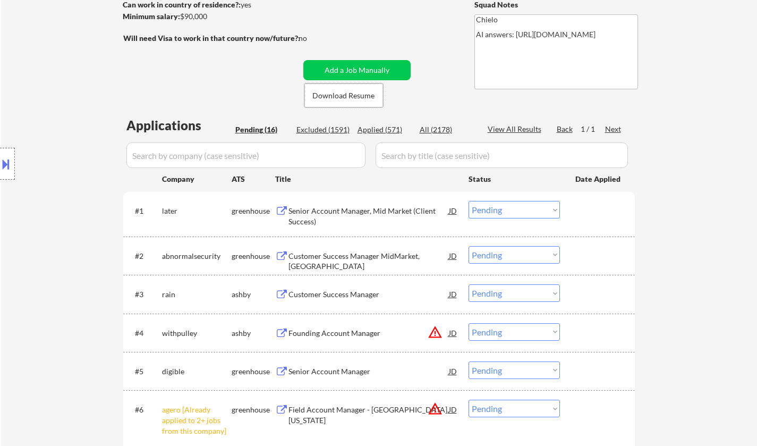
scroll to position [159, 0]
click at [365, 209] on div "Senior Account Manager, Mid Market (Client Success)" at bounding box center [369, 215] width 160 height 21
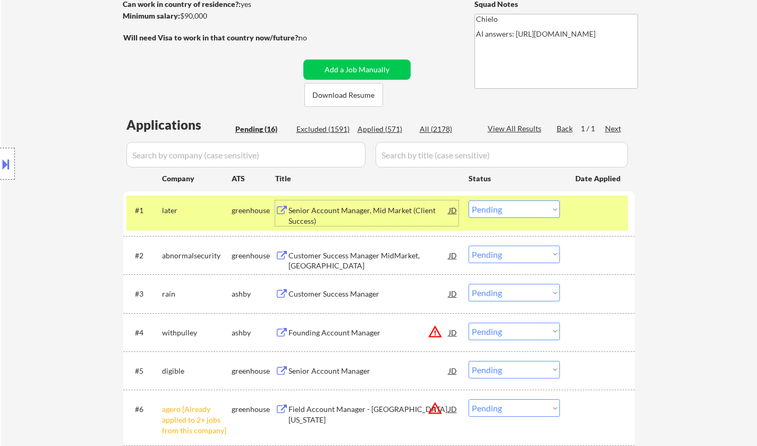
drag, startPoint x: 504, startPoint y: 209, endPoint x: 510, endPoint y: 209, distance: 5.8
click at [504, 209] on select "Choose an option... Pending Applied Excluded (Questions) Excluded (Expired) Exc…" at bounding box center [514, 209] width 91 height 18
click at [469, 200] on select "Choose an option... Pending Applied Excluded (Questions) Excluded (Expired) Exc…" at bounding box center [514, 209] width 91 height 18
select select ""pending""
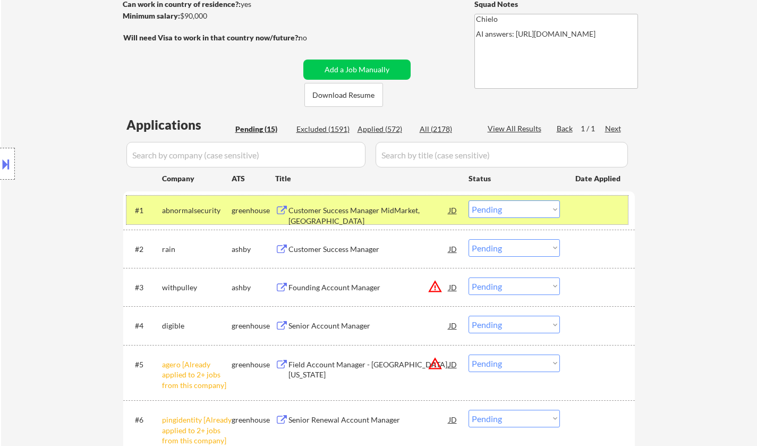
click at [360, 199] on div "#1 abnormalsecurity greenhouse Customer Success Manager MidMarket, East JD Choo…" at bounding box center [377, 210] width 502 height 29
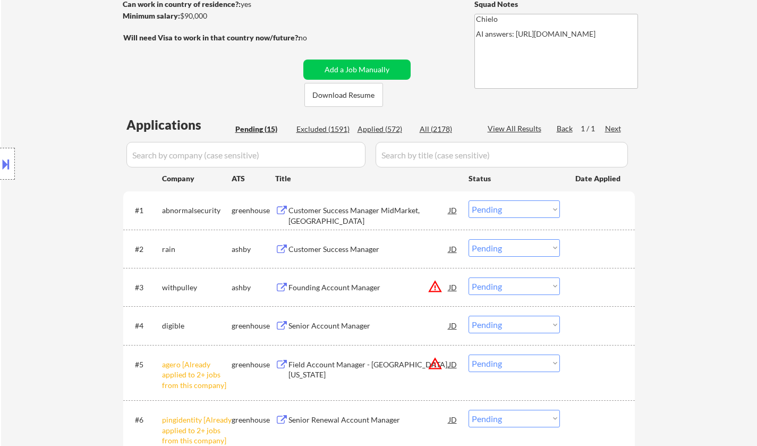
click at [354, 208] on div "Customer Success Manager MidMarket, [GEOGRAPHIC_DATA]" at bounding box center [369, 215] width 160 height 21
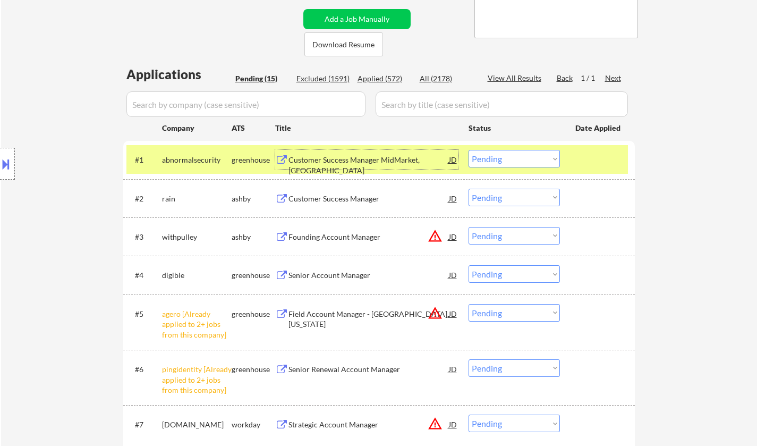
scroll to position [319, 0]
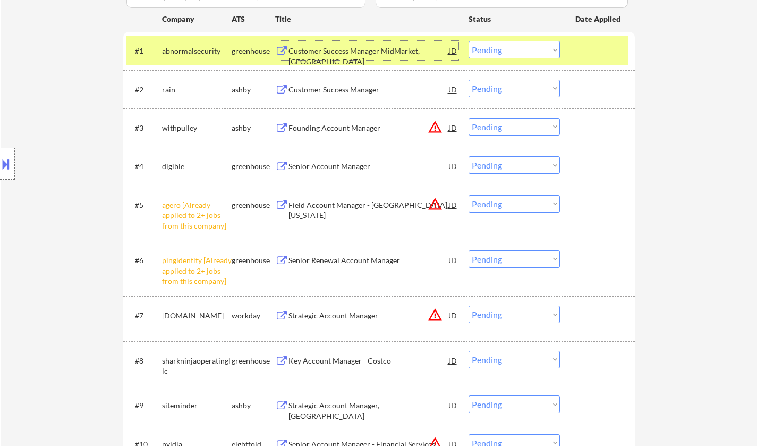
click at [516, 202] on select "Choose an option... Pending Applied Excluded (Questions) Excluded (Expired) Exc…" at bounding box center [514, 204] width 91 height 18
click at [469, 195] on select "Choose an option... Pending Applied Excluded (Questions) Excluded (Expired) Exc…" at bounding box center [514, 204] width 91 height 18
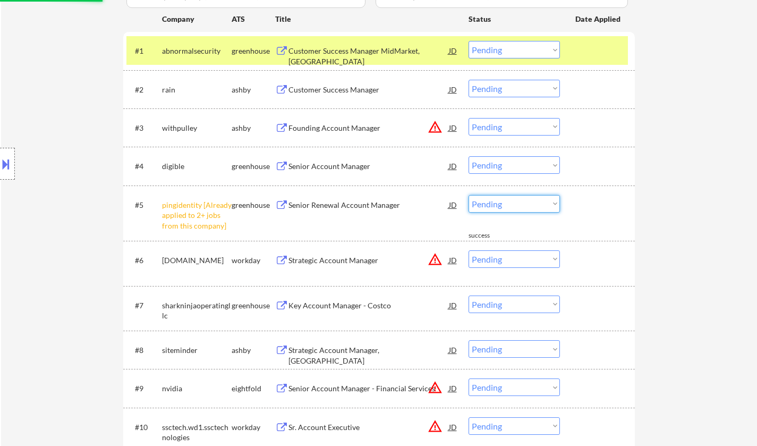
drag, startPoint x: 509, startPoint y: 198, endPoint x: 523, endPoint y: 210, distance: 18.8
click at [509, 198] on select "Choose an option... Pending Applied Excluded (Questions) Excluded (Expired) Exc…" at bounding box center [514, 204] width 91 height 18
click at [469, 195] on select "Choose an option... Pending Applied Excluded (Questions) Excluded (Expired) Exc…" at bounding box center [514, 204] width 91 height 18
select select ""pending""
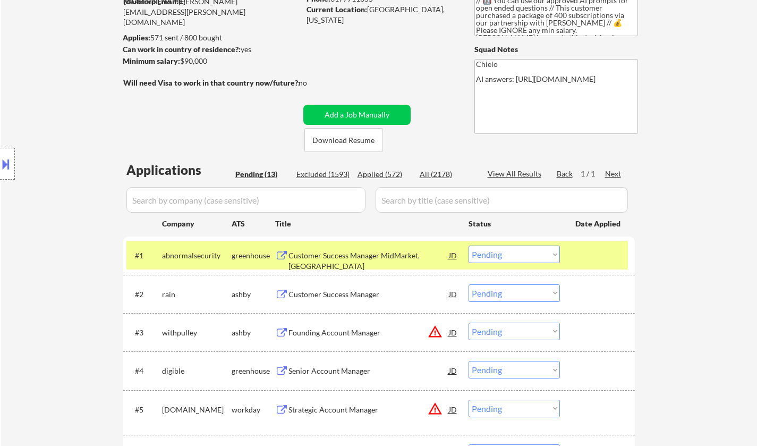
scroll to position [106, 0]
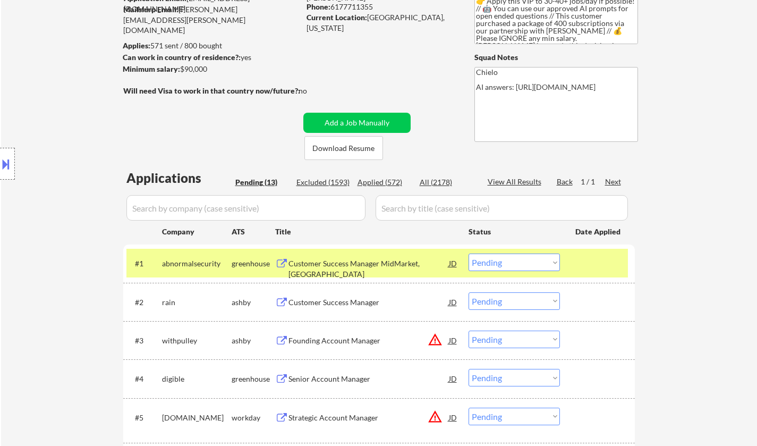
drag, startPoint x: 505, startPoint y: 263, endPoint x: 505, endPoint y: 270, distance: 7.5
click at [505, 263] on select "Choose an option... Pending Applied Excluded (Questions) Excluded (Expired) Exc…" at bounding box center [514, 262] width 91 height 18
click at [469, 253] on select "Choose an option... Pending Applied Excluded (Questions) Excluded (Expired) Exc…" at bounding box center [514, 262] width 91 height 18
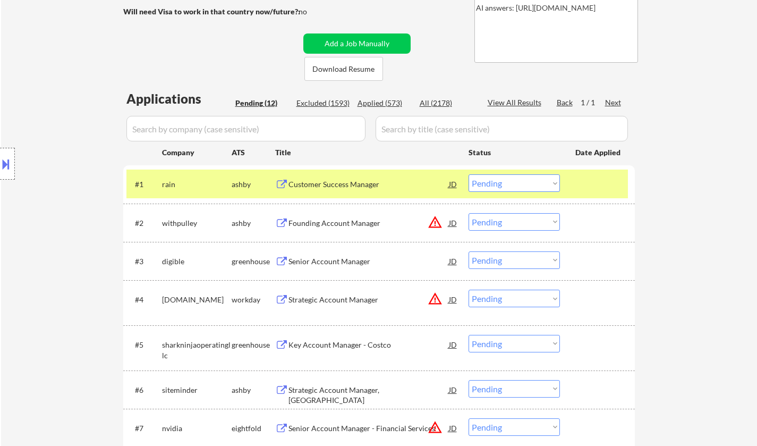
scroll to position [266, 0]
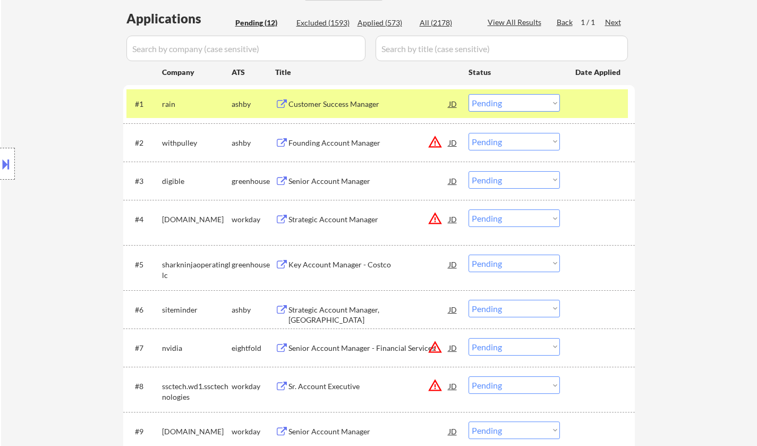
click at [334, 100] on div "Customer Success Manager" at bounding box center [369, 104] width 160 height 11
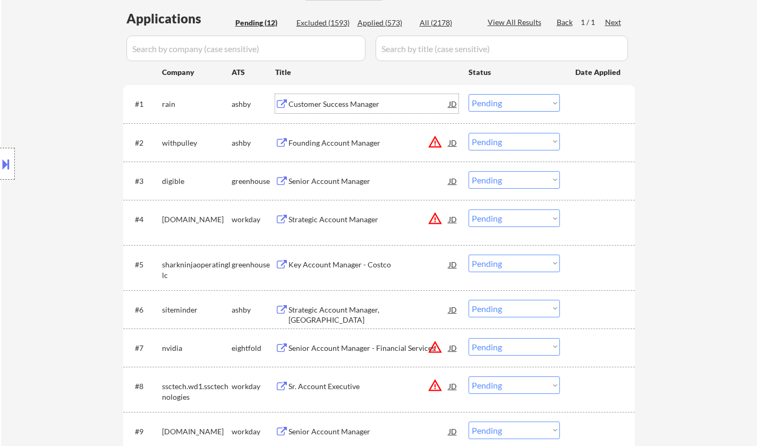
click at [0, 168] on button at bounding box center [6, 164] width 12 height 18
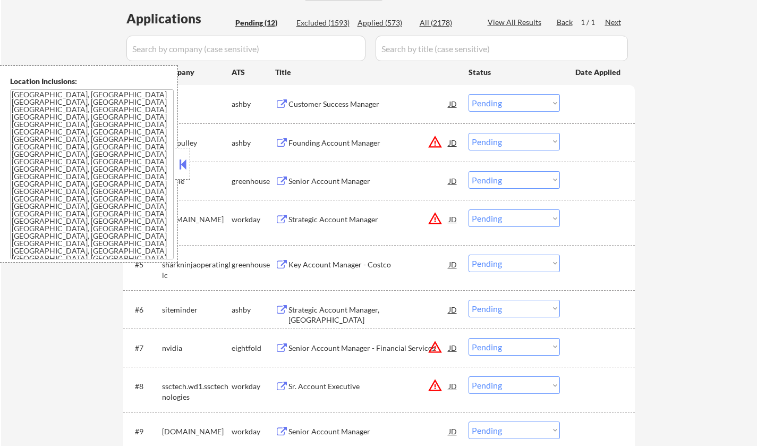
drag, startPoint x: 182, startPoint y: 160, endPoint x: 182, endPoint y: 137, distance: 23.4
click at [182, 158] on button at bounding box center [183, 164] width 12 height 16
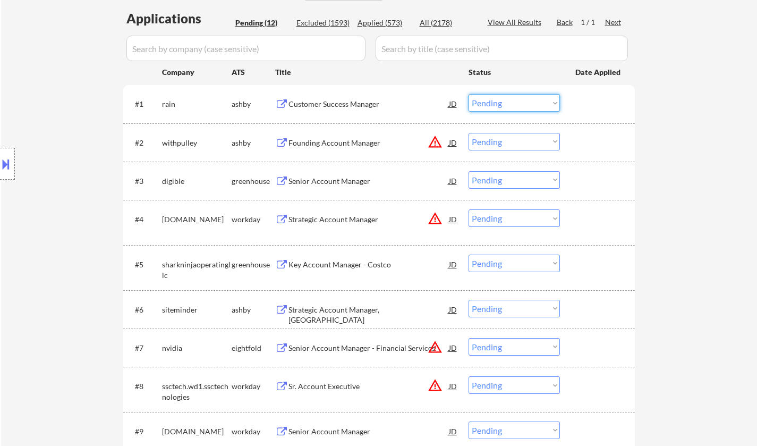
drag, startPoint x: 510, startPoint y: 99, endPoint x: 511, endPoint y: 111, distance: 11.2
click at [510, 99] on select "Choose an option... Pending Applied Excluded (Questions) Excluded (Expired) Exc…" at bounding box center [514, 103] width 91 height 18
click at [469, 94] on select "Choose an option... Pending Applied Excluded (Questions) Excluded (Expired) Exc…" at bounding box center [514, 103] width 91 height 18
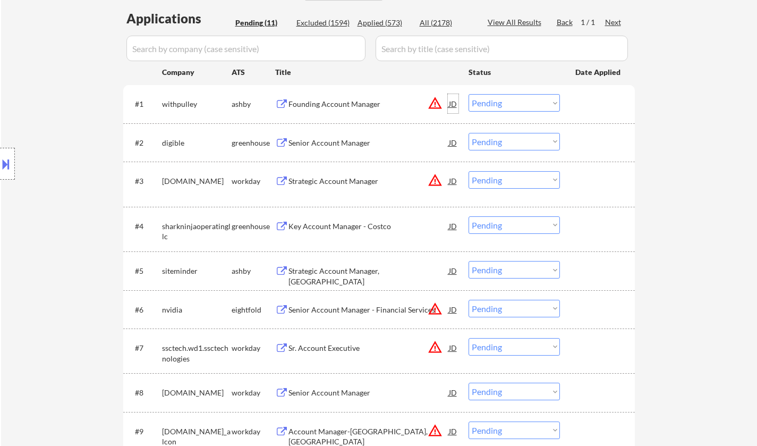
click at [455, 104] on div "JD" at bounding box center [453, 103] width 11 height 19
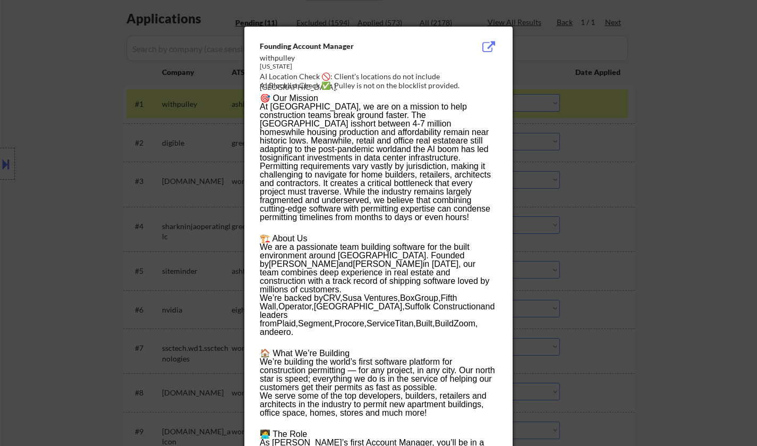
drag, startPoint x: 618, startPoint y: 305, endPoint x: 603, endPoint y: 250, distance: 56.7
click at [617, 304] on div at bounding box center [378, 223] width 757 height 446
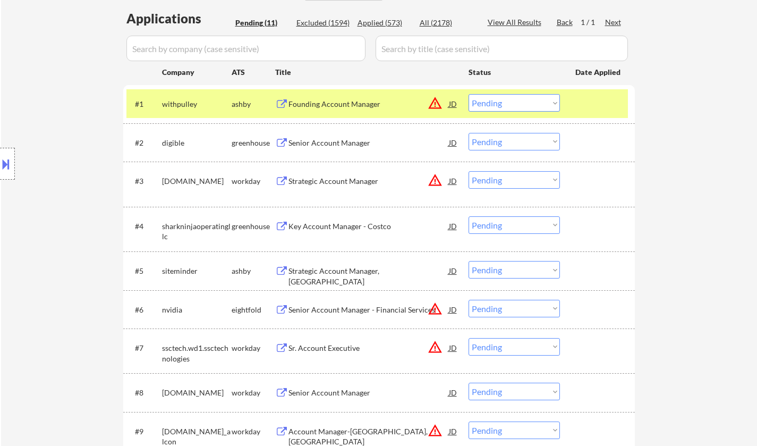
click at [504, 99] on select "Choose an option... Pending Applied Excluded (Questions) Excluded (Expired) Exc…" at bounding box center [514, 103] width 91 height 18
click at [469, 94] on select "Choose an option... Pending Applied Excluded (Questions) Excluded (Expired) Exc…" at bounding box center [514, 103] width 91 height 18
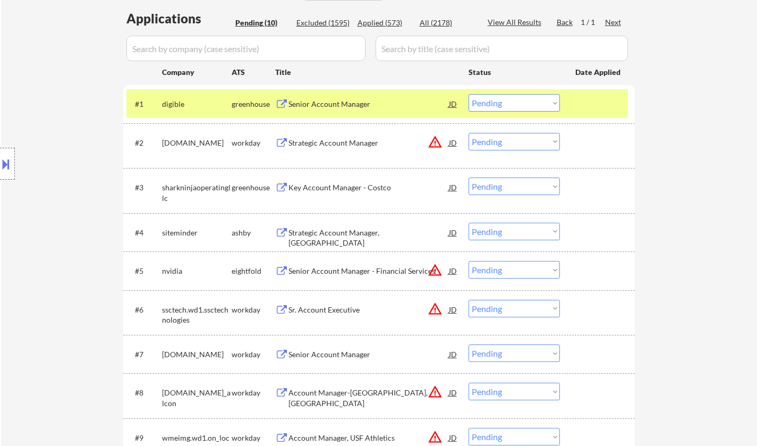
click at [320, 103] on div "Senior Account Manager" at bounding box center [369, 104] width 160 height 11
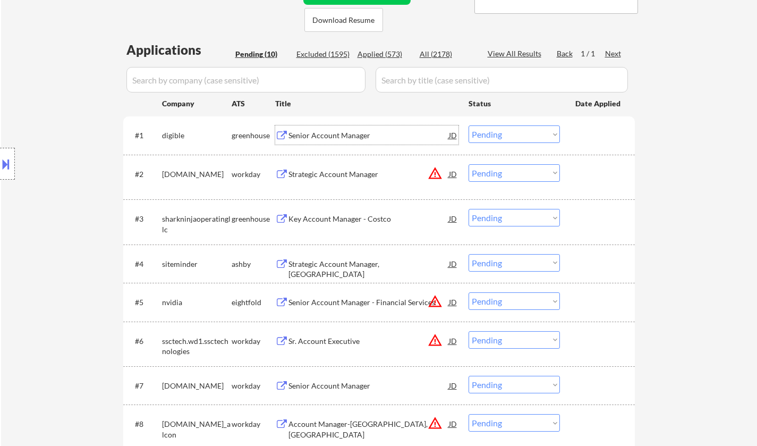
scroll to position [213, 0]
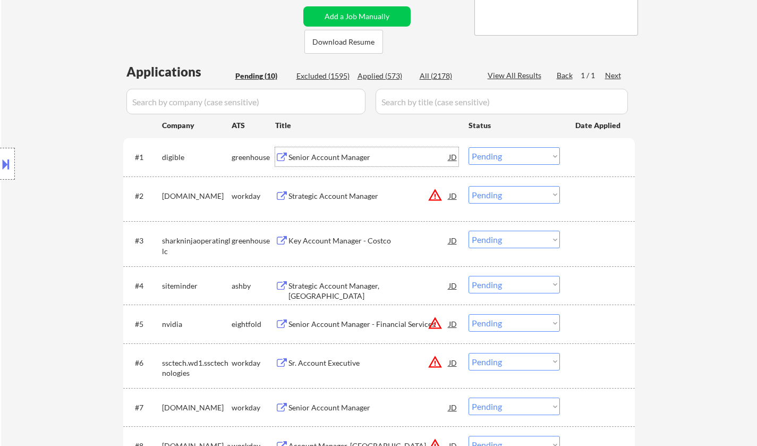
click at [507, 160] on select "Choose an option... Pending Applied Excluded (Questions) Excluded (Expired) Exc…" at bounding box center [514, 156] width 91 height 18
click at [469, 147] on select "Choose an option... Pending Applied Excluded (Questions) Excluded (Expired) Exc…" at bounding box center [514, 156] width 91 height 18
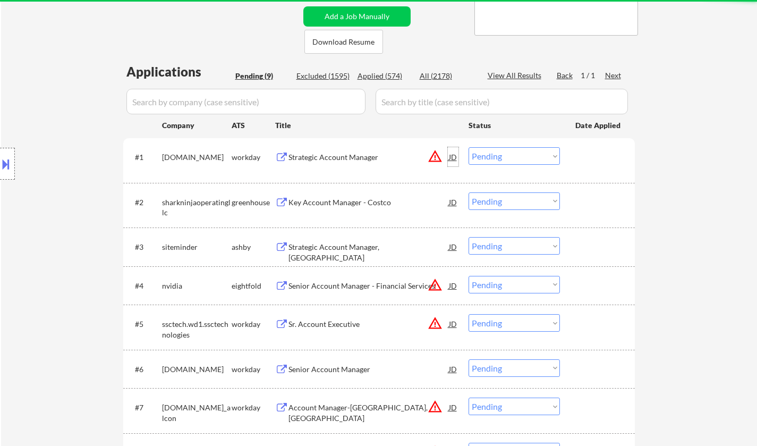
click at [452, 155] on div "JD" at bounding box center [453, 156] width 11 height 19
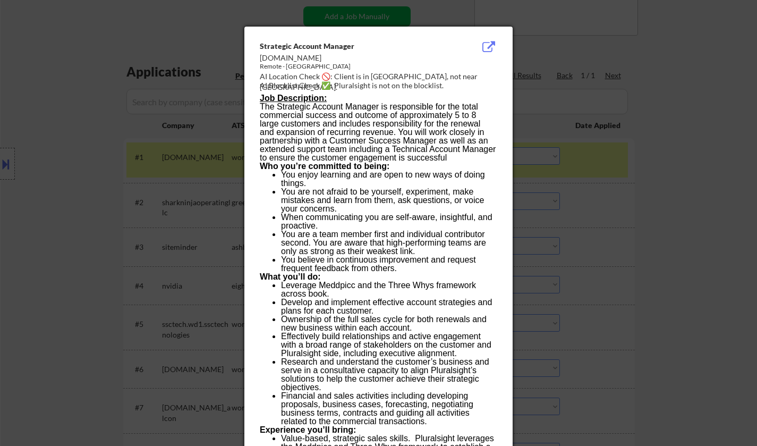
click at [638, 258] on div at bounding box center [378, 223] width 757 height 446
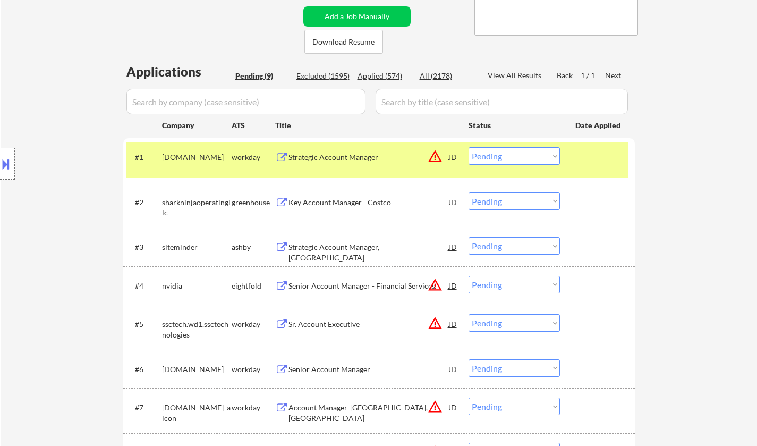
drag, startPoint x: 528, startPoint y: 155, endPoint x: 532, endPoint y: 163, distance: 9.0
click at [528, 155] on select "Choose an option... Pending Applied Excluded (Questions) Excluded (Expired) Exc…" at bounding box center [514, 156] width 91 height 18
click at [469, 147] on select "Choose an option... Pending Applied Excluded (Questions) Excluded (Expired) Exc…" at bounding box center [514, 156] width 91 height 18
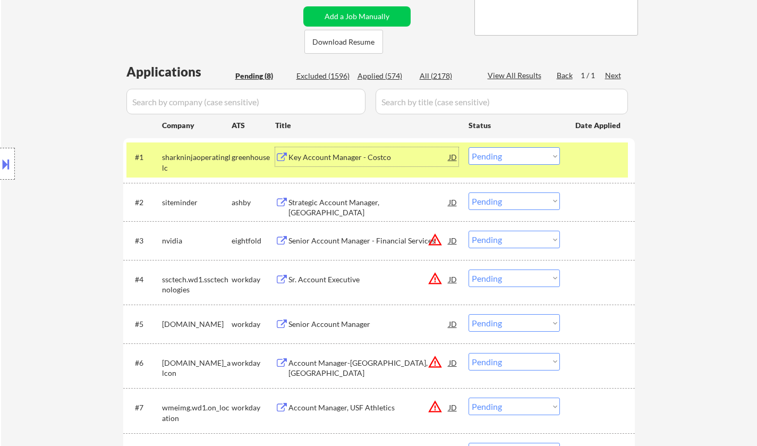
click at [346, 158] on div "Key Account Manager - Costco" at bounding box center [369, 157] width 160 height 11
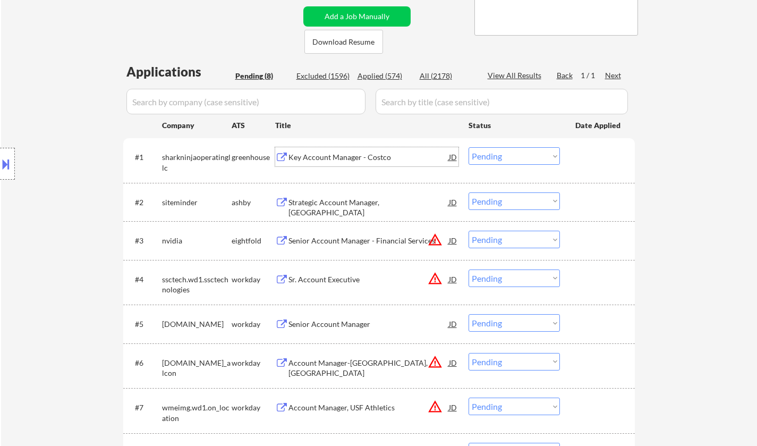
click at [503, 162] on select "Choose an option... Pending Applied Excluded (Questions) Excluded (Expired) Exc…" at bounding box center [514, 156] width 91 height 18
click at [503, 158] on select "Choose an option... Pending Applied Excluded (Questions) Excluded (Expired) Exc…" at bounding box center [514, 156] width 91 height 18
click at [493, 141] on div "#1 sharkninjaoperatingllc greenhouse Key Account Manager - Costco JD warning_am…" at bounding box center [379, 160] width 512 height 45
click at [493, 150] on select "Choose an option... Pending Applied Excluded (Questions) Excluded (Expired) Exc…" at bounding box center [514, 156] width 91 height 18
click at [469, 147] on select "Choose an option... Pending Applied Excluded (Questions) Excluded (Expired) Exc…" at bounding box center [514, 156] width 91 height 18
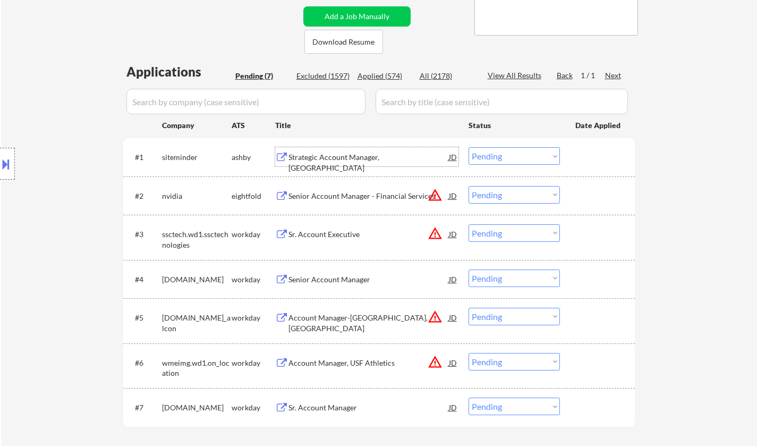
click at [341, 158] on div "Strategic Account Manager, North America" at bounding box center [369, 162] width 160 height 21
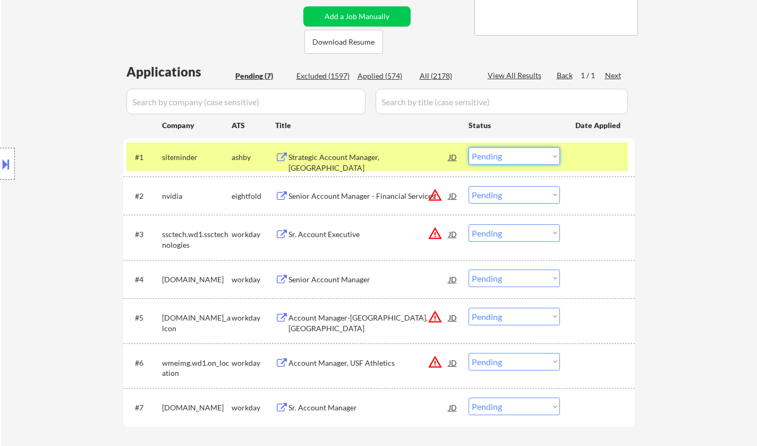
click at [521, 158] on select "Choose an option... Pending Applied Excluded (Questions) Excluded (Expired) Exc…" at bounding box center [514, 156] width 91 height 18
click at [0, 162] on button at bounding box center [6, 164] width 12 height 18
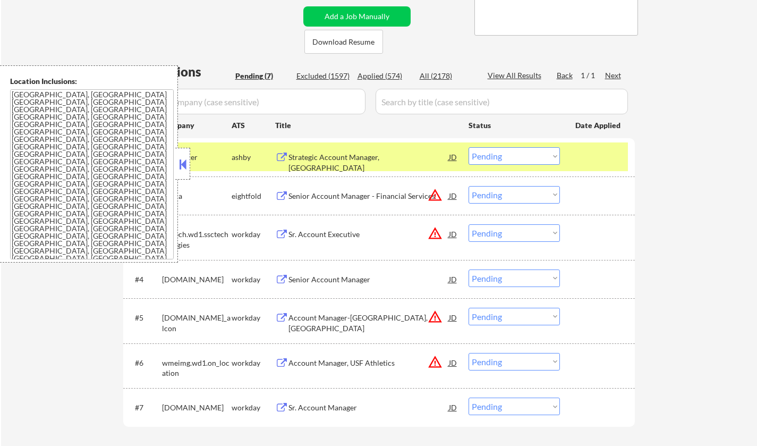
click at [185, 161] on button at bounding box center [183, 164] width 12 height 16
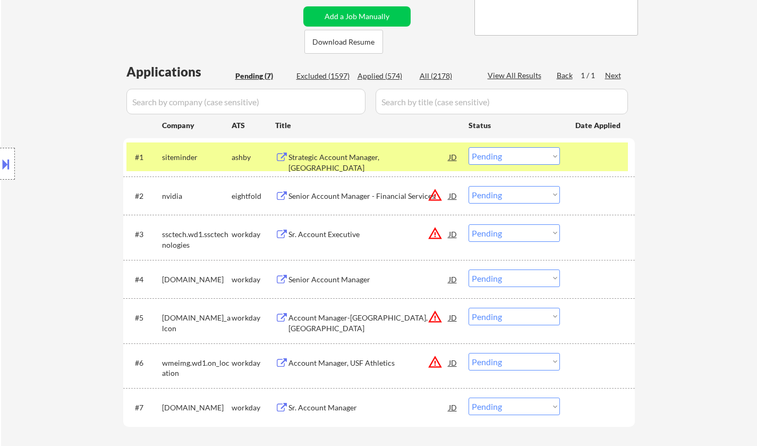
click at [519, 152] on select "Choose an option... Pending Applied Excluded (Questions) Excluded (Expired) Exc…" at bounding box center [514, 156] width 91 height 18
click at [469, 147] on select "Choose an option... Pending Applied Excluded (Questions) Excluded (Expired) Exc…" at bounding box center [514, 156] width 91 height 18
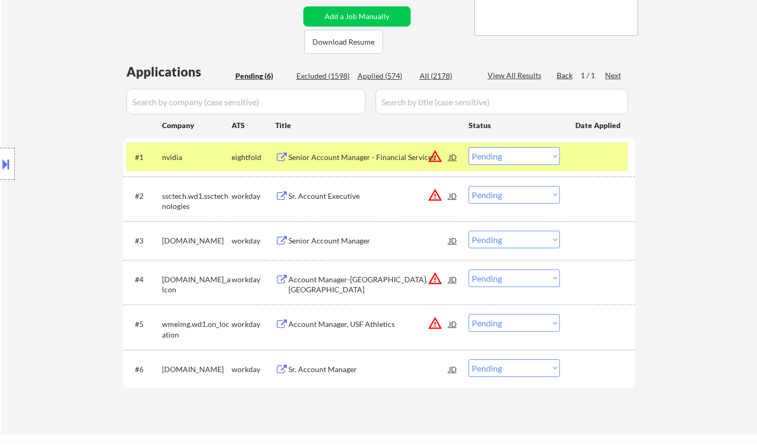
click at [528, 159] on select "Choose an option... Pending Applied Excluded (Questions) Excluded (Expired) Exc…" at bounding box center [514, 156] width 91 height 18
click at [469, 147] on select "Choose an option... Pending Applied Excluded (Questions) Excluded (Expired) Exc…" at bounding box center [514, 156] width 91 height 18
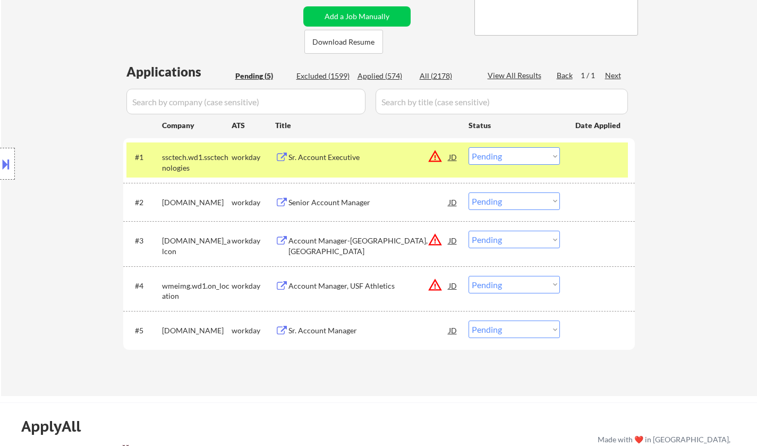
click at [451, 154] on div "JD" at bounding box center [453, 156] width 11 height 19
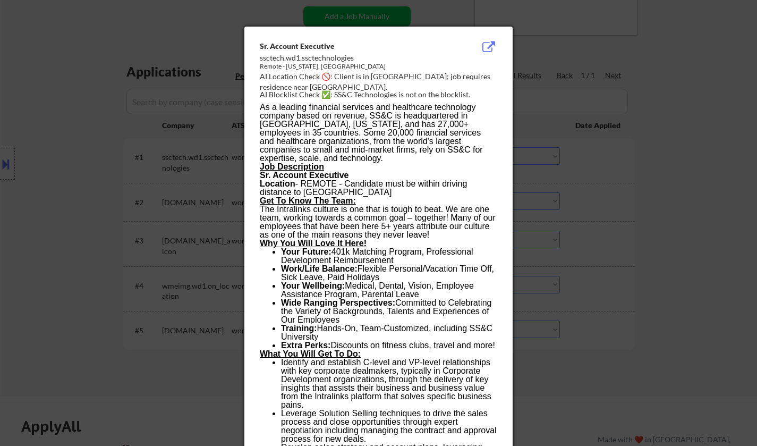
click at [695, 240] on div at bounding box center [378, 223] width 757 height 446
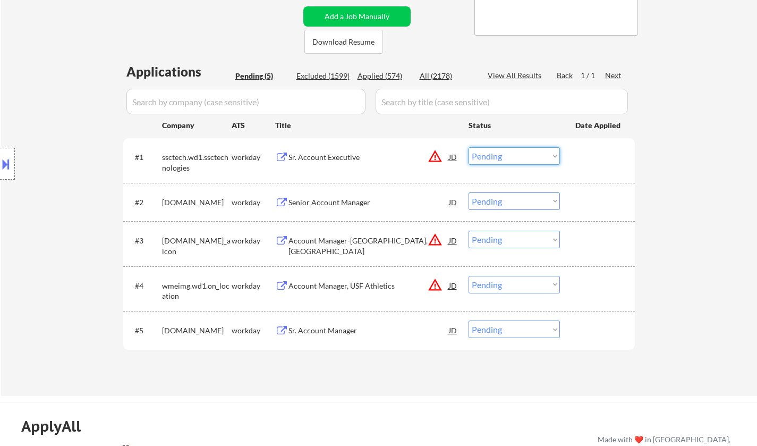
drag, startPoint x: 515, startPoint y: 153, endPoint x: 518, endPoint y: 163, distance: 10.6
click at [514, 153] on select "Choose an option... Pending Applied Excluded (Questions) Excluded (Expired) Exc…" at bounding box center [514, 156] width 91 height 18
click at [469, 147] on select "Choose an option... Pending Applied Excluded (Questions) Excluded (Expired) Exc…" at bounding box center [514, 156] width 91 height 18
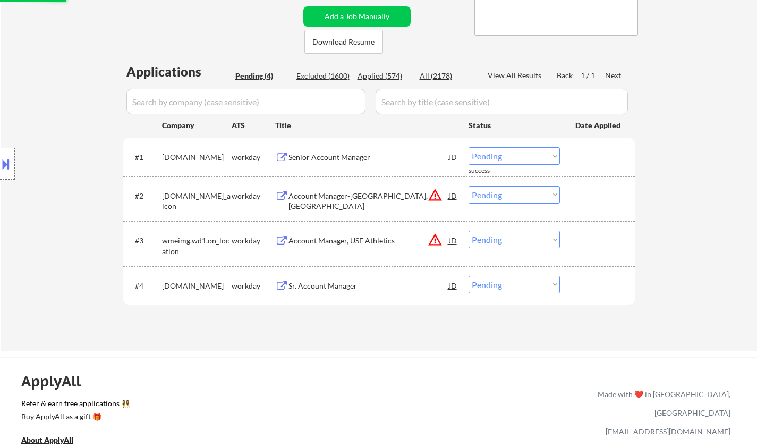
click at [342, 151] on div "Senior Account Manager" at bounding box center [369, 156] width 160 height 19
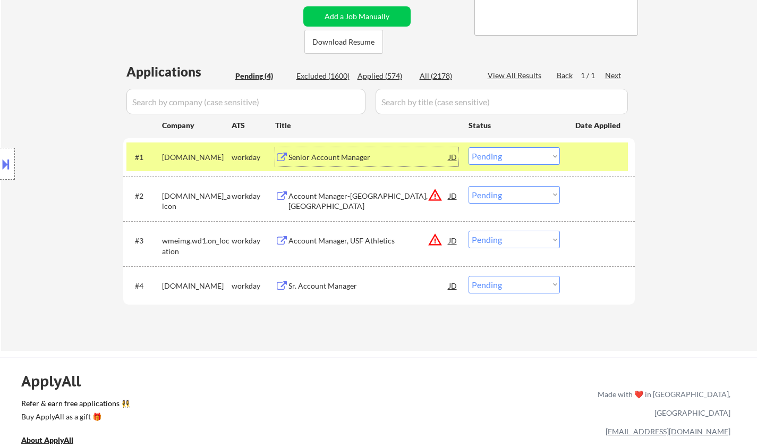
click at [536, 154] on select "Choose an option... Pending Applied Excluded (Questions) Excluded (Expired) Exc…" at bounding box center [514, 156] width 91 height 18
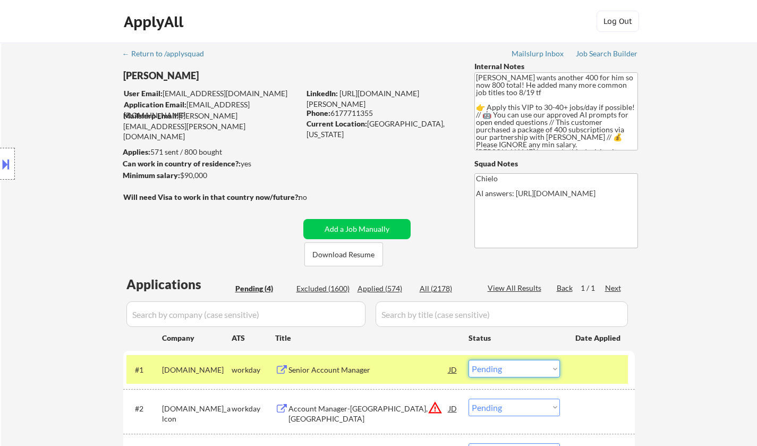
scroll to position [266, 0]
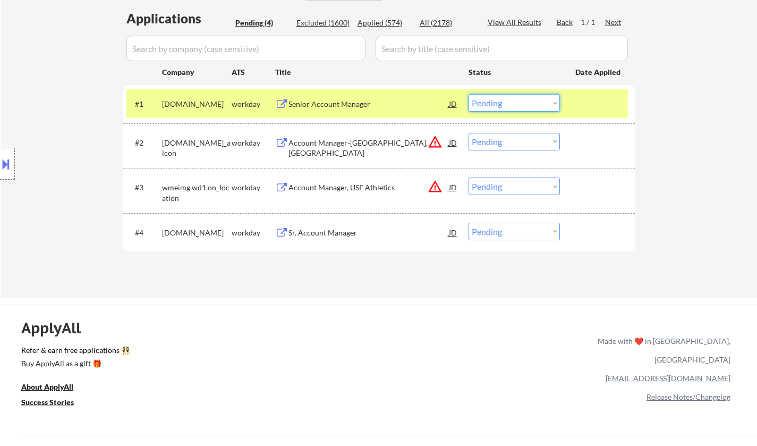
click at [334, 109] on div "Senior Account Manager" at bounding box center [369, 103] width 160 height 19
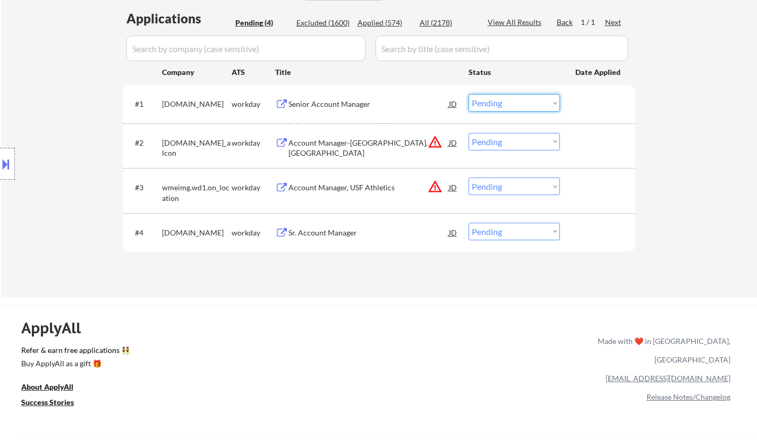
drag, startPoint x: 511, startPoint y: 100, endPoint x: 513, endPoint y: 110, distance: 10.4
click at [511, 100] on select "Choose an option... Pending Applied Excluded (Questions) Excluded (Expired) Exc…" at bounding box center [514, 103] width 91 height 18
click at [469, 94] on select "Choose an option... Pending Applied Excluded (Questions) Excluded (Expired) Exc…" at bounding box center [514, 103] width 91 height 18
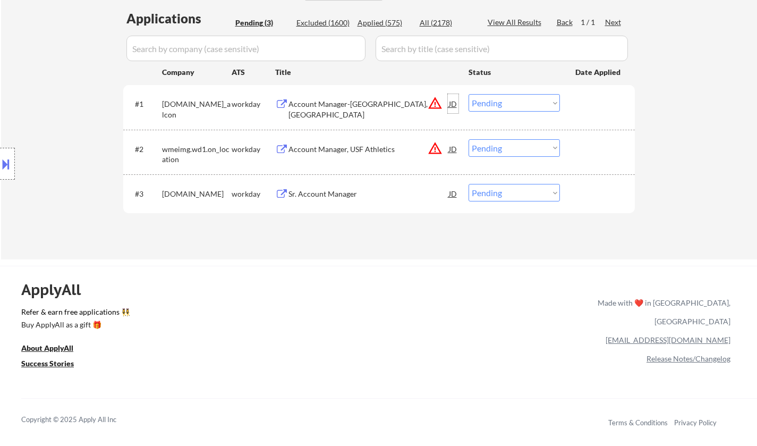
click at [452, 103] on div "JD" at bounding box center [453, 103] width 11 height 19
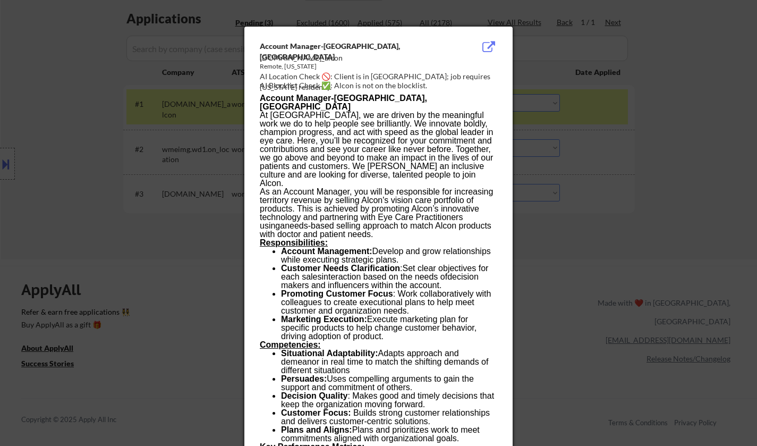
click at [686, 200] on div at bounding box center [378, 223] width 757 height 446
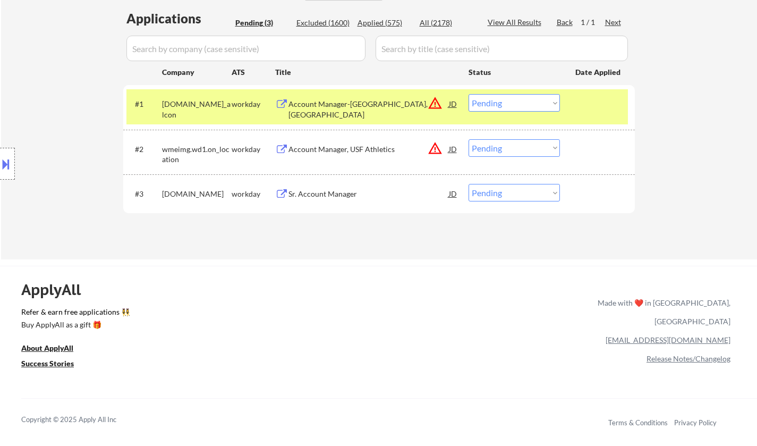
click at [542, 105] on select "Choose an option... Pending Applied Excluded (Questions) Excluded (Expired) Exc…" at bounding box center [514, 103] width 91 height 18
click at [469, 94] on select "Choose an option... Pending Applied Excluded (Questions) Excluded (Expired) Exc…" at bounding box center [514, 103] width 91 height 18
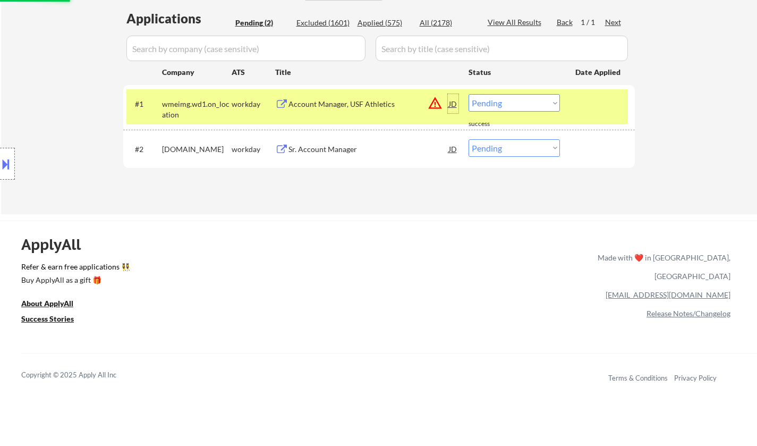
click at [455, 103] on div "JD" at bounding box center [453, 103] width 11 height 19
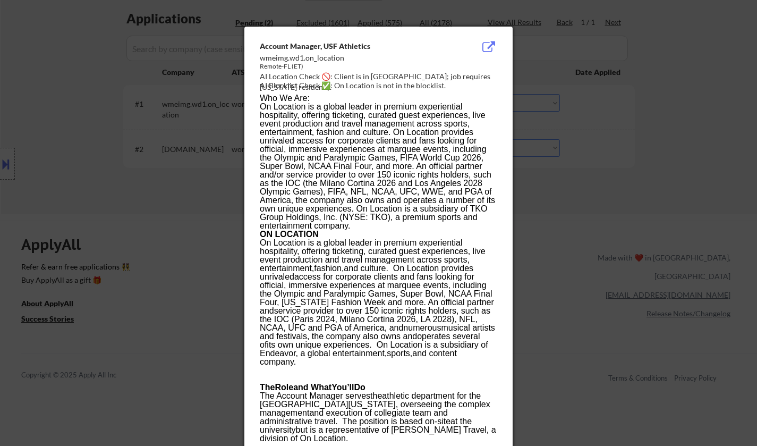
click at [596, 188] on div at bounding box center [378, 223] width 757 height 446
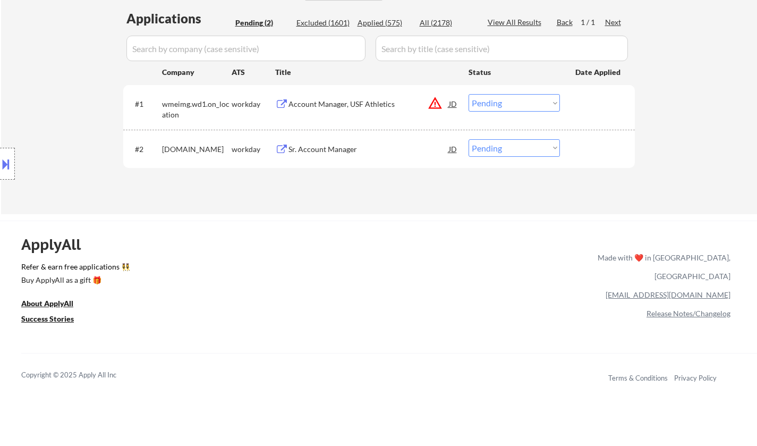
drag, startPoint x: 540, startPoint y: 104, endPoint x: 562, endPoint y: 123, distance: 29.0
click at [540, 104] on select "Choose an option... Pending Applied Excluded (Questions) Excluded (Expired) Exc…" at bounding box center [514, 103] width 91 height 18
click at [469, 94] on select "Choose an option... Pending Applied Excluded (Questions) Excluded (Expired) Exc…" at bounding box center [514, 103] width 91 height 18
select select ""pending""
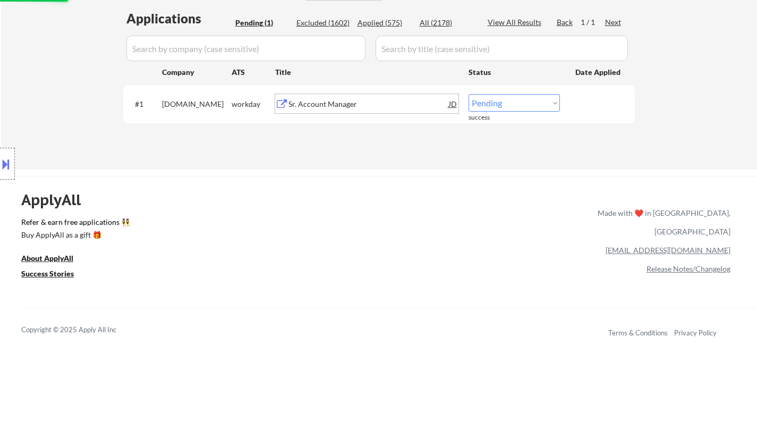
click at [322, 105] on div "Sr. Account Manager" at bounding box center [369, 104] width 160 height 11
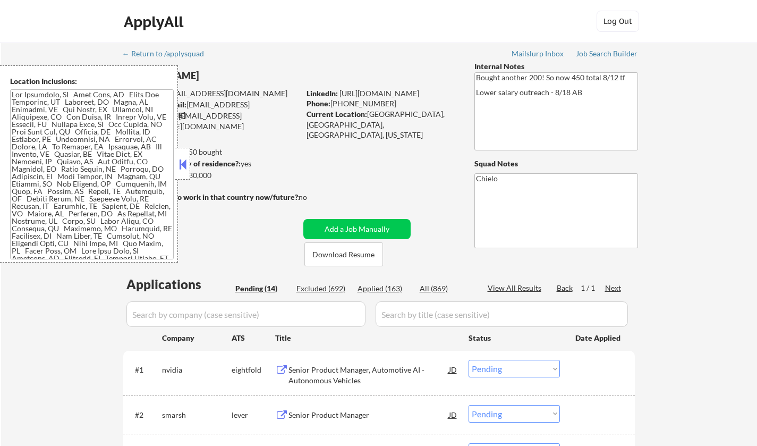
select select ""pending""
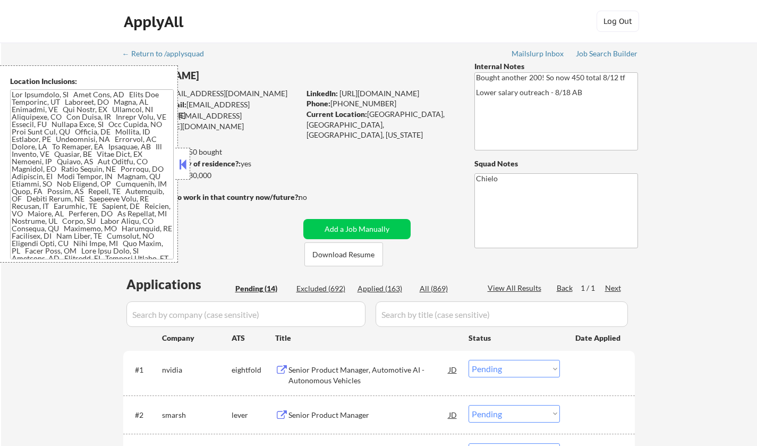
select select ""pending""
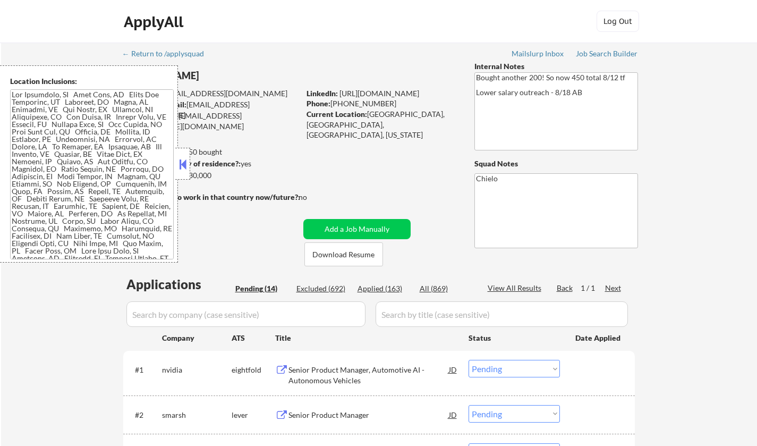
select select ""pending""
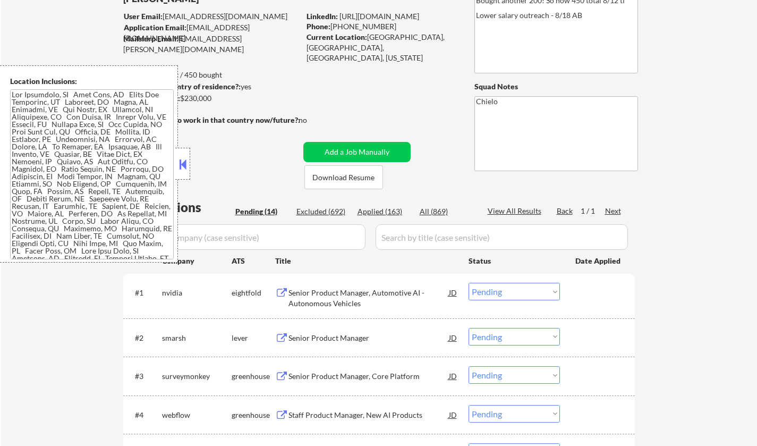
scroll to position [213, 0]
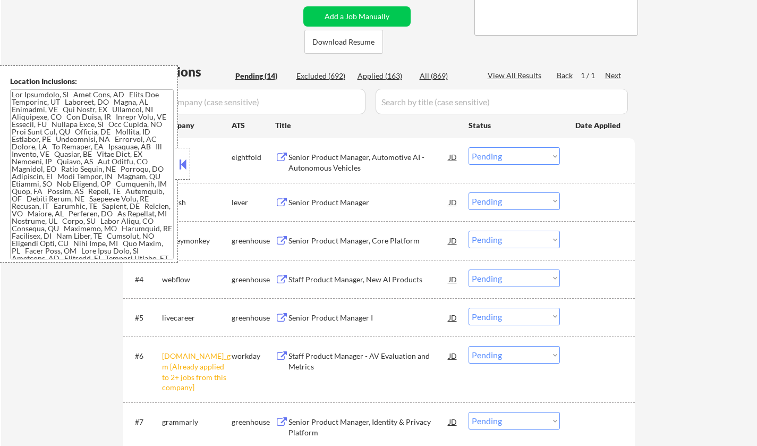
click at [179, 162] on button at bounding box center [183, 164] width 12 height 16
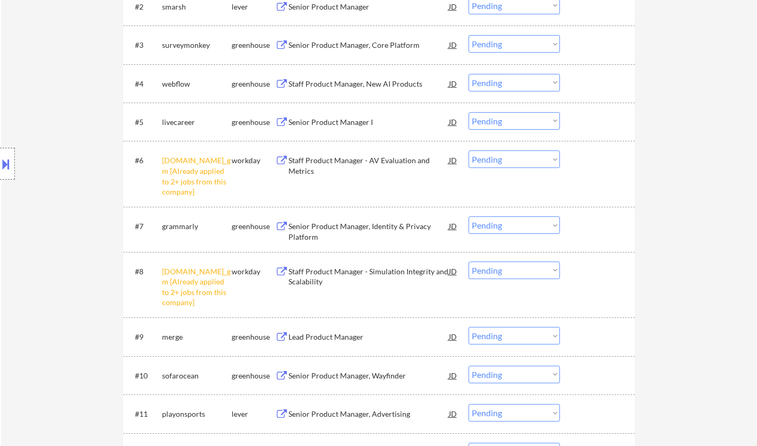
scroll to position [425, 0]
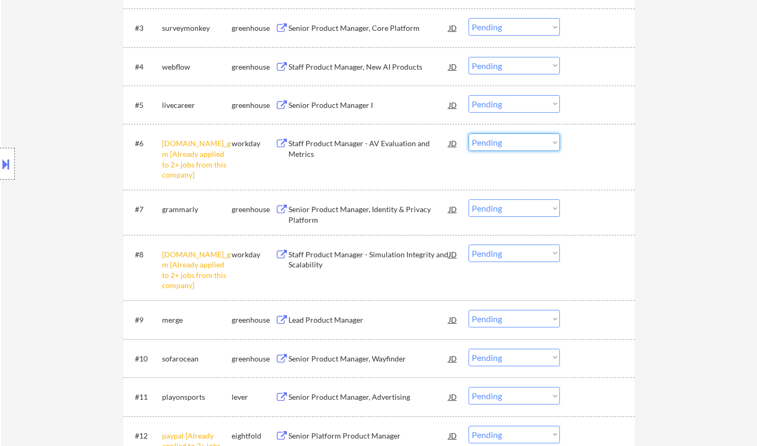
click at [493, 143] on select "Choose an option... Pending Applied Excluded (Questions) Excluded (Expired) Exc…" at bounding box center [514, 142] width 91 height 18
click at [469, 133] on select "Choose an option... Pending Applied Excluded (Questions) Excluded (Expired) Exc…" at bounding box center [514, 142] width 91 height 18
select select ""pending""
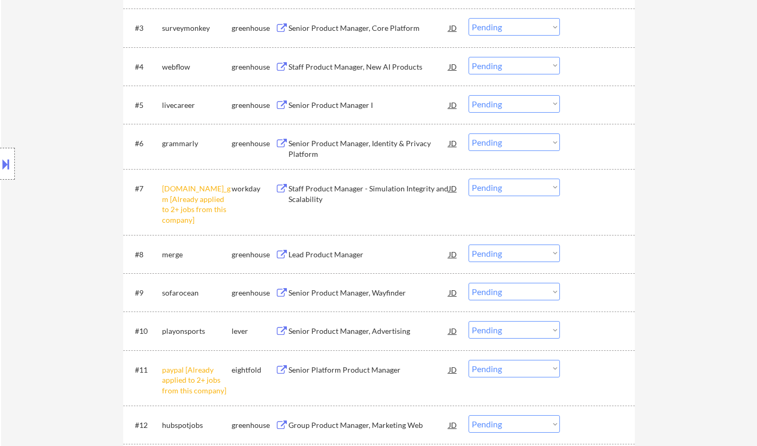
click at [527, 187] on select "Choose an option... Pending Applied Excluded (Questions) Excluded (Expired) Exc…" at bounding box center [514, 188] width 91 height 18
click at [469, 179] on select "Choose an option... Pending Applied Excluded (Questions) Excluded (Expired) Exc…" at bounding box center [514, 188] width 91 height 18
select select ""pending""
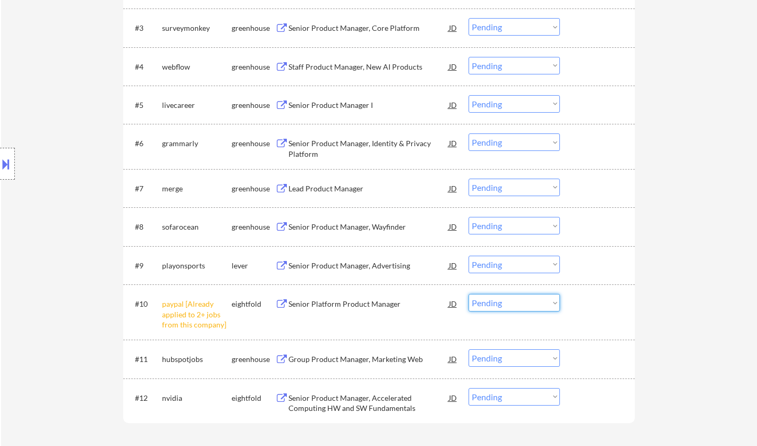
click at [529, 298] on select "Choose an option... Pending Applied Excluded (Questions) Excluded (Expired) Exc…" at bounding box center [514, 303] width 91 height 18
click at [469, 294] on select "Choose an option... Pending Applied Excluded (Questions) Excluded (Expired) Exc…" at bounding box center [514, 303] width 91 height 18
select select ""pending""
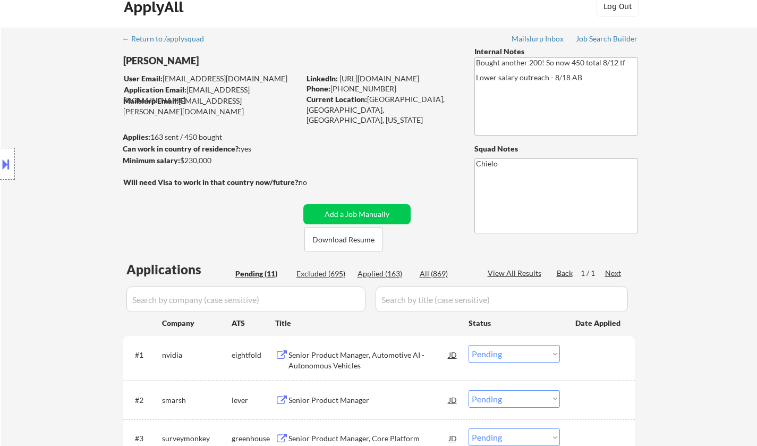
scroll to position [0, 0]
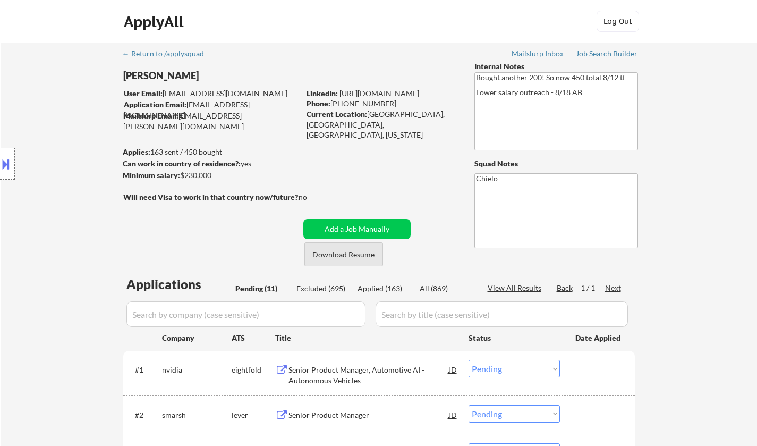
click at [322, 257] on button "Download Resume" at bounding box center [344, 254] width 79 height 24
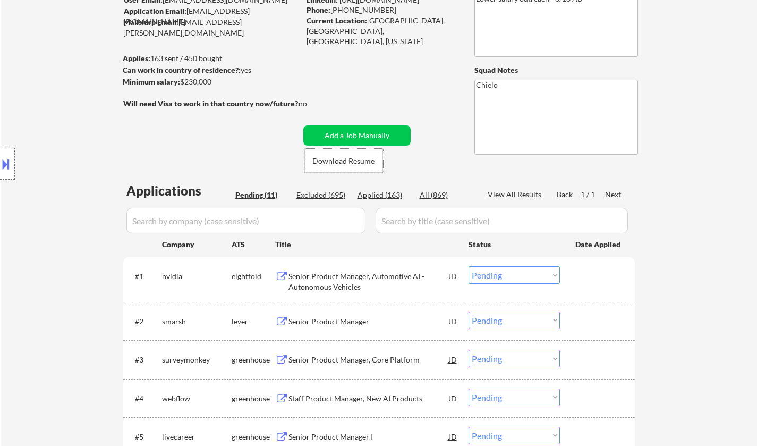
scroll to position [159, 0]
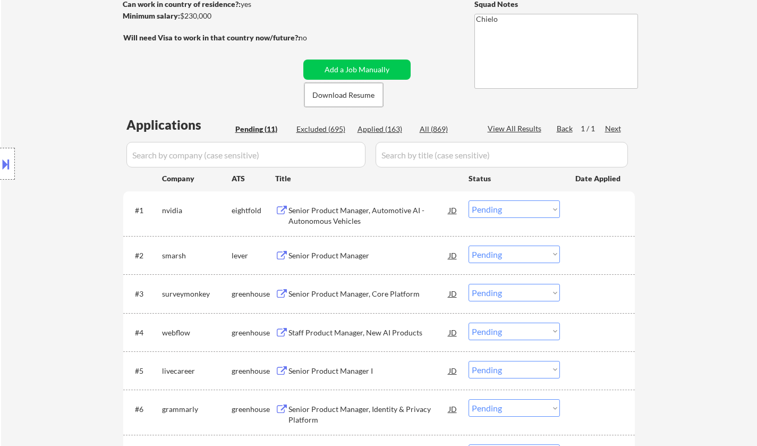
click at [327, 257] on div "Senior Product Manager" at bounding box center [369, 255] width 160 height 11
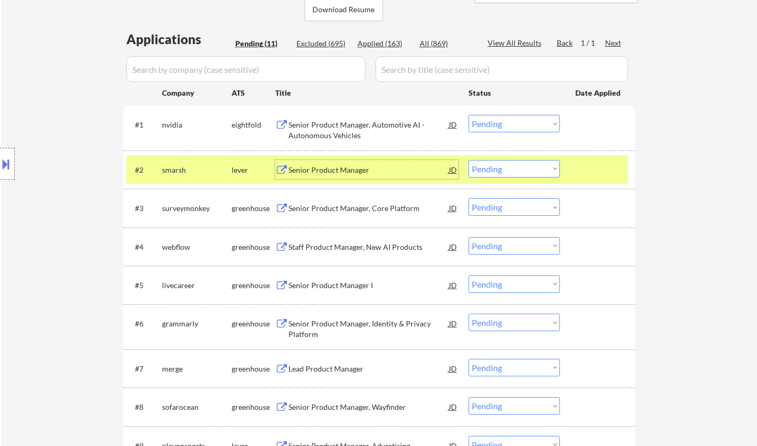
scroll to position [266, 0]
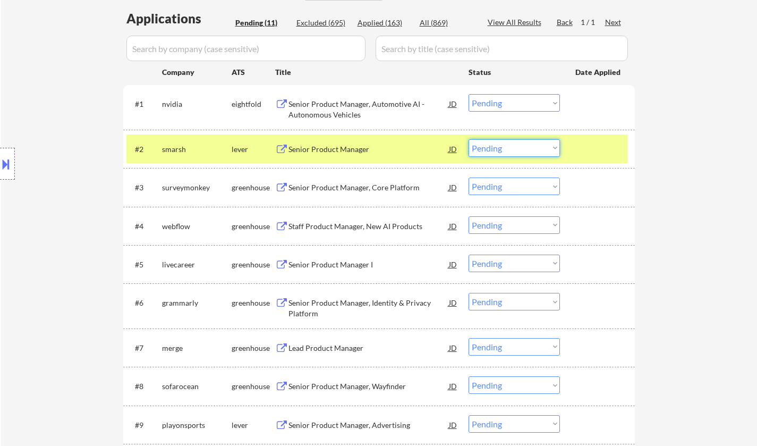
click at [510, 154] on select "Choose an option... Pending Applied Excluded (Questions) Excluded (Expired) Exc…" at bounding box center [514, 148] width 91 height 18
click at [469, 139] on select "Choose an option... Pending Applied Excluded (Questions) Excluded (Expired) Exc…" at bounding box center [514, 148] width 91 height 18
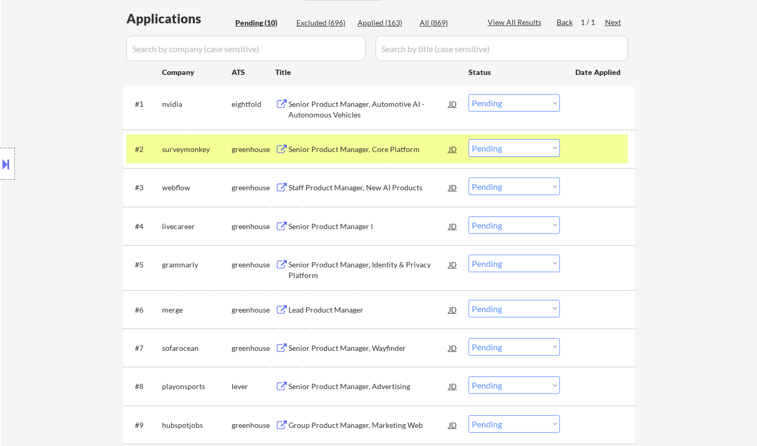
click at [331, 142] on div "Senior Product Manager, Core Platform" at bounding box center [369, 148] width 160 height 19
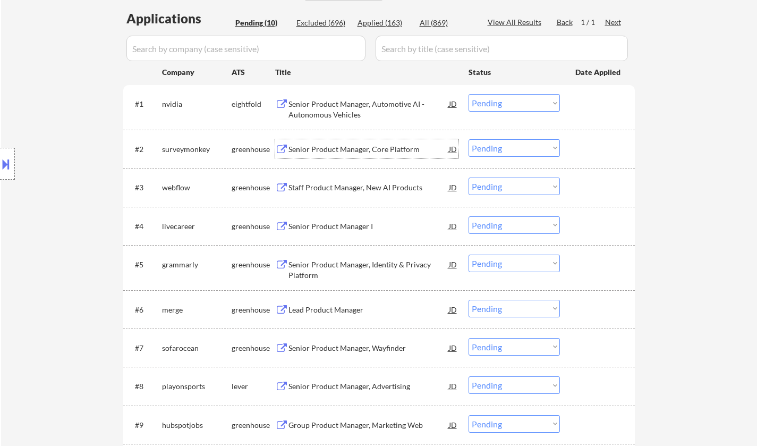
click at [0, 168] on button at bounding box center [6, 164] width 12 height 18
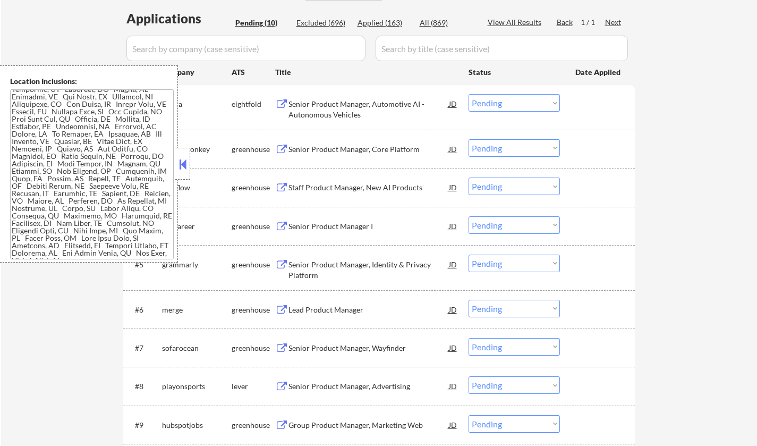
scroll to position [19, 0]
click at [184, 159] on button at bounding box center [183, 164] width 12 height 16
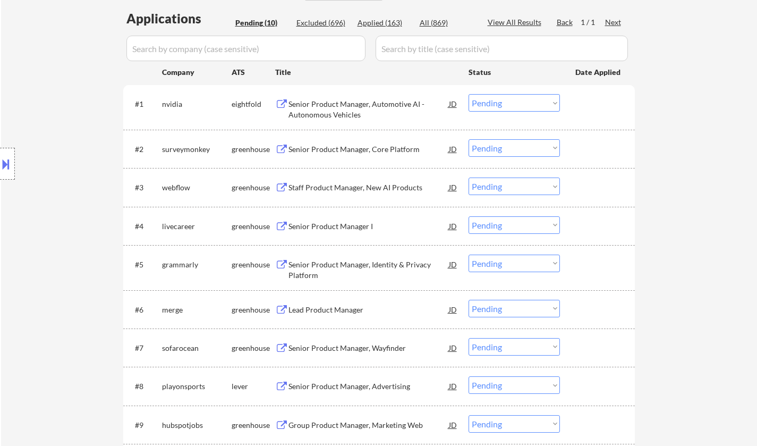
click at [516, 150] on select "Choose an option... Pending Applied Excluded (Questions) Excluded (Expired) Exc…" at bounding box center [514, 148] width 91 height 18
click at [469, 139] on select "Choose an option... Pending Applied Excluded (Questions) Excluded (Expired) Exc…" at bounding box center [514, 148] width 91 height 18
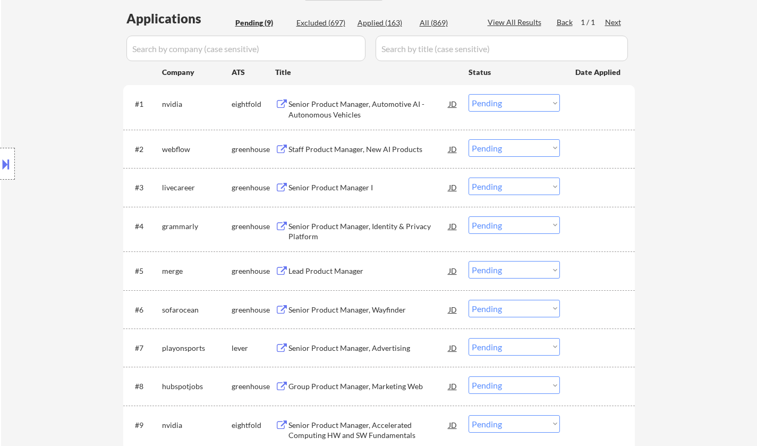
click at [350, 148] on div "Staff Product Manager, New AI Products" at bounding box center [369, 149] width 160 height 11
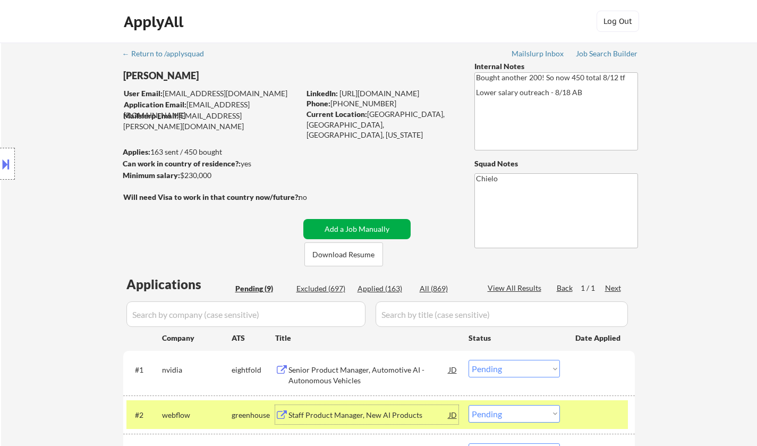
scroll to position [159, 0]
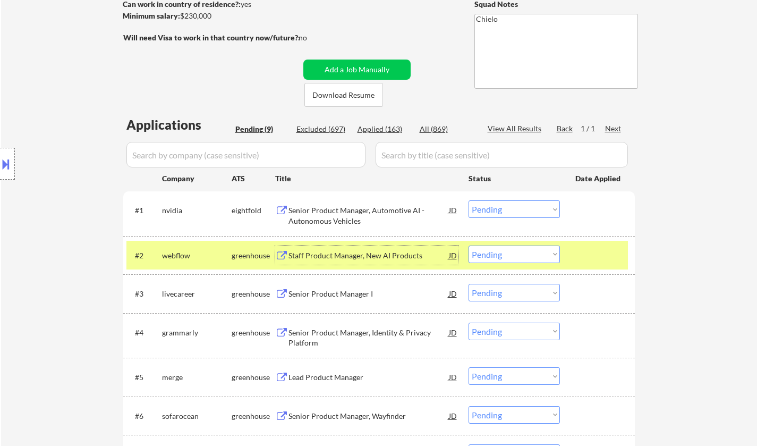
click at [529, 253] on select "Choose an option... Pending Applied Excluded (Questions) Excluded (Expired) Exc…" at bounding box center [514, 255] width 91 height 18
click at [469, 246] on select "Choose an option... Pending Applied Excluded (Questions) Excluded (Expired) Exc…" at bounding box center [514, 255] width 91 height 18
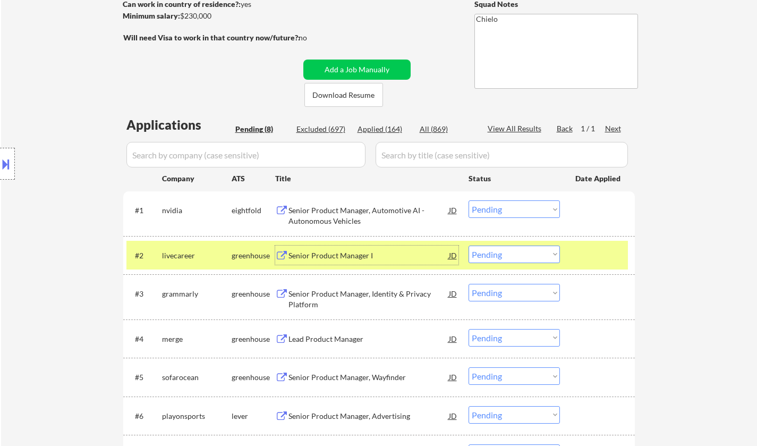
click at [333, 250] on div "Senior Product Manager I" at bounding box center [369, 255] width 160 height 19
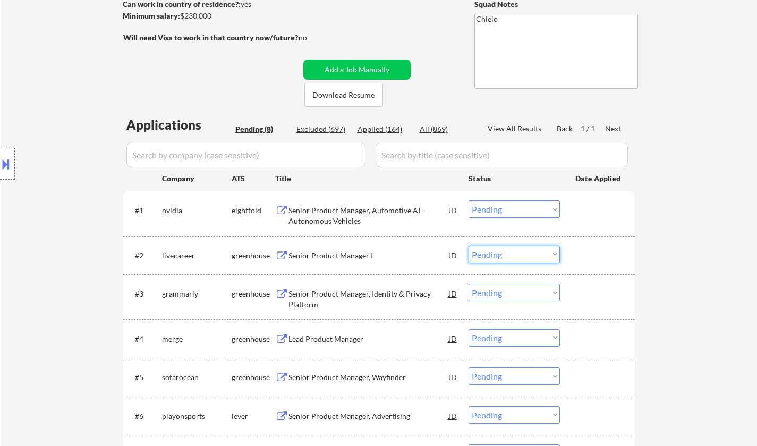
drag, startPoint x: 510, startPoint y: 250, endPoint x: 514, endPoint y: 254, distance: 5.6
click at [510, 250] on select "Choose an option... Pending Applied Excluded (Questions) Excluded (Expired) Exc…" at bounding box center [514, 255] width 91 height 18
click at [469, 246] on select "Choose an option... Pending Applied Excluded (Questions) Excluded (Expired) Exc…" at bounding box center [514, 255] width 91 height 18
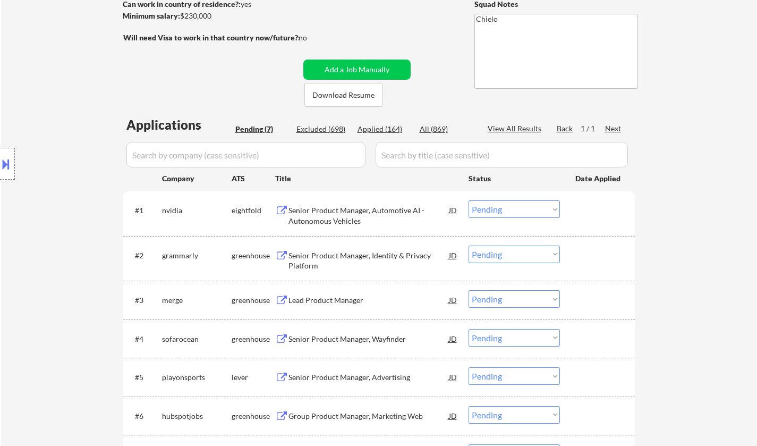
scroll to position [213, 0]
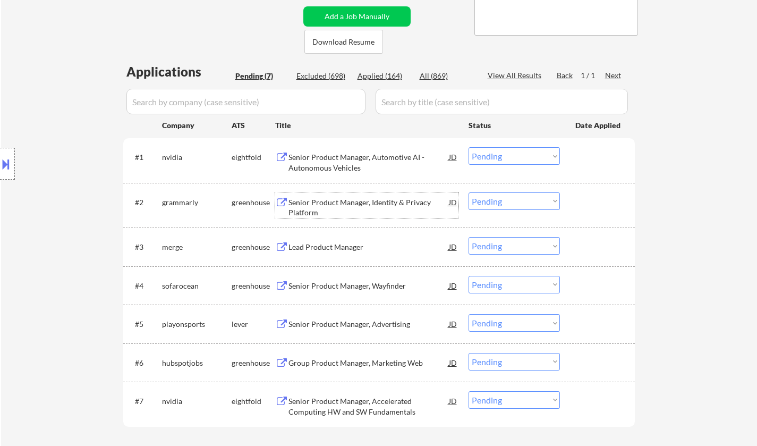
click at [361, 205] on div "Senior Product Manager, Identity & Privacy Platform" at bounding box center [369, 207] width 160 height 21
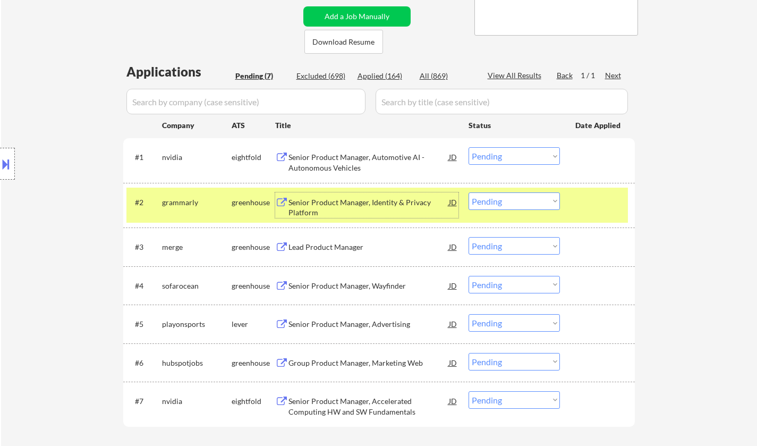
drag, startPoint x: 508, startPoint y: 200, endPoint x: 513, endPoint y: 208, distance: 10.0
click at [508, 199] on select "Choose an option... Pending Applied Excluded (Questions) Excluded (Expired) Exc…" at bounding box center [514, 201] width 91 height 18
click at [469, 192] on select "Choose an option... Pending Applied Excluded (Questions) Excluded (Expired) Exc…" at bounding box center [514, 201] width 91 height 18
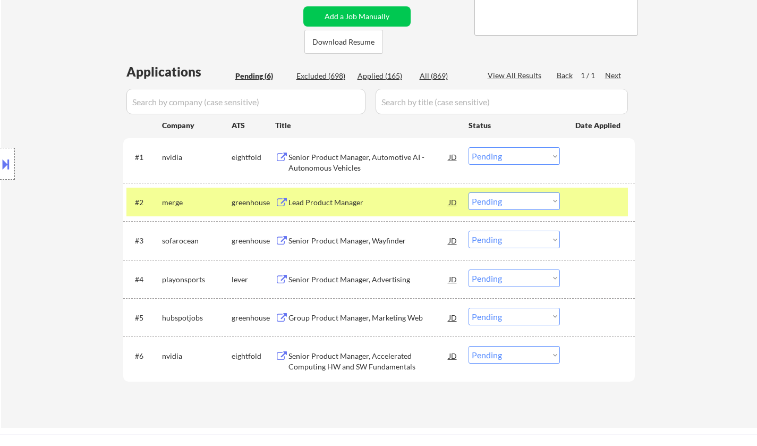
click at [337, 202] on div "Lead Product Manager" at bounding box center [369, 202] width 160 height 11
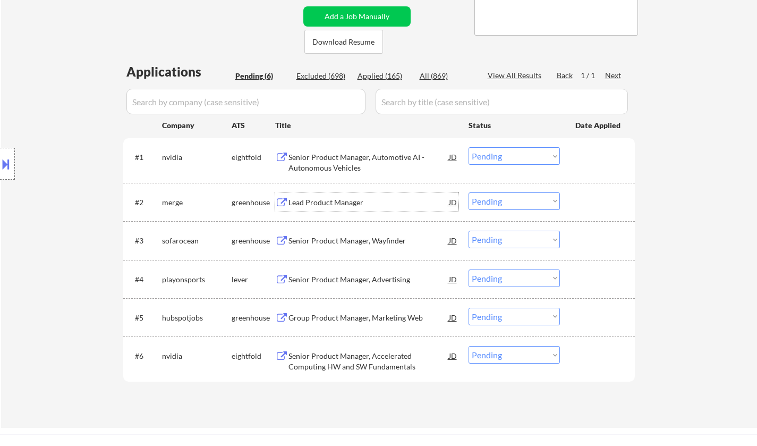
drag, startPoint x: 501, startPoint y: 202, endPoint x: 503, endPoint y: 209, distance: 7.2
click at [501, 202] on select "Choose an option... Pending Applied Excluded (Questions) Excluded (Expired) Exc…" at bounding box center [514, 201] width 91 height 18
click at [469, 192] on select "Choose an option... Pending Applied Excluded (Questions) Excluded (Expired) Exc…" at bounding box center [514, 201] width 91 height 18
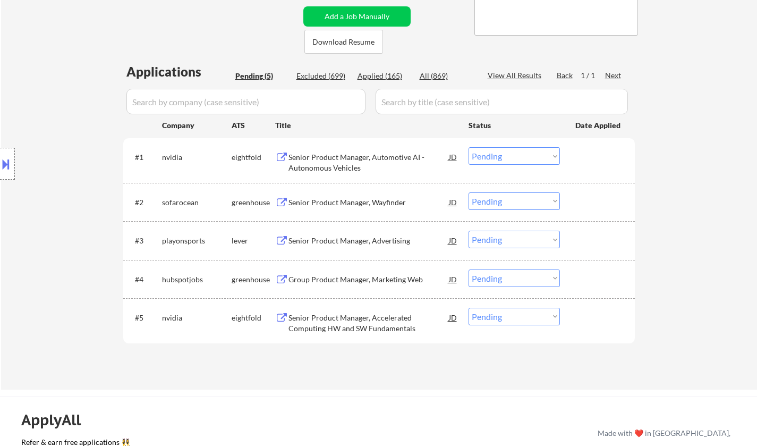
click at [328, 197] on div "Senior Product Manager, Wayfinder" at bounding box center [369, 201] width 160 height 19
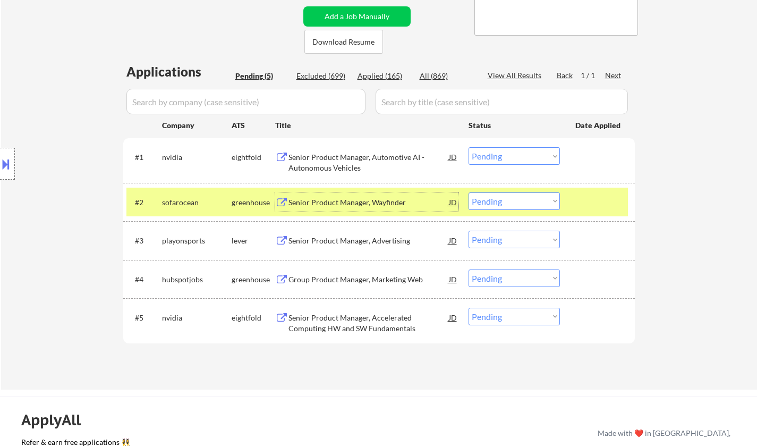
click at [517, 190] on div "#2 sofarocean greenhouse Senior Product Manager, Wayfinder JD Choose an option.…" at bounding box center [377, 202] width 502 height 29
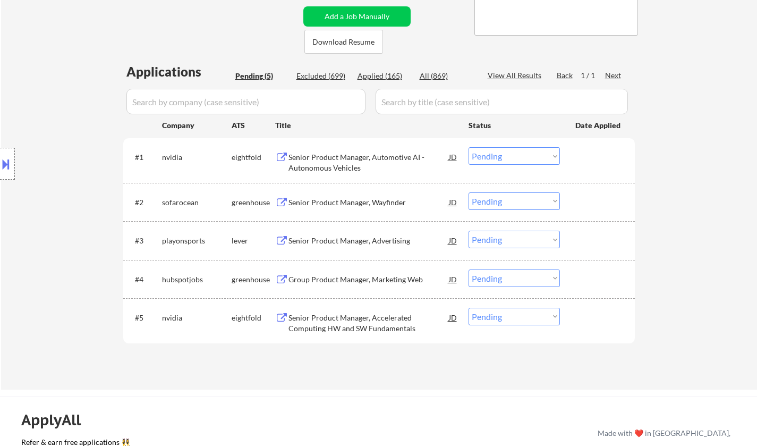
click at [518, 201] on select "Choose an option... Pending Applied Excluded (Questions) Excluded (Expired) Exc…" at bounding box center [514, 201] width 91 height 18
click at [469, 192] on select "Choose an option... Pending Applied Excluded (Questions) Excluded (Expired) Exc…" at bounding box center [514, 201] width 91 height 18
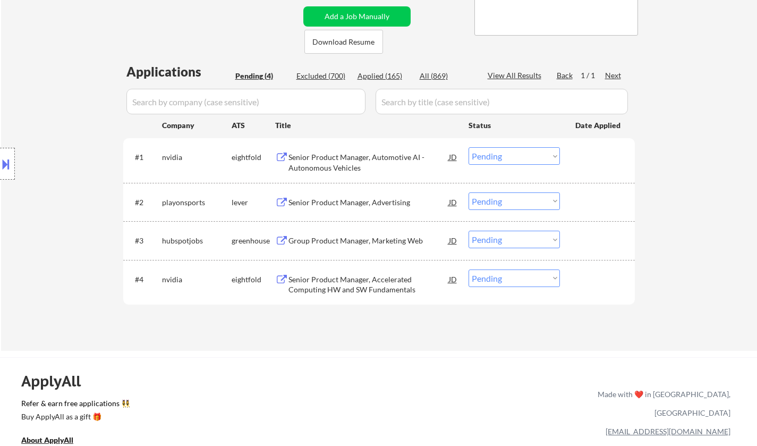
click at [349, 206] on div "Senior Product Manager, Advertising" at bounding box center [369, 202] width 160 height 11
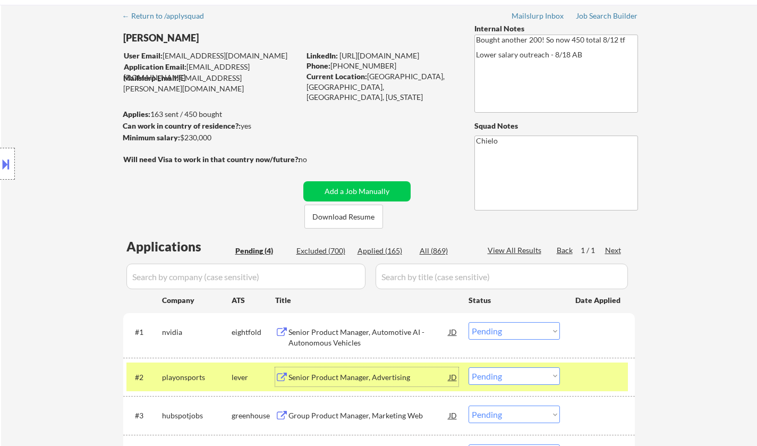
scroll to position [266, 0]
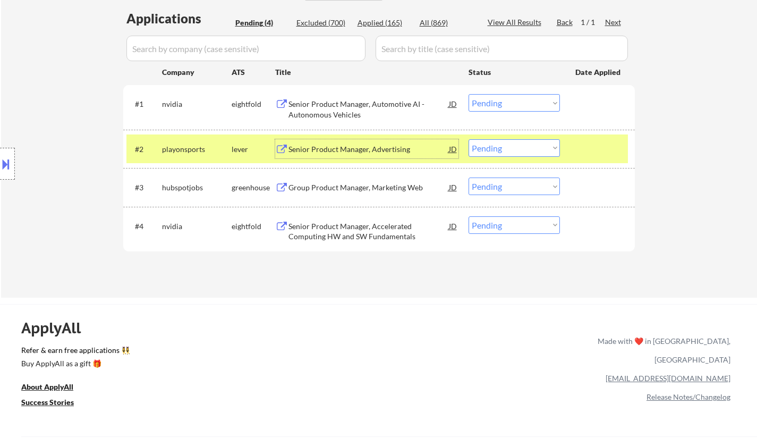
drag, startPoint x: 520, startPoint y: 140, endPoint x: 524, endPoint y: 155, distance: 16.0
click at [520, 140] on select "Choose an option... Pending Applied Excluded (Questions) Excluded (Expired) Exc…" at bounding box center [514, 148] width 91 height 18
click at [469, 139] on select "Choose an option... Pending Applied Excluded (Questions) Excluded (Expired) Exc…" at bounding box center [514, 148] width 91 height 18
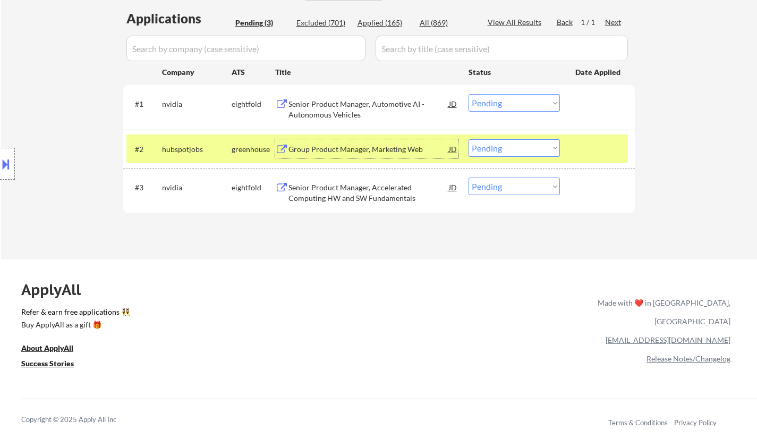
click at [337, 148] on div "Group Product Manager, Marketing Web" at bounding box center [369, 149] width 160 height 11
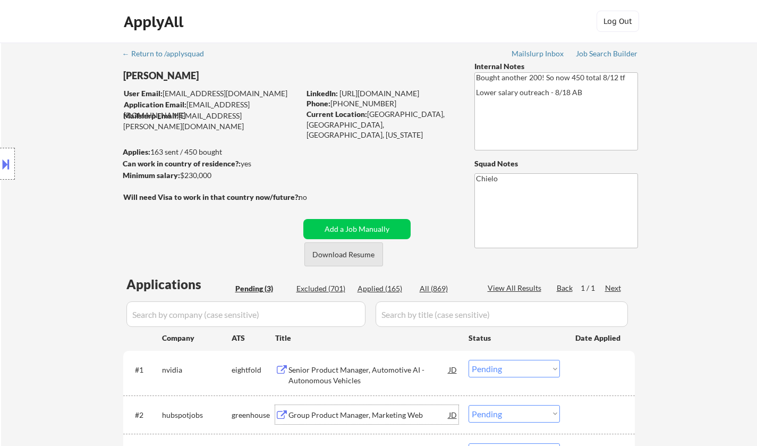
scroll to position [213, 0]
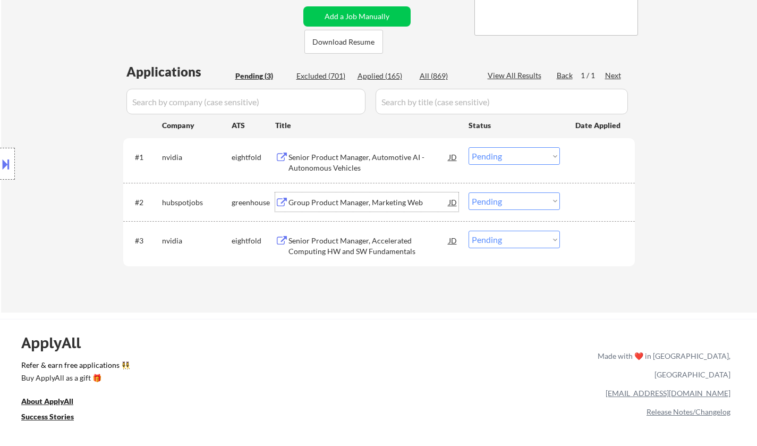
click at [522, 196] on select "Choose an option... Pending Applied Excluded (Questions) Excluded (Expired) Exc…" at bounding box center [514, 201] width 91 height 18
click at [469, 192] on select "Choose an option... Pending Applied Excluded (Questions) Excluded (Expired) Exc…" at bounding box center [514, 201] width 91 height 18
select select ""pending""
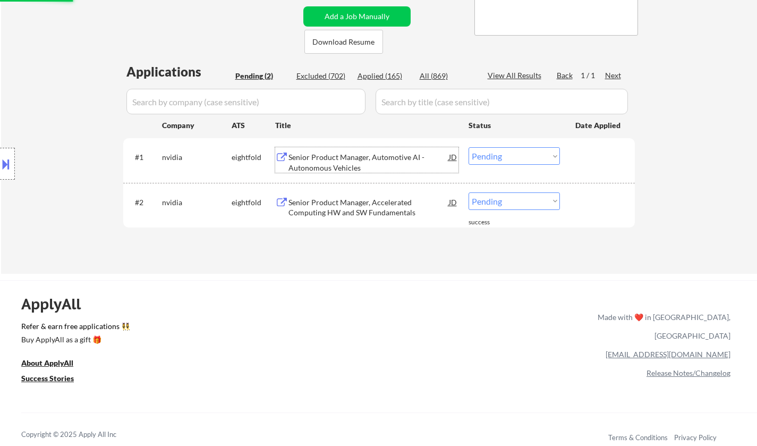
click at [309, 158] on div "Senior Product Manager, Automotive AI - Autonomous Vehicles" at bounding box center [369, 162] width 160 height 21
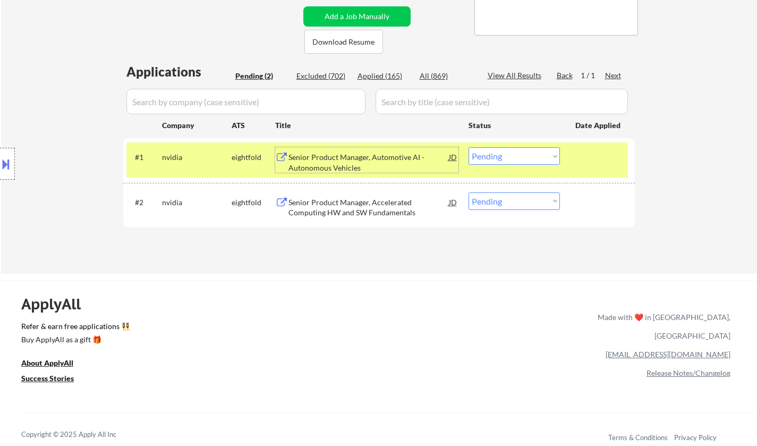
click at [513, 156] on select "Choose an option... Pending Applied Excluded (Questions) Excluded (Expired) Exc…" at bounding box center [514, 156] width 91 height 18
click at [469, 147] on select "Choose an option... Pending Applied Excluded (Questions) Excluded (Expired) Exc…" at bounding box center [514, 156] width 91 height 18
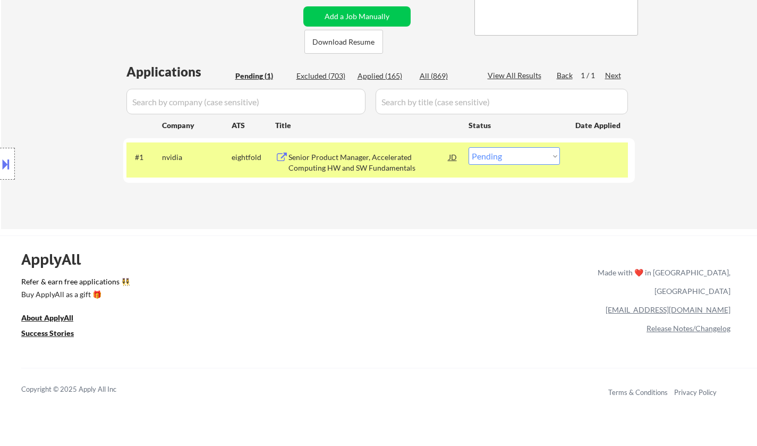
click at [336, 148] on div "Senior Product Manager, Accelerated Computing HW and SW Fundamentals" at bounding box center [369, 160] width 160 height 26
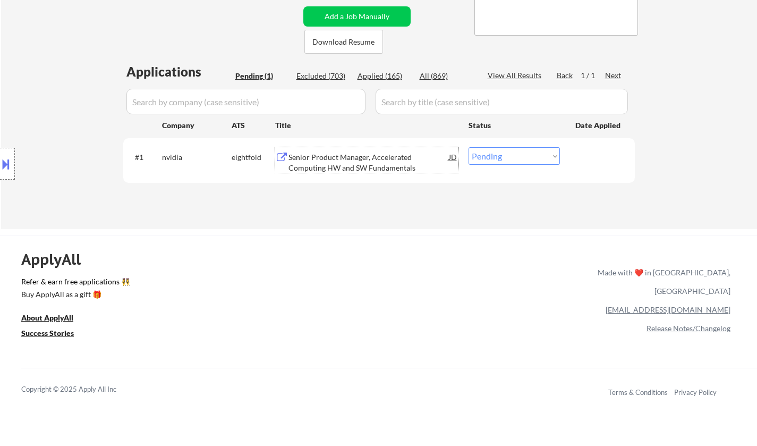
click at [523, 155] on select "Choose an option... Pending Applied Excluded (Questions) Excluded (Expired) Exc…" at bounding box center [514, 156] width 91 height 18
select select ""excluded__expired_""
click at [469, 147] on select "Choose an option... Pending Applied Excluded (Questions) Excluded (Expired) Exc…" at bounding box center [514, 156] width 91 height 18
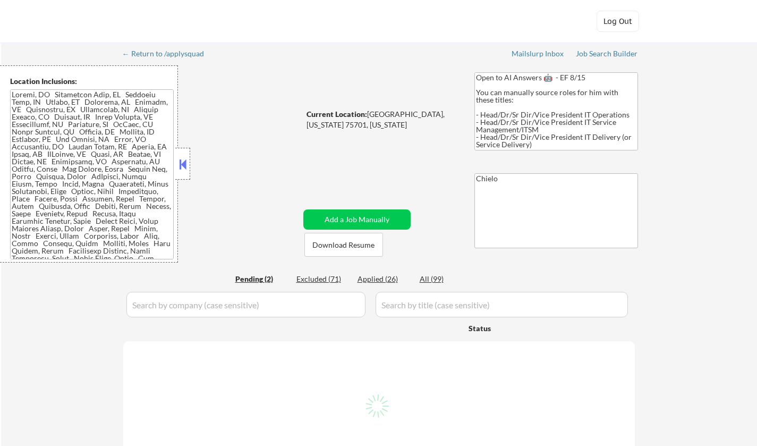
select select ""pending""
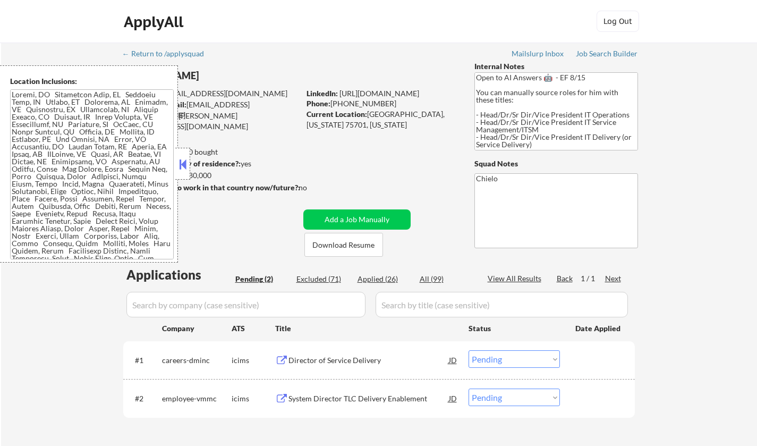
click at [182, 159] on button at bounding box center [183, 164] width 12 height 16
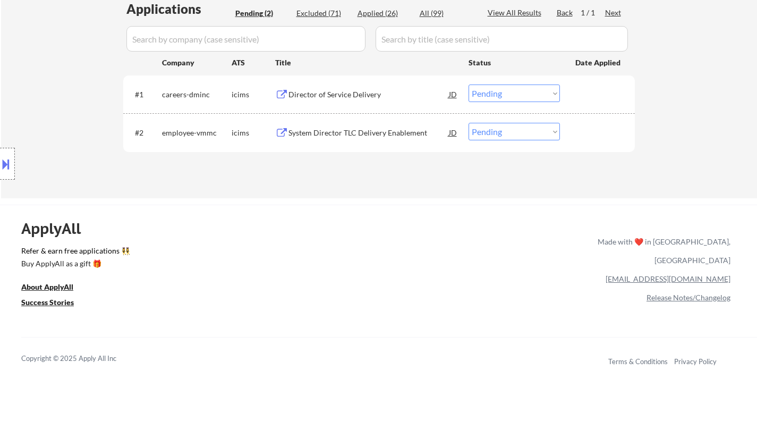
scroll to position [53, 0]
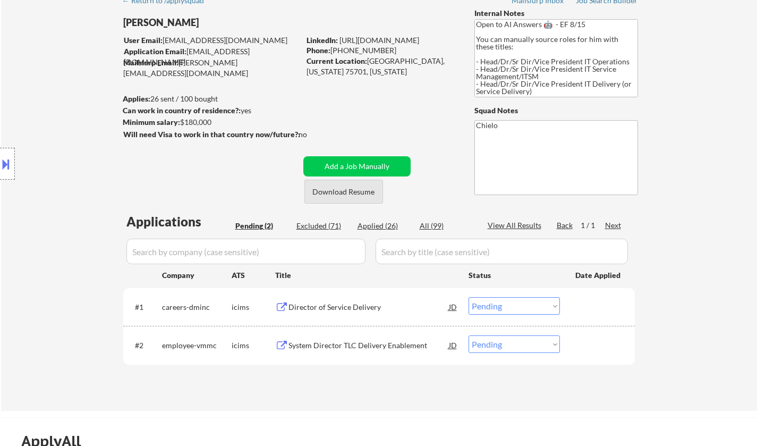
click at [343, 199] on button "Download Resume" at bounding box center [344, 192] width 79 height 24
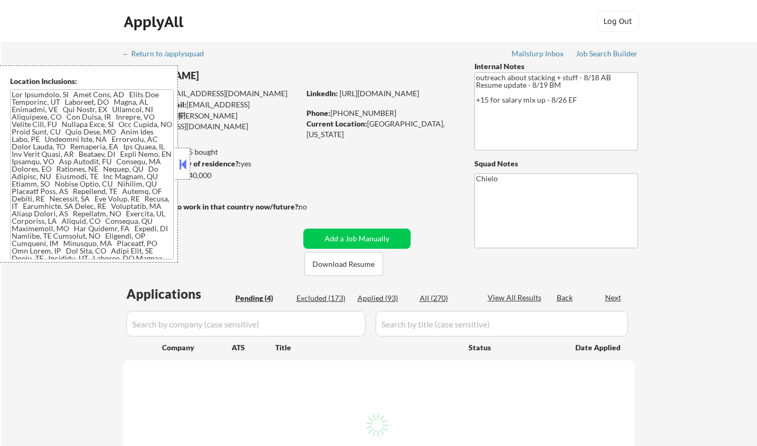
select select ""pending""
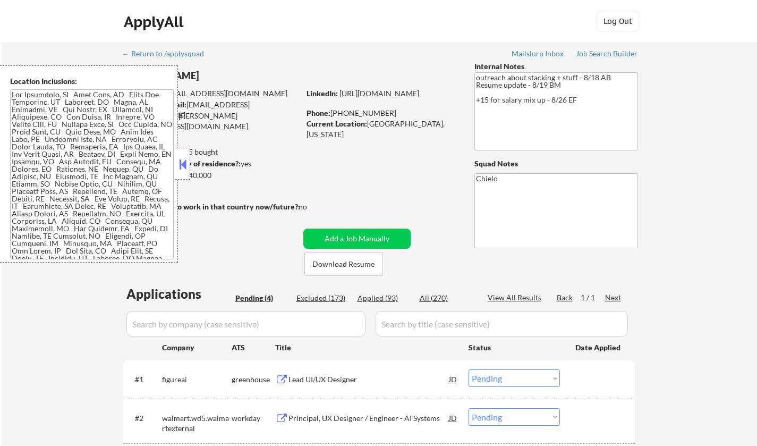
click at [179, 163] on button at bounding box center [183, 164] width 12 height 16
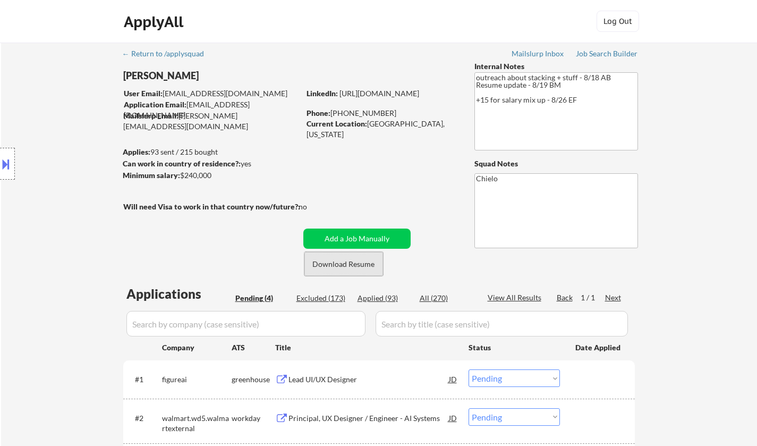
click at [341, 260] on button "Download Resume" at bounding box center [344, 264] width 79 height 24
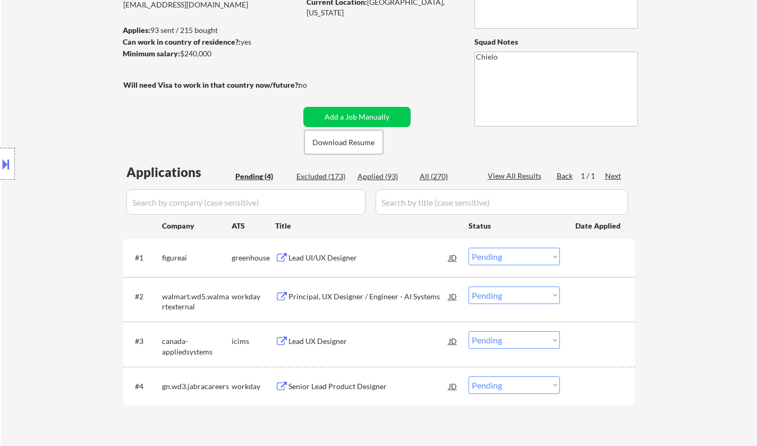
scroll to position [266, 0]
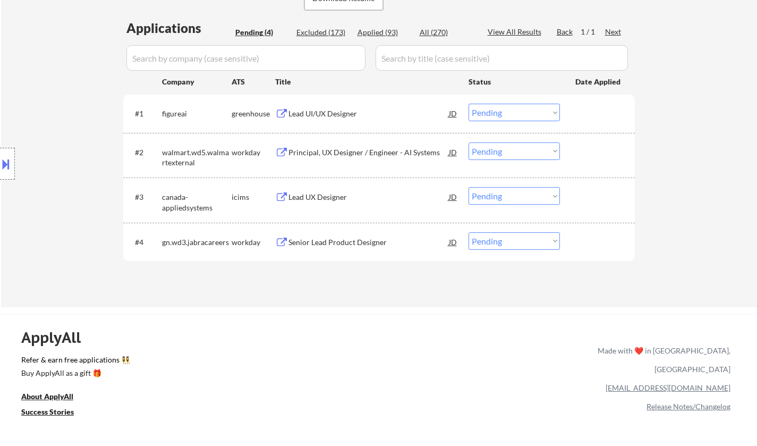
click at [328, 109] on div "Lead UI/UX Designer" at bounding box center [369, 113] width 160 height 11
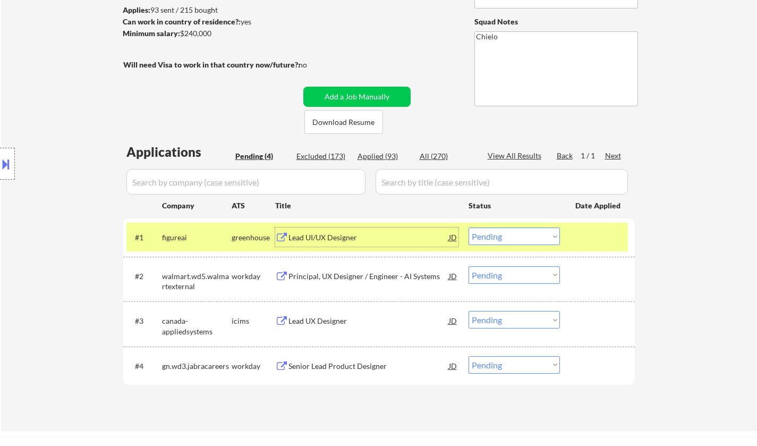
scroll to position [213, 0]
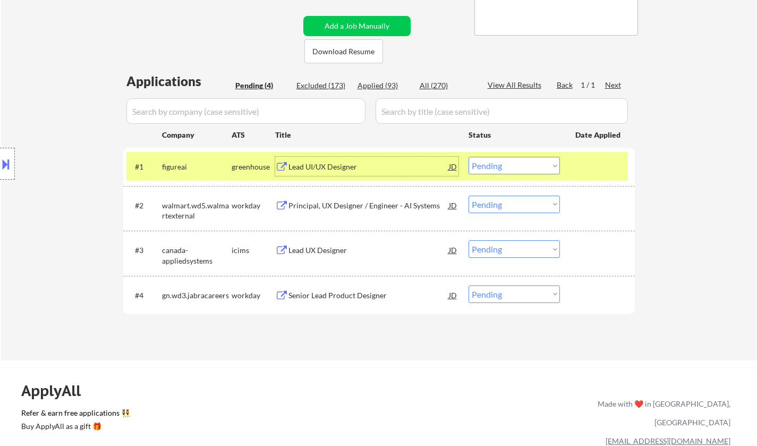
click at [524, 167] on select "Choose an option... Pending Applied Excluded (Questions) Excluded (Expired) Exc…" at bounding box center [514, 166] width 91 height 18
click at [469, 157] on select "Choose an option... Pending Applied Excluded (Questions) Excluded (Expired) Exc…" at bounding box center [514, 166] width 91 height 18
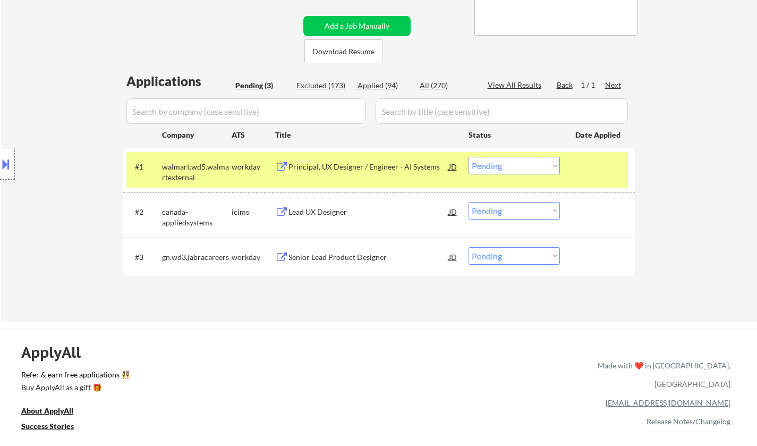
click at [333, 166] on div "Principal, UX Designer / Engineer - AI Systems" at bounding box center [369, 167] width 160 height 11
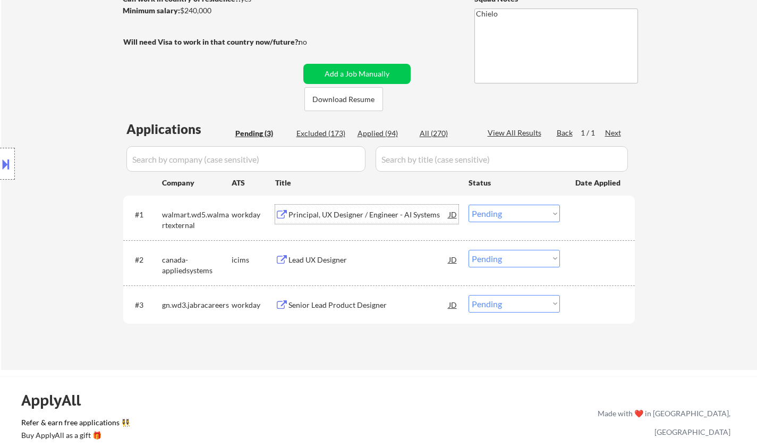
scroll to position [266, 0]
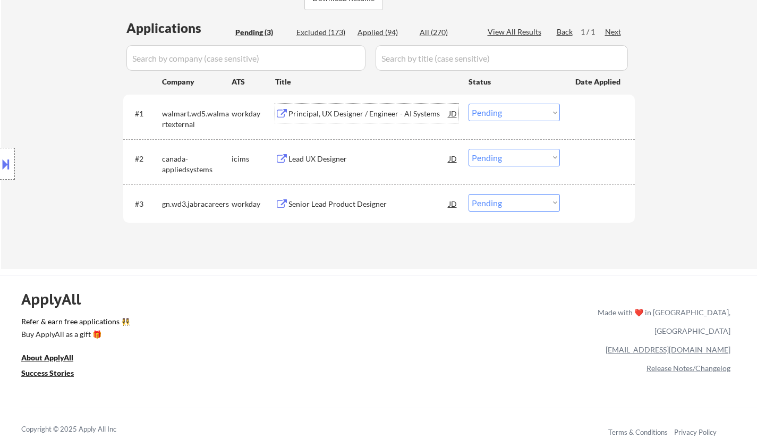
click at [489, 111] on select "Choose an option... Pending Applied Excluded (Questions) Excluded (Expired) Exc…" at bounding box center [514, 113] width 91 height 18
click at [469, 104] on select "Choose an option... Pending Applied Excluded (Questions) Excluded (Expired) Exc…" at bounding box center [514, 113] width 91 height 18
select select ""pending""
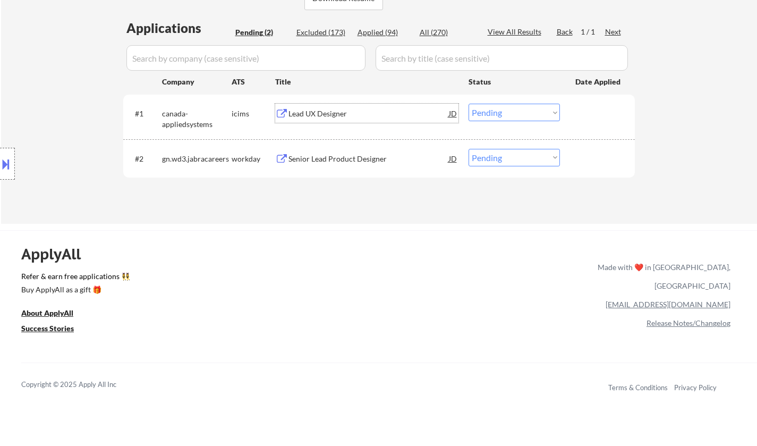
click at [307, 111] on div "Lead UX Designer" at bounding box center [369, 113] width 160 height 11
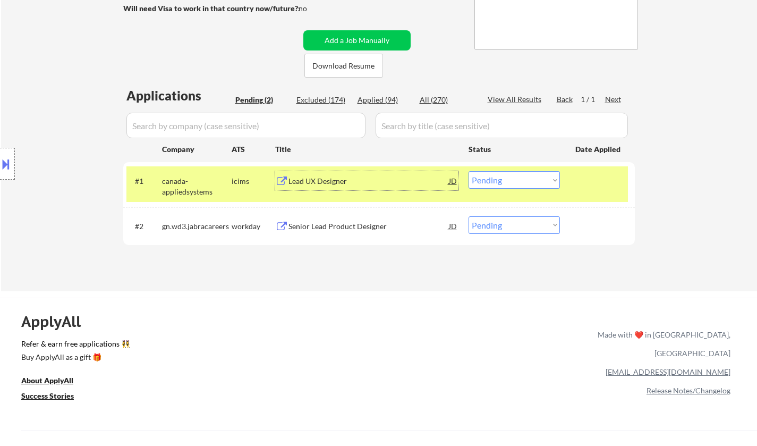
scroll to position [159, 0]
